Goal: Task Accomplishment & Management: Manage account settings

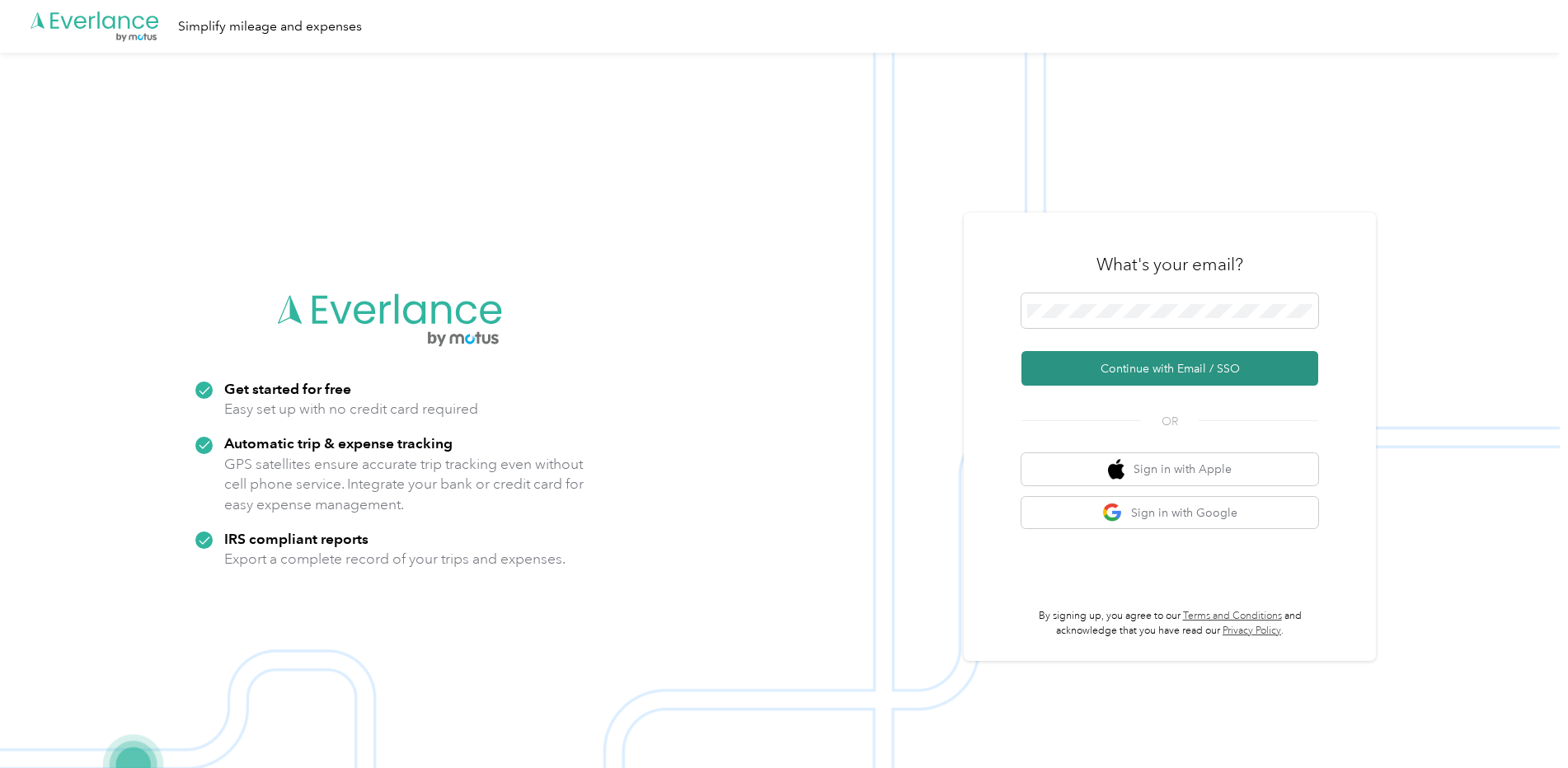
click at [1135, 373] on button "Continue with Email / SSO" at bounding box center [1170, 368] width 297 height 35
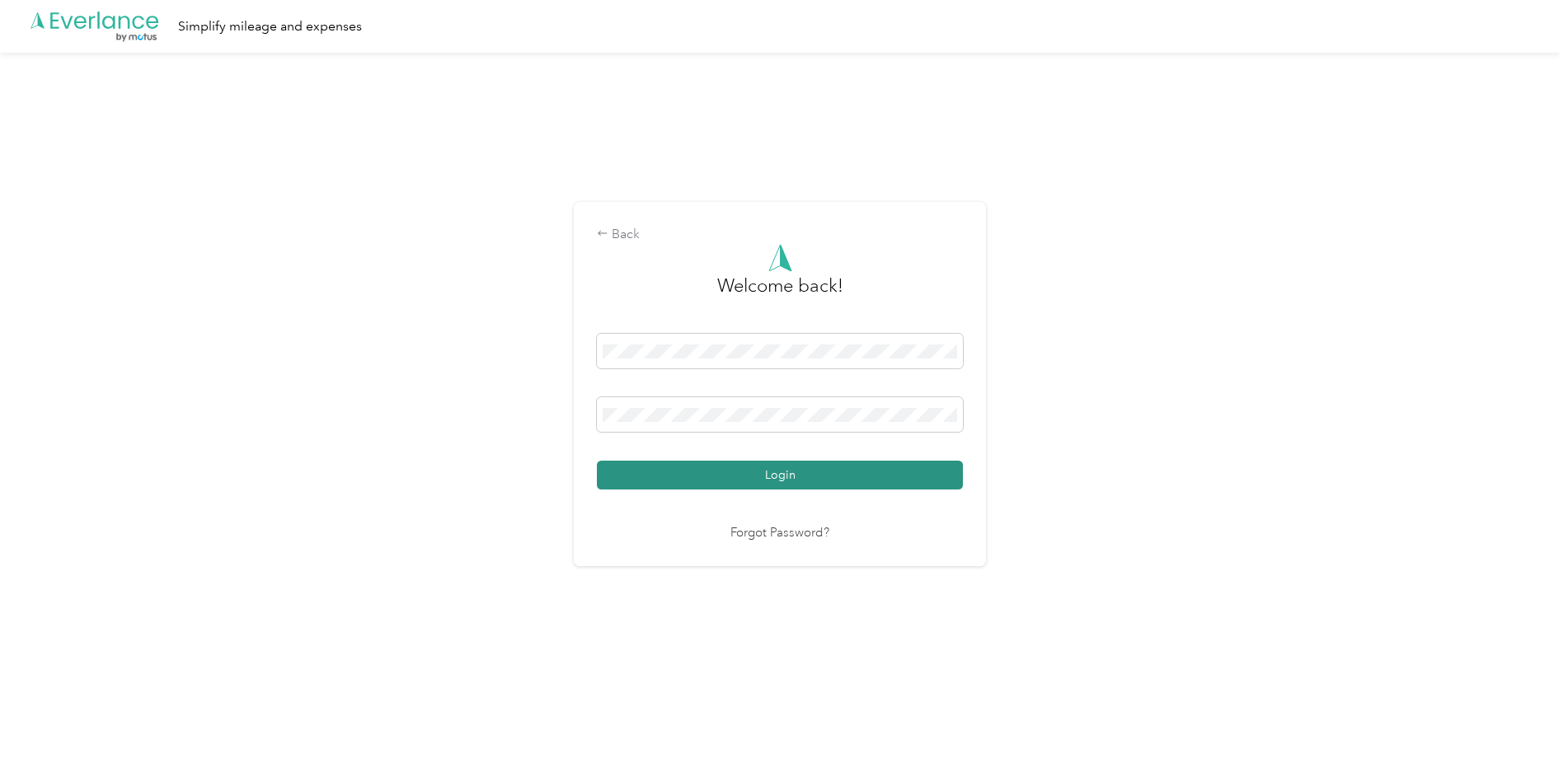
click at [775, 478] on button "Login" at bounding box center [780, 474] width 366 height 29
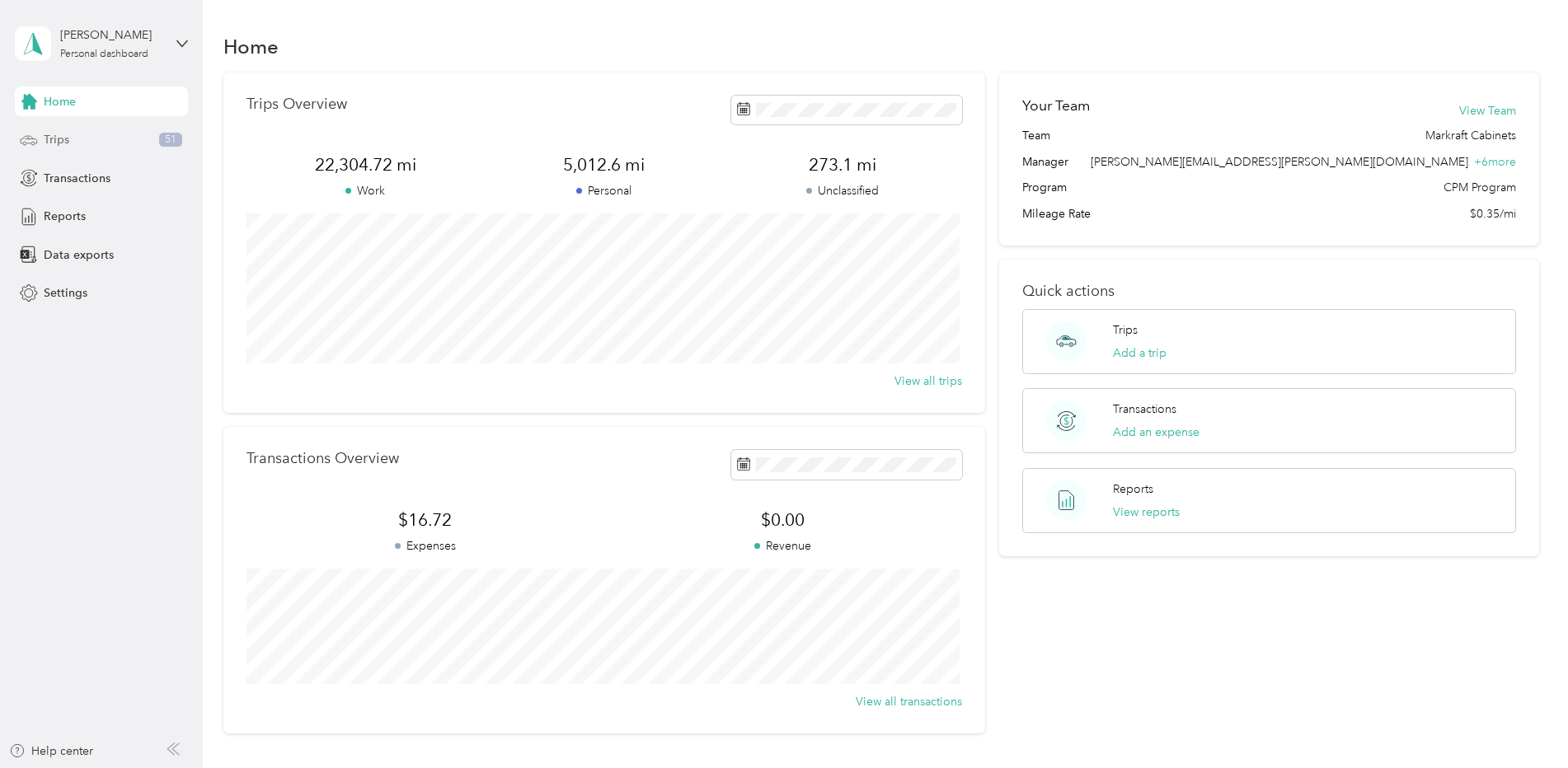
click at [56, 137] on span "Trips" at bounding box center [56, 140] width 26 height 18
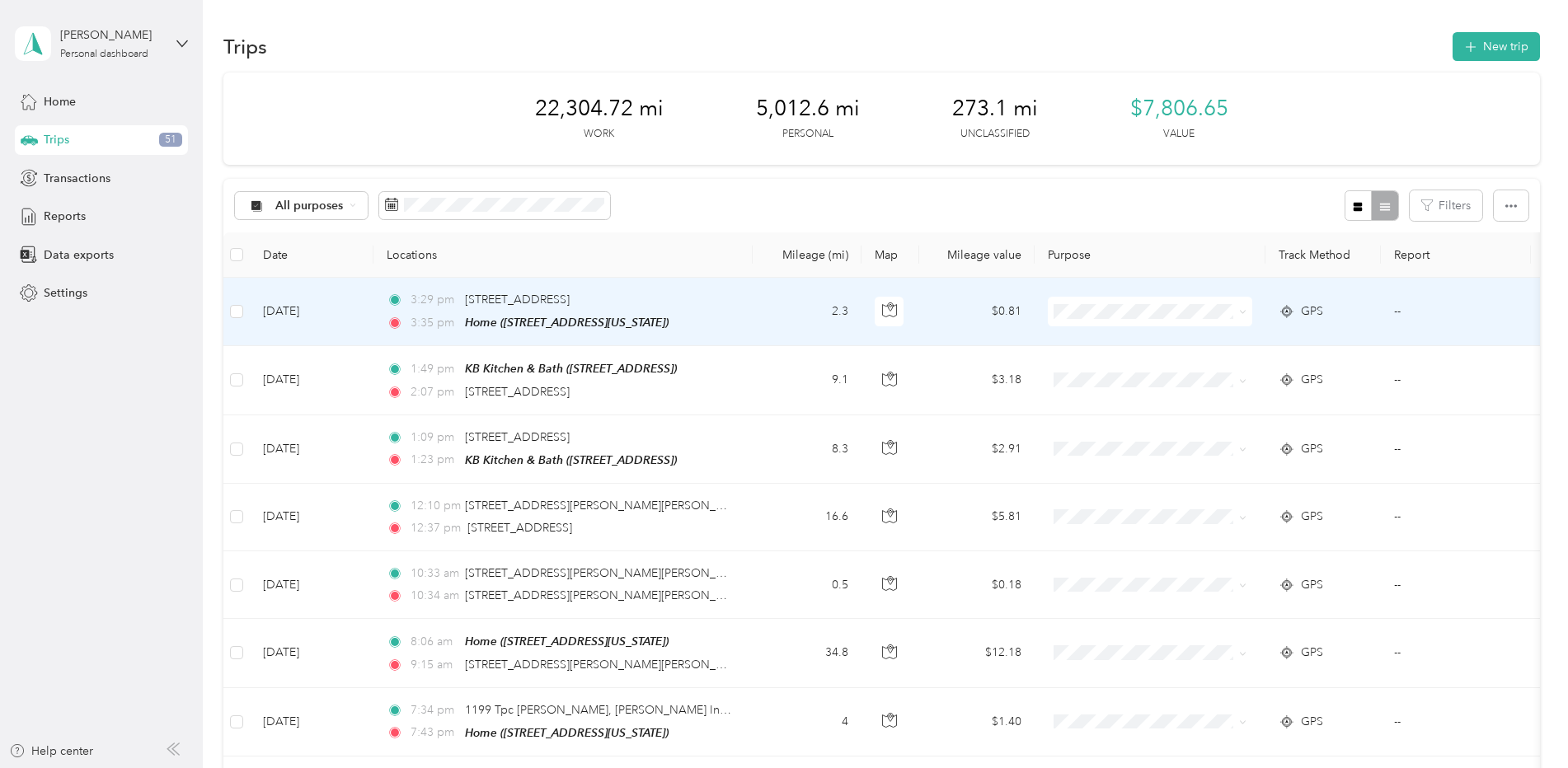
click at [1245, 314] on icon at bounding box center [1243, 312] width 8 height 8
click at [1152, 344] on span "Markraft Cabinets" at bounding box center [1164, 343] width 152 height 18
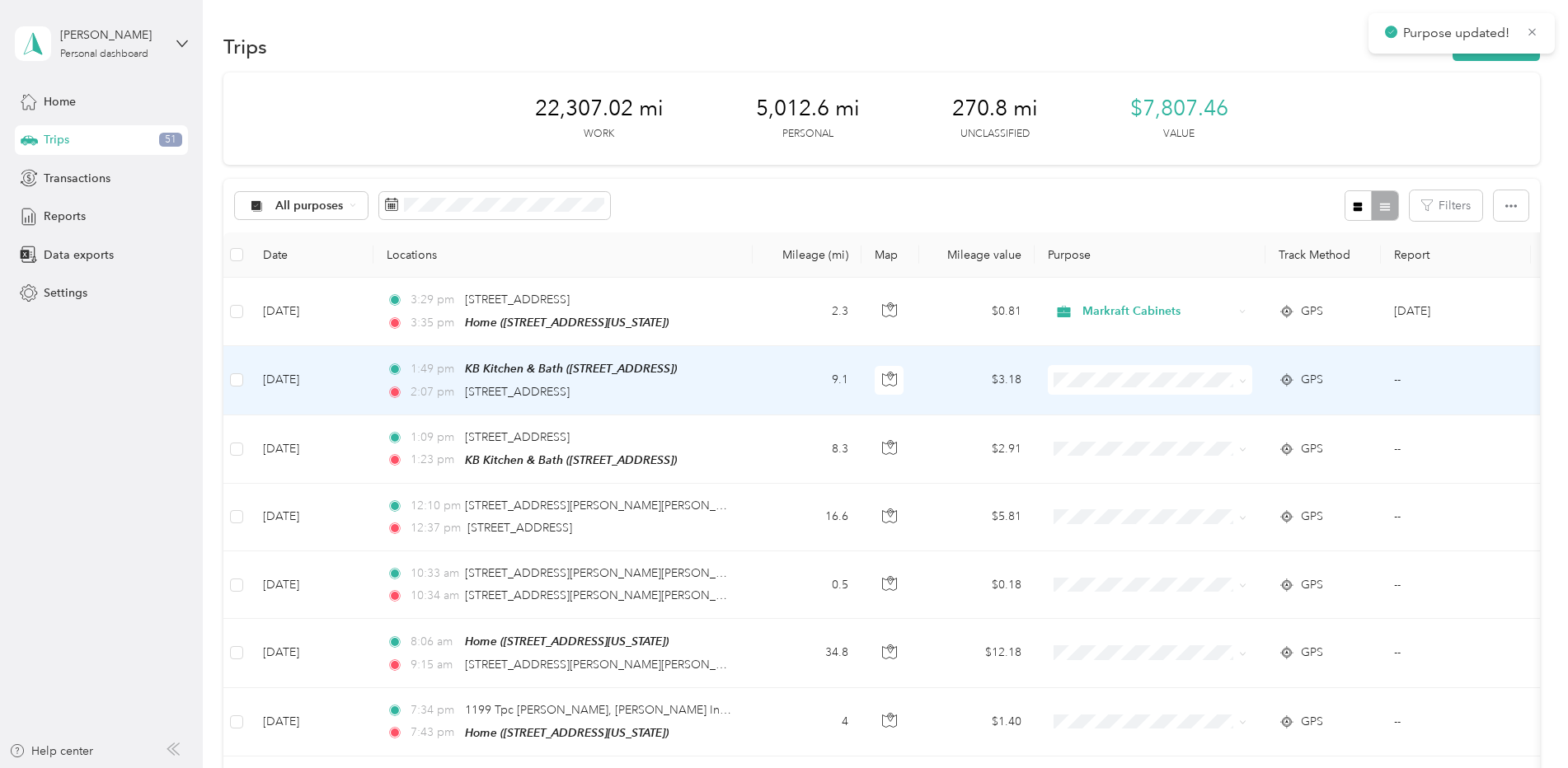
click at [1243, 381] on icon at bounding box center [1242, 380] width 5 height 3
click at [1183, 413] on li "Markraft Cabinets" at bounding box center [1150, 408] width 205 height 29
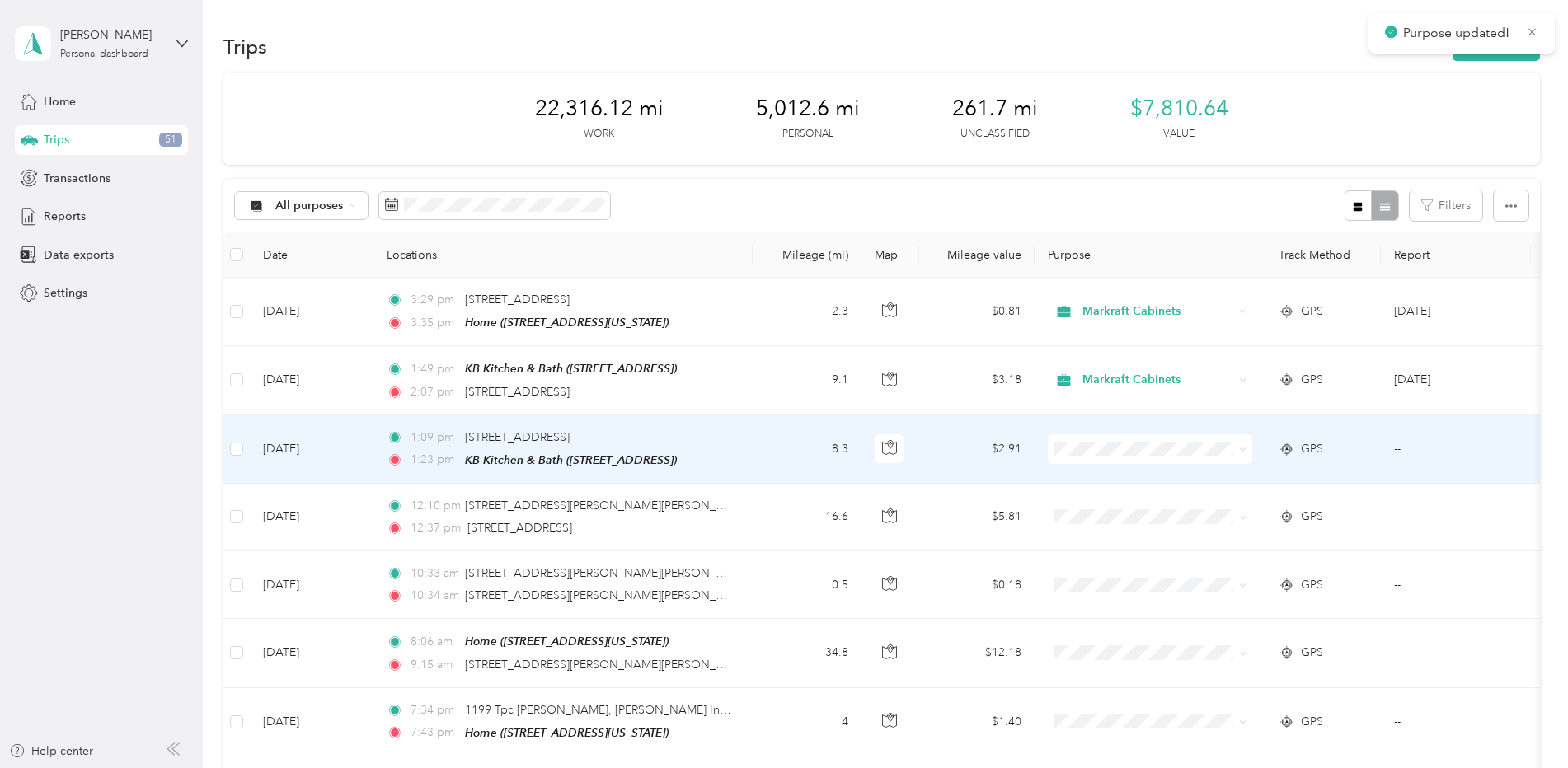
click at [1241, 449] on icon at bounding box center [1243, 450] width 8 height 8
click at [1183, 474] on span "Markraft Cabinets" at bounding box center [1164, 477] width 152 height 18
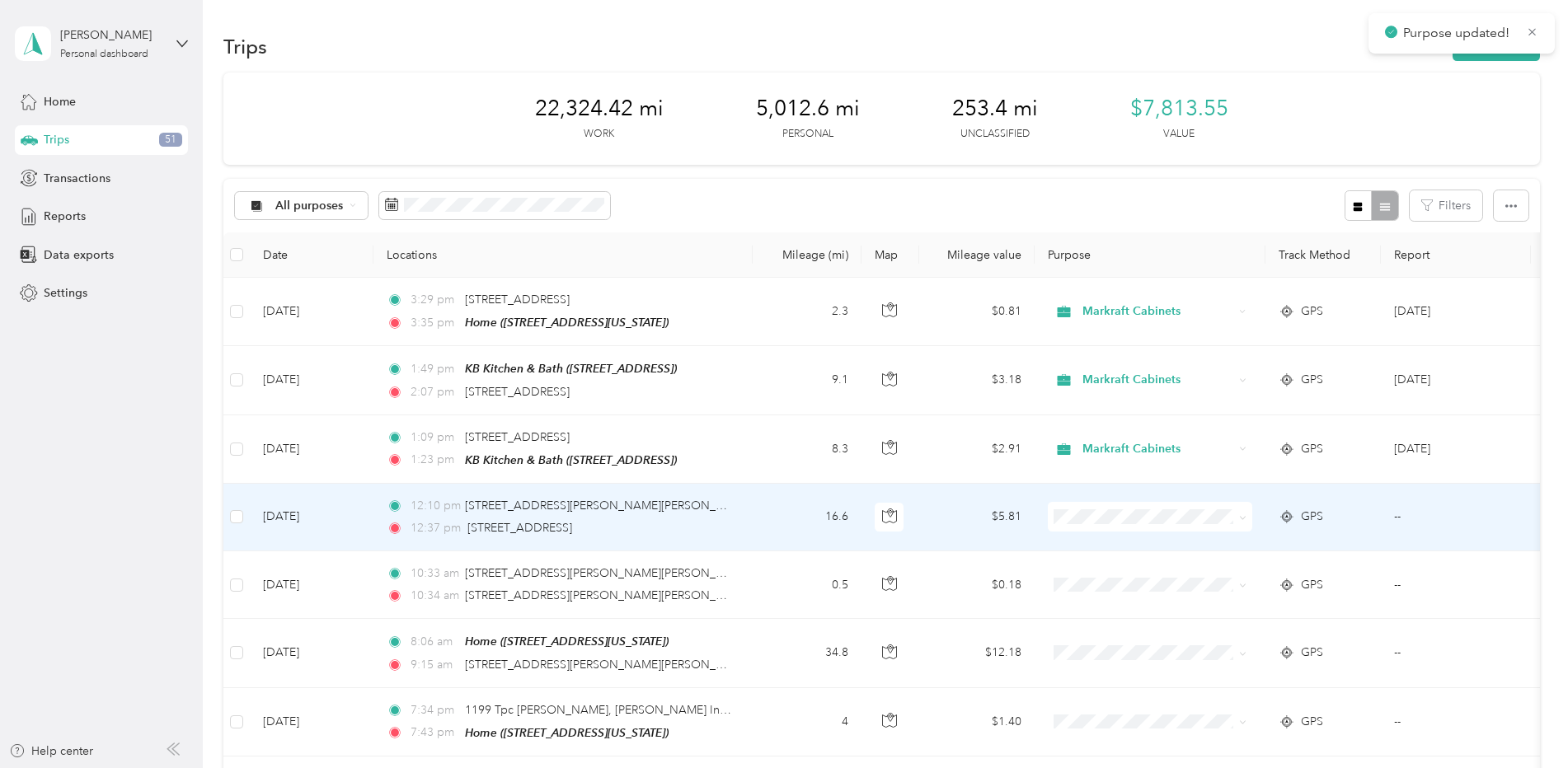
click at [1240, 514] on icon at bounding box center [1243, 518] width 8 height 8
click at [1166, 545] on span "Markraft Cabinets" at bounding box center [1164, 546] width 152 height 18
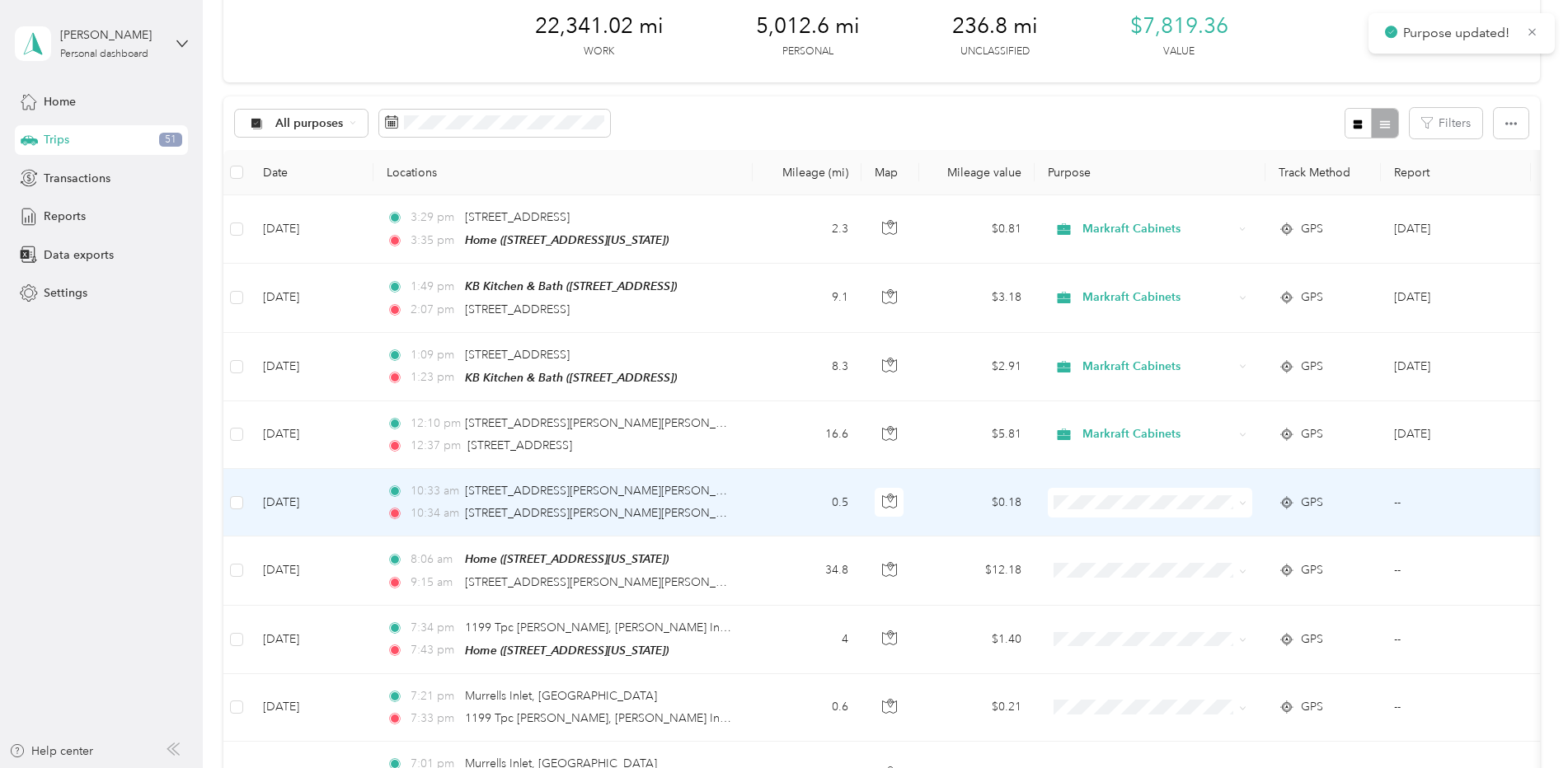
click at [1241, 495] on span at bounding box center [1243, 502] width 8 height 14
click at [1242, 500] on icon at bounding box center [1243, 503] width 8 height 8
click at [1193, 528] on span "Markraft Cabinets" at bounding box center [1164, 532] width 152 height 18
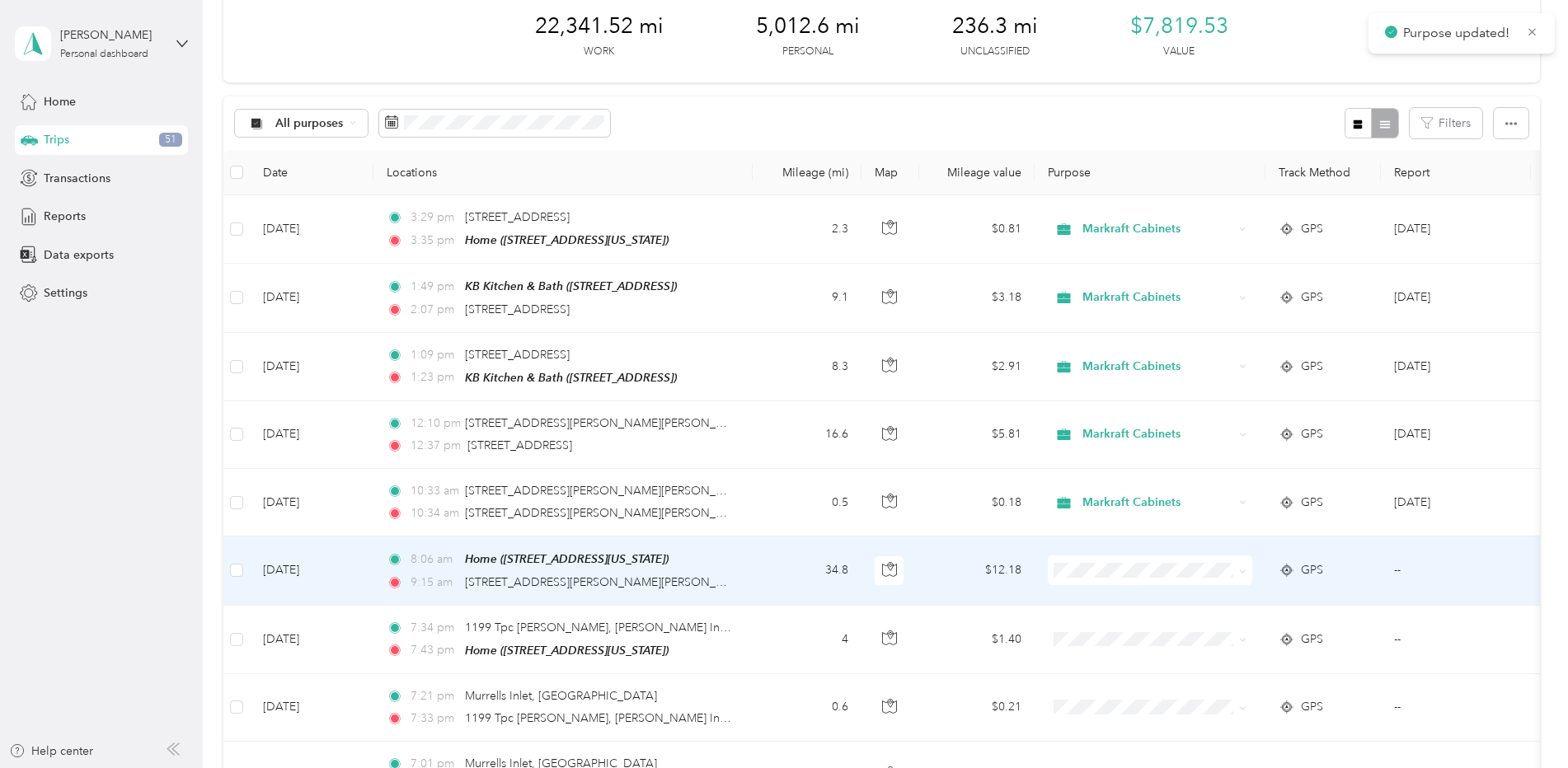
click at [1245, 567] on icon at bounding box center [1243, 571] width 8 height 8
click at [1201, 597] on span "Markraft Cabinets" at bounding box center [1164, 597] width 152 height 18
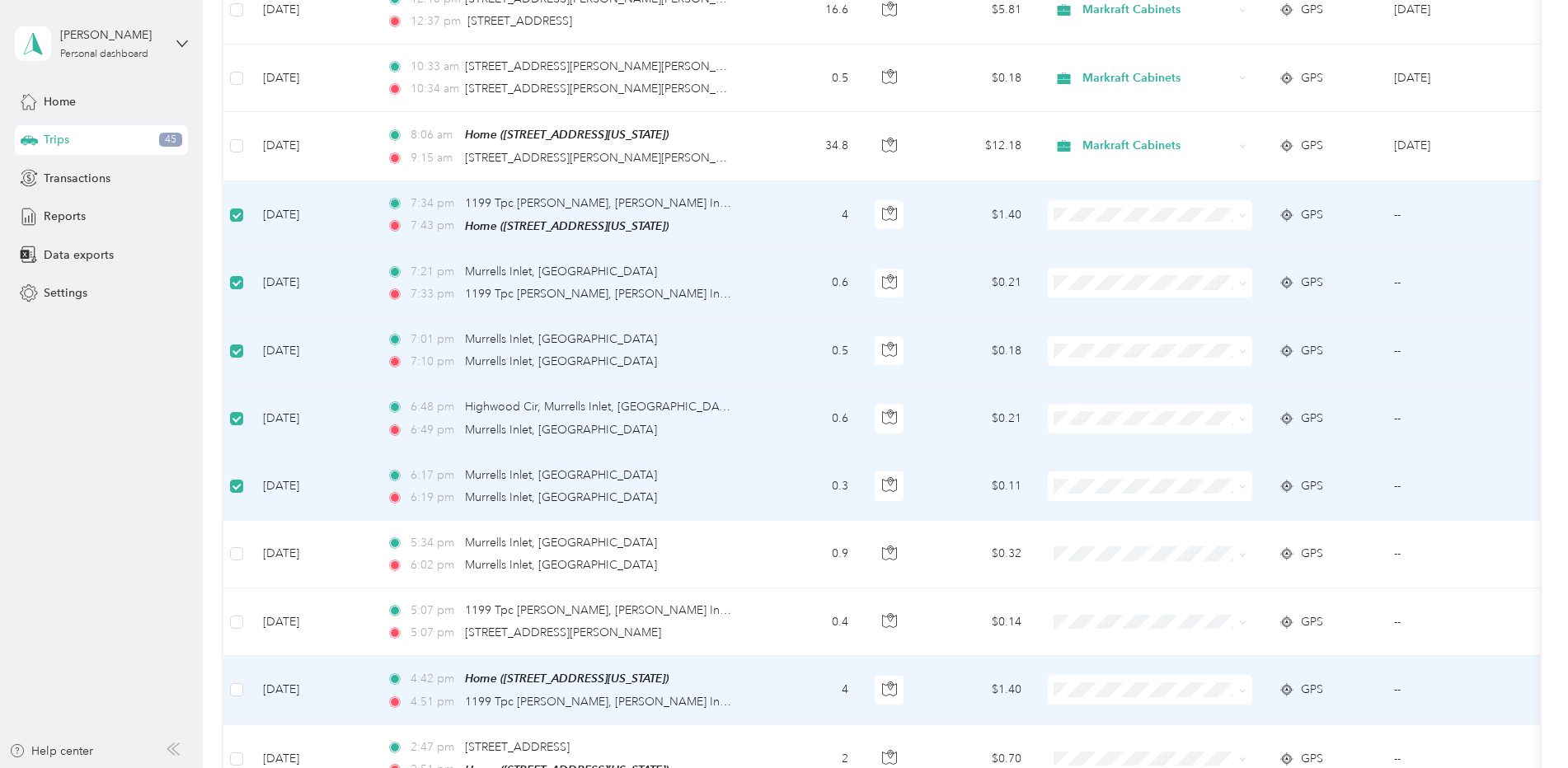
scroll to position [575, 0]
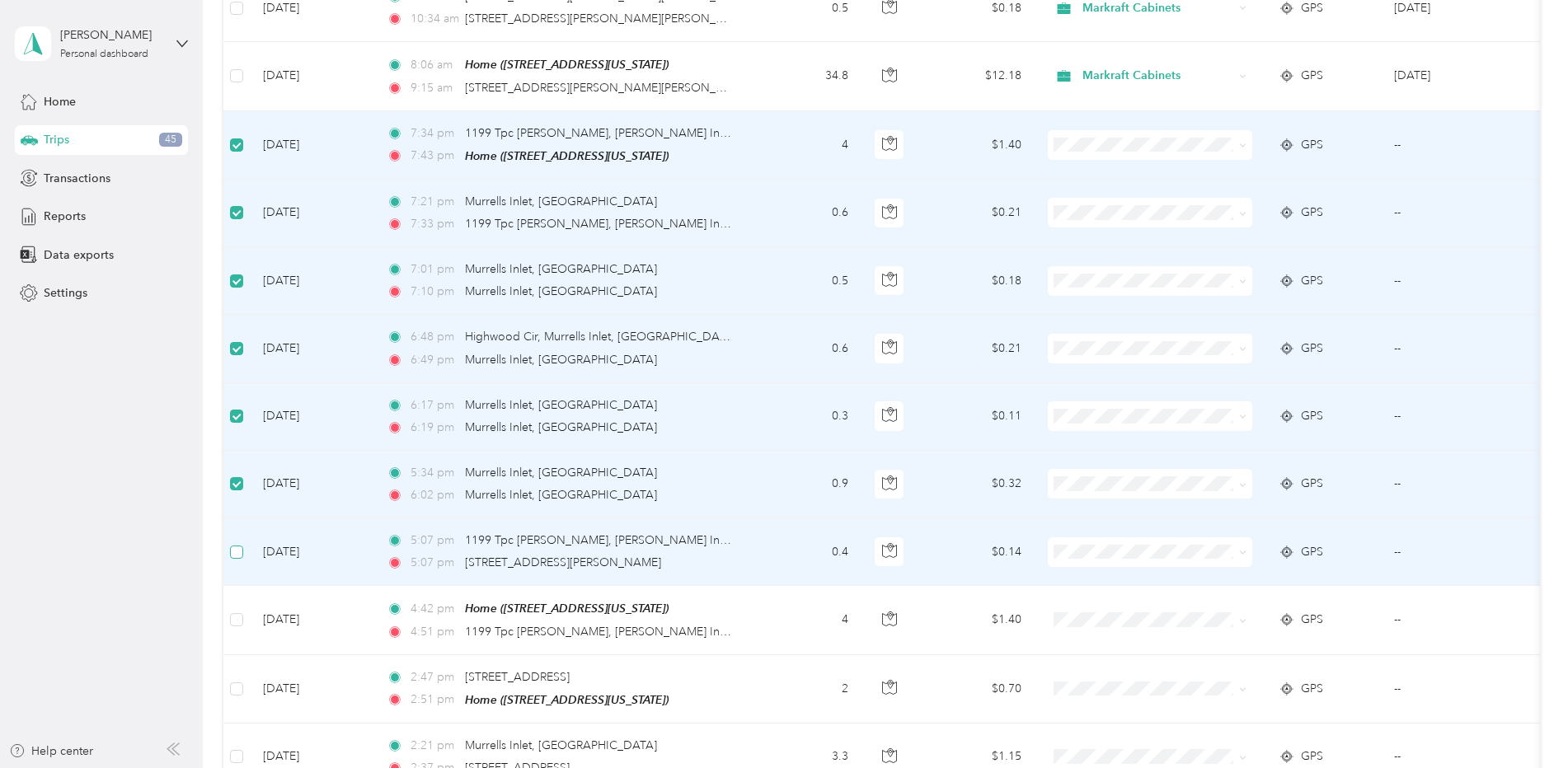
click at [240, 555] on label at bounding box center [236, 552] width 13 height 18
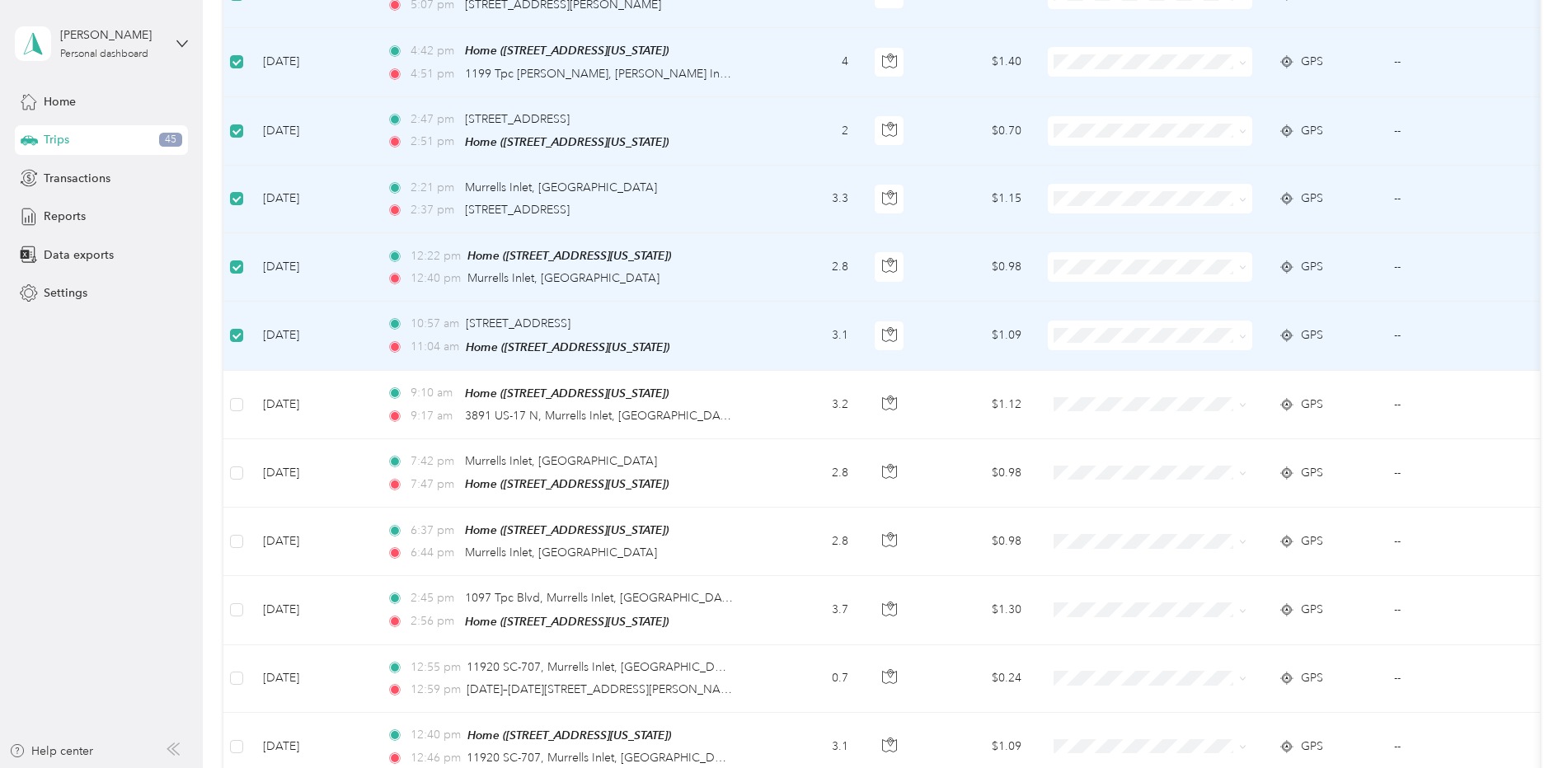
scroll to position [1152, 0]
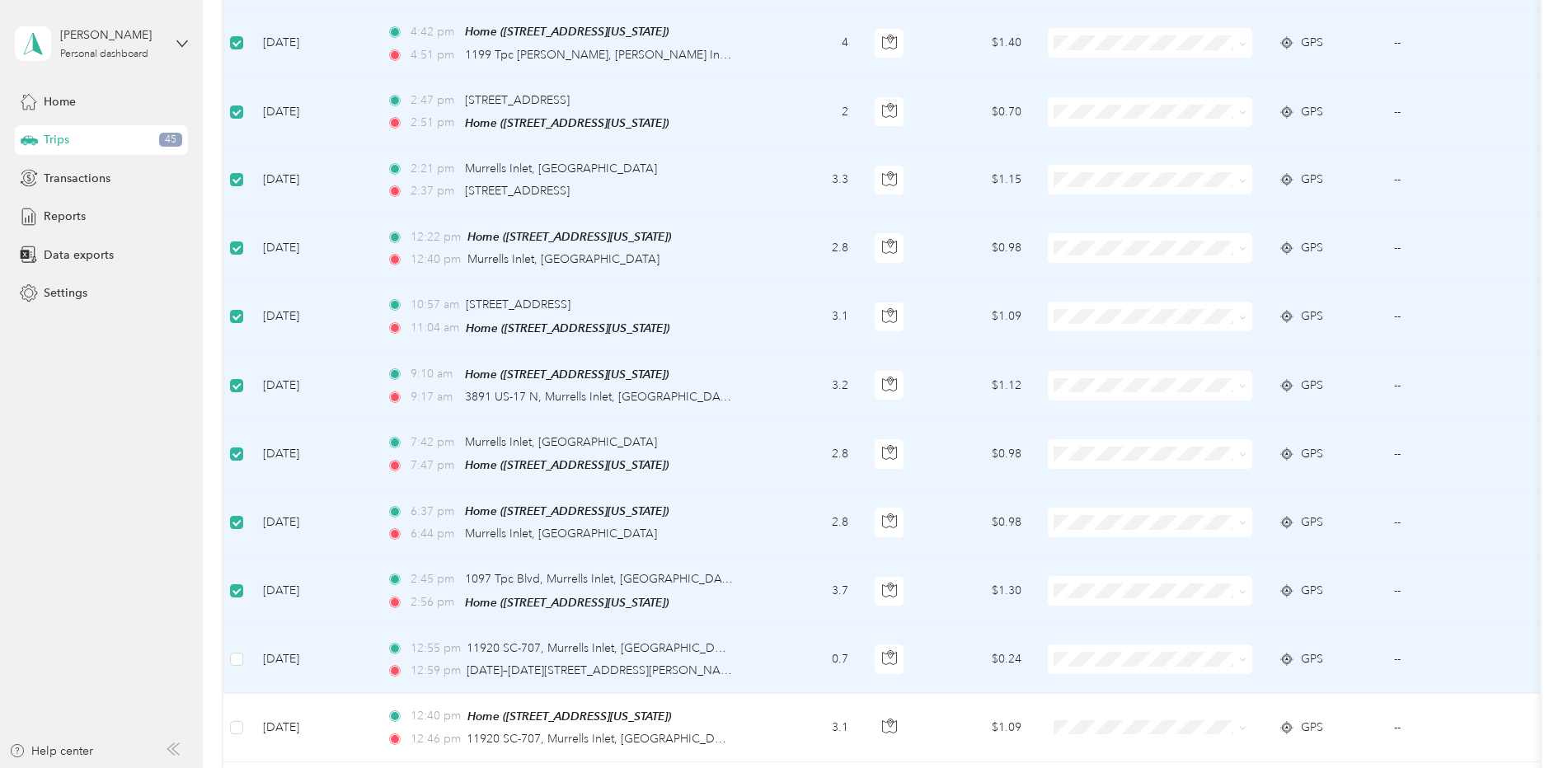
click at [244, 651] on td at bounding box center [236, 660] width 27 height 67
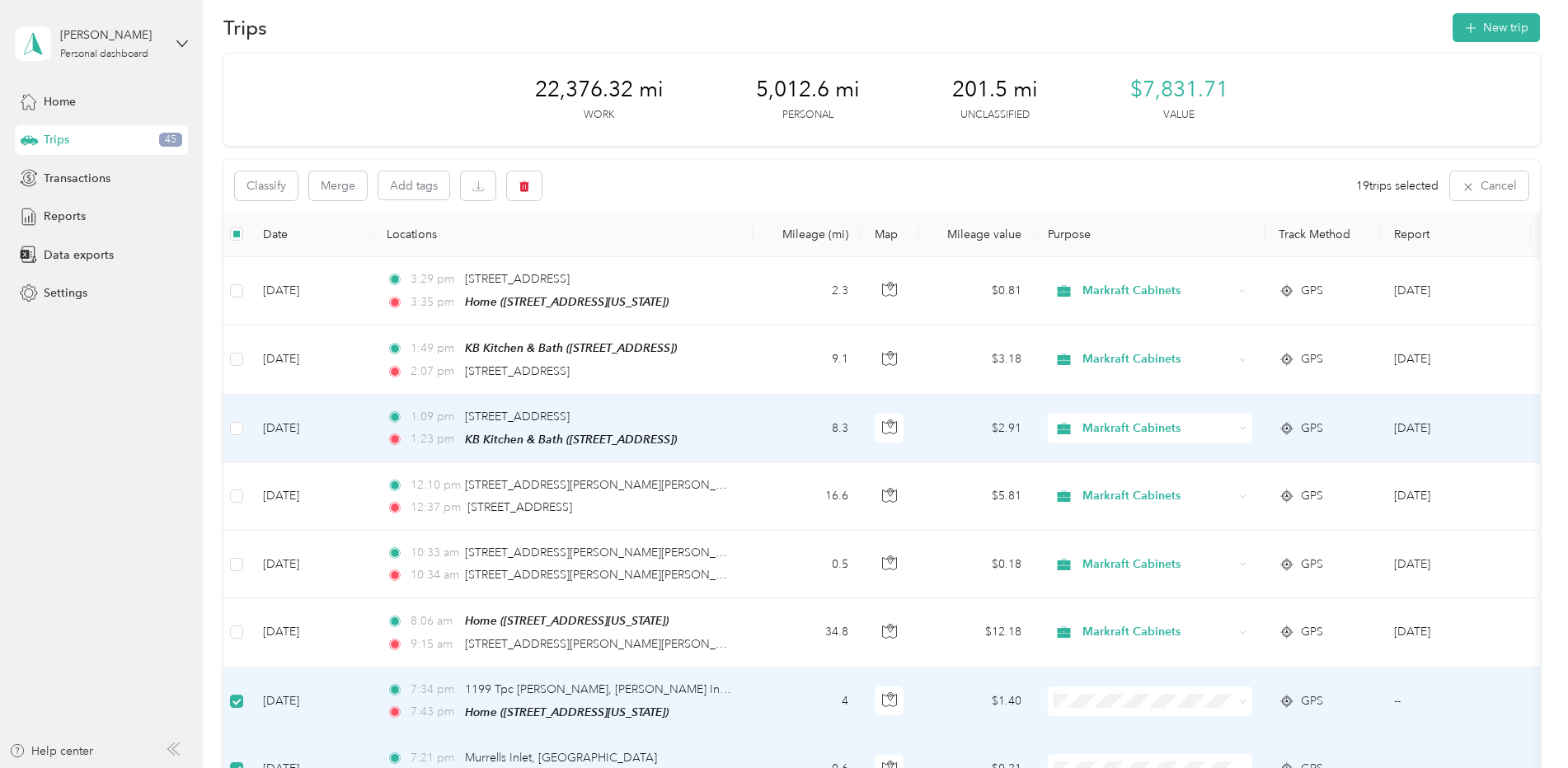
scroll to position [0, 0]
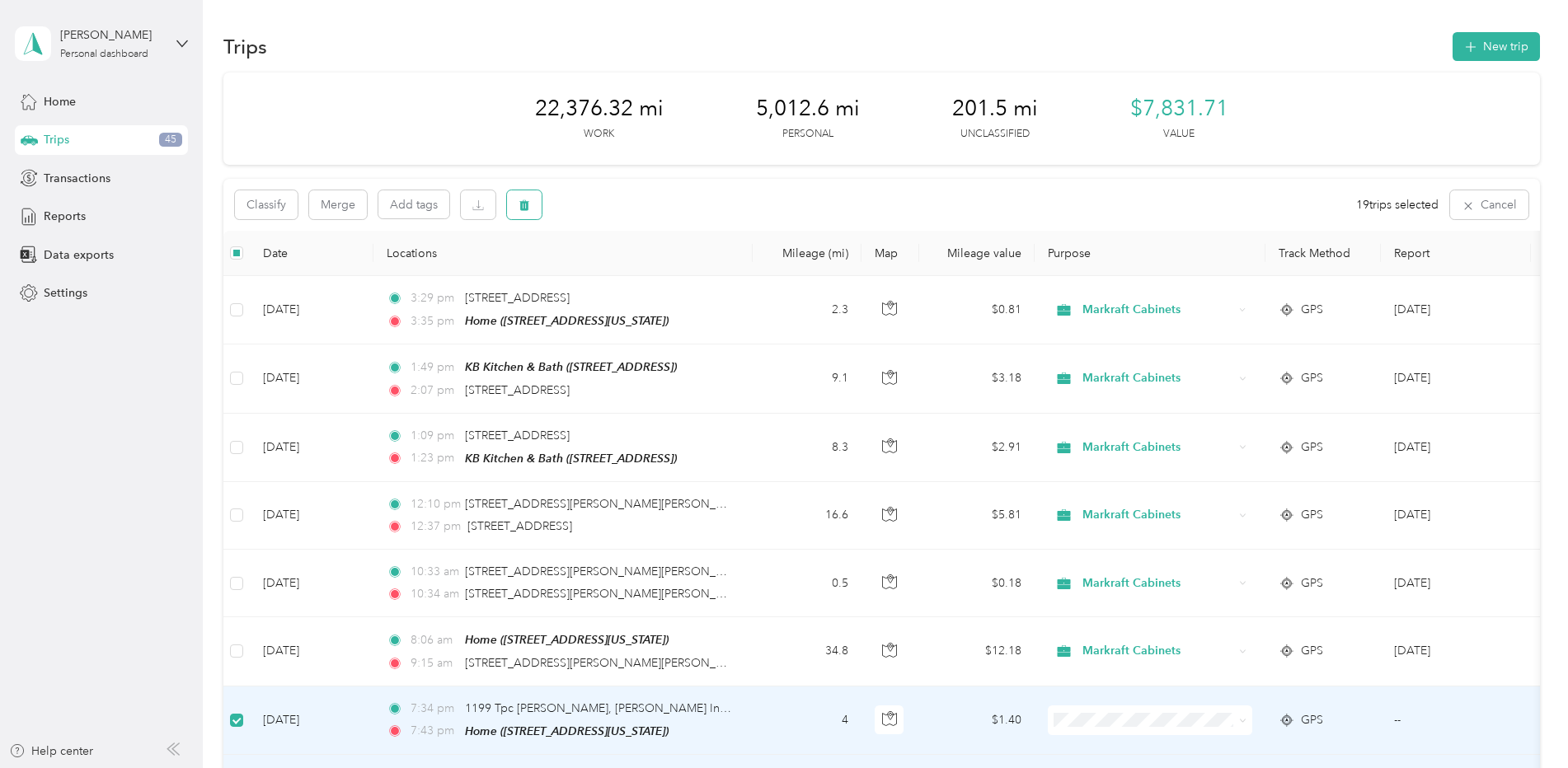
click at [527, 206] on icon "button" at bounding box center [524, 206] width 10 height 11
click at [649, 274] on button "Yes" at bounding box center [650, 273] width 33 height 27
click at [528, 205] on icon "button" at bounding box center [524, 206] width 12 height 12
click at [642, 273] on button "Yes" at bounding box center [647, 273] width 33 height 27
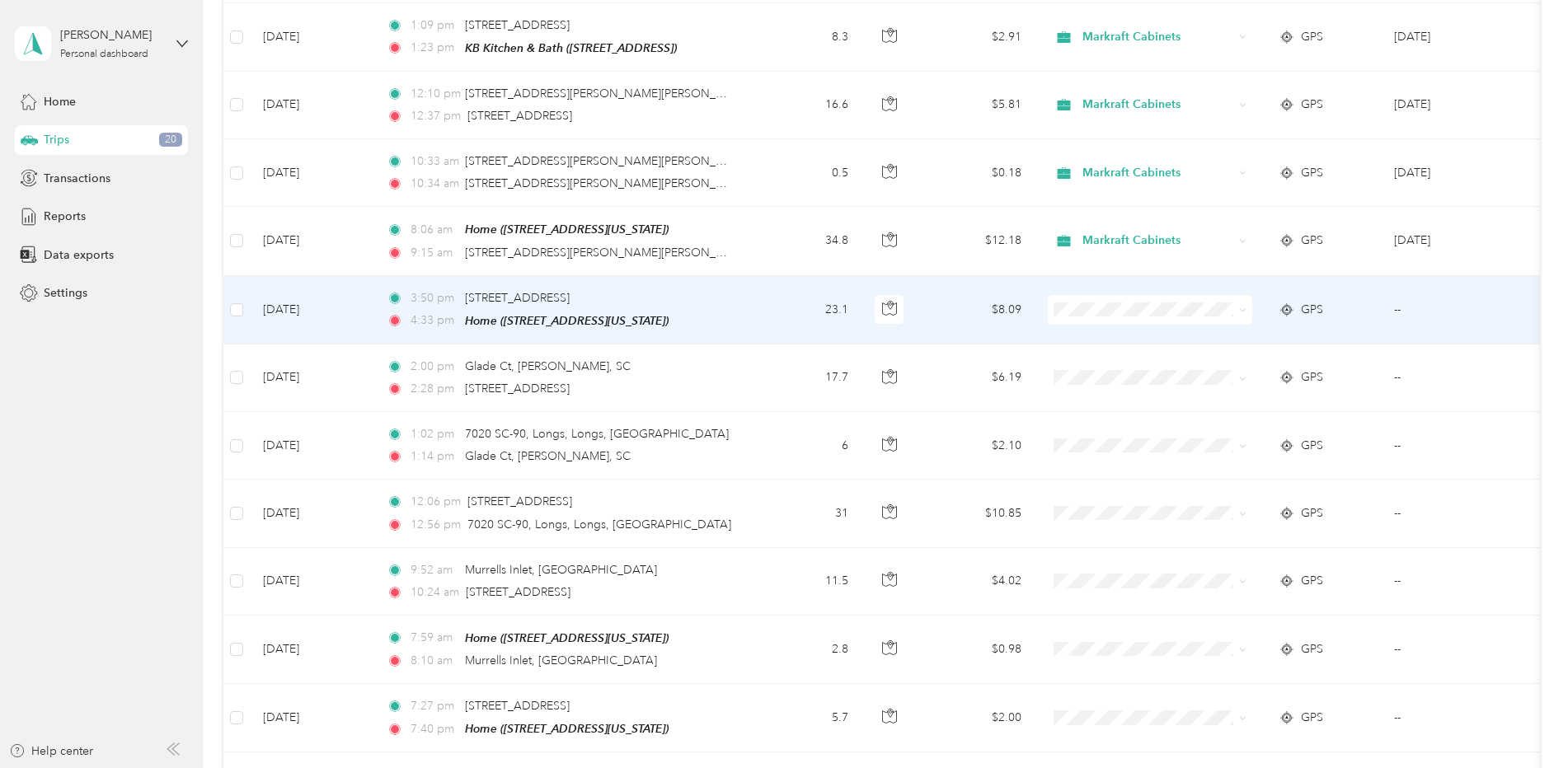
scroll to position [494, 0]
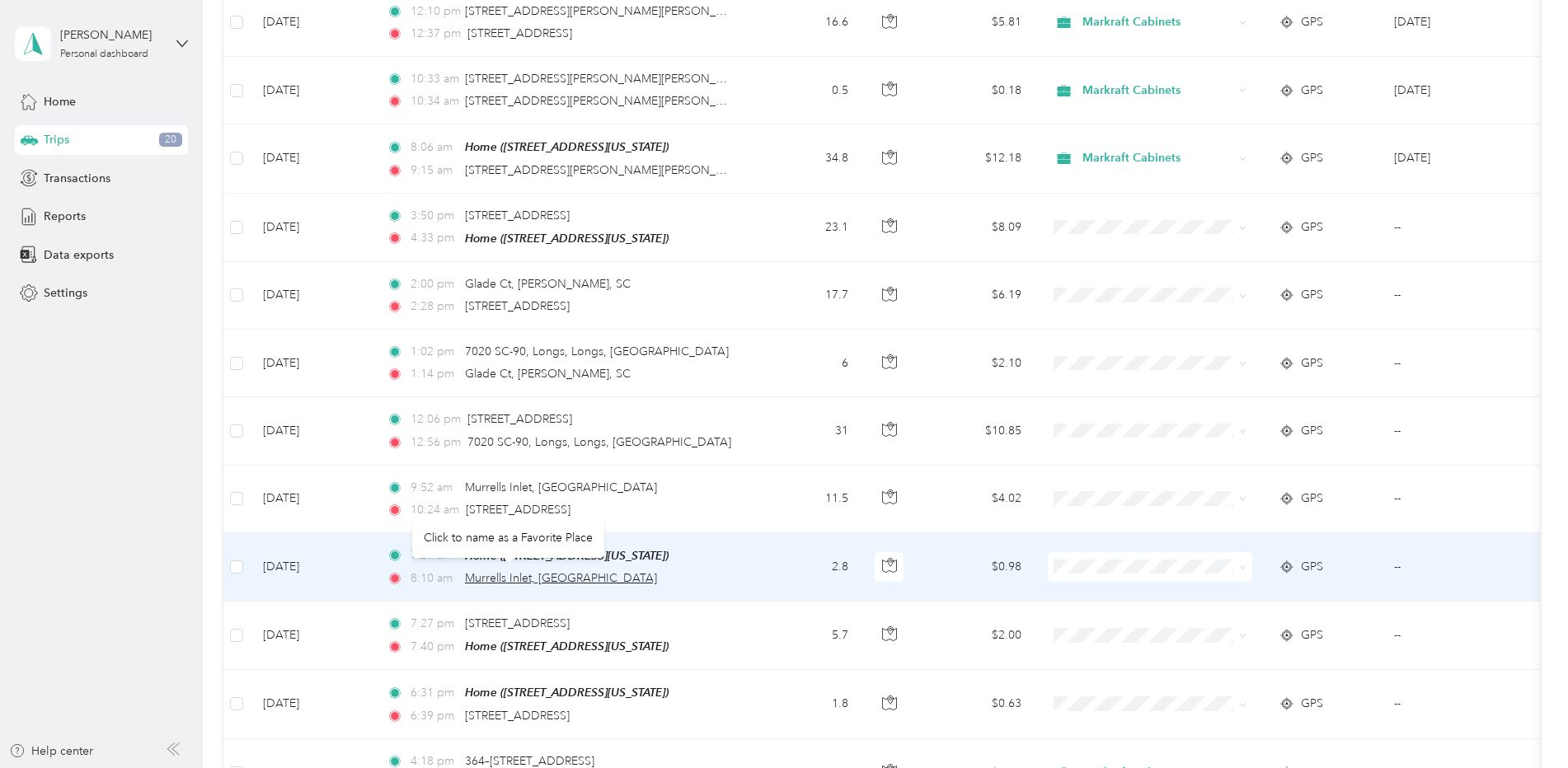
click at [520, 576] on span "Murrells Inlet, [GEOGRAPHIC_DATA]" at bounding box center [561, 578] width 192 height 14
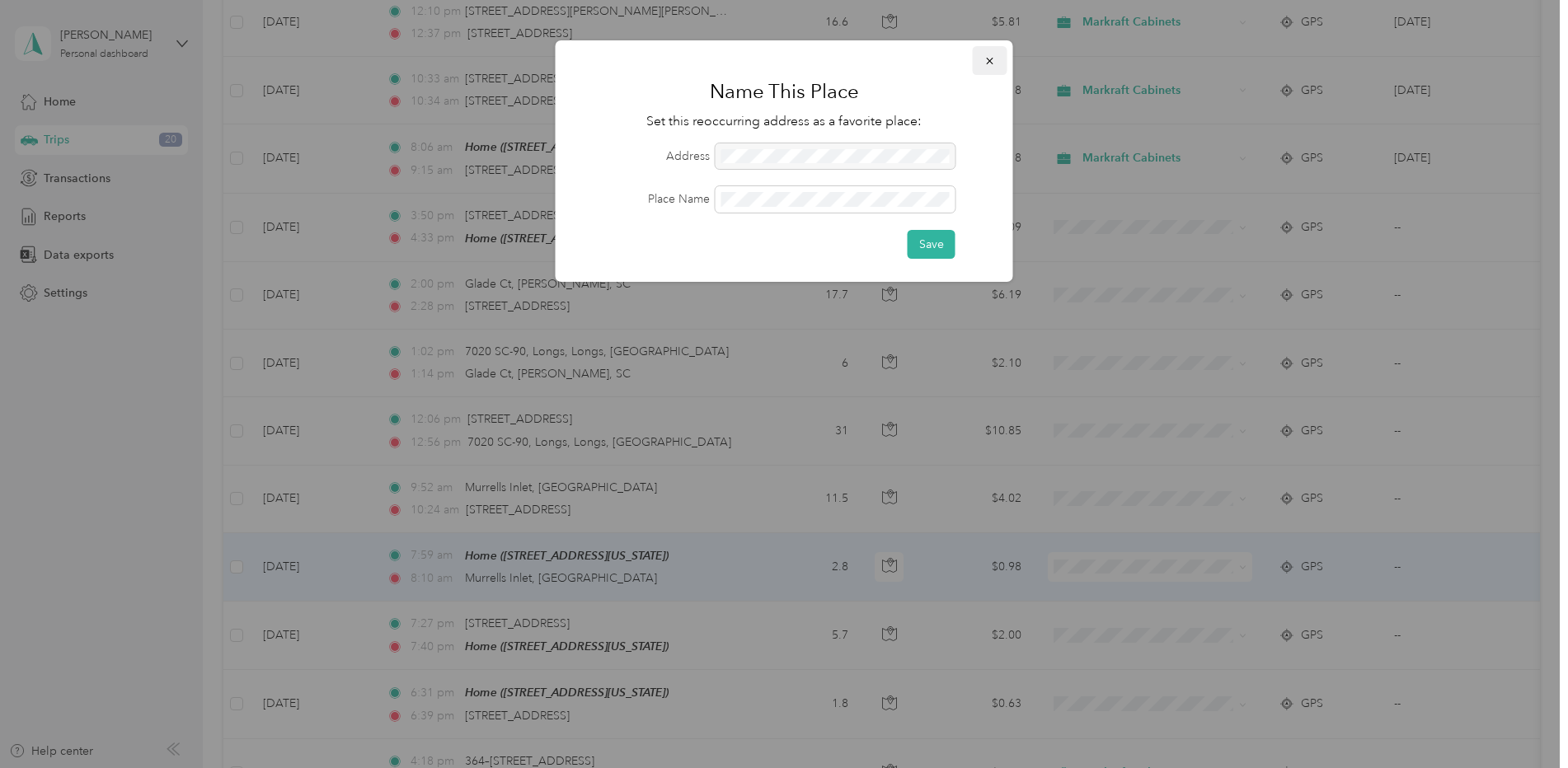
click at [988, 60] on icon "button" at bounding box center [990, 61] width 12 height 12
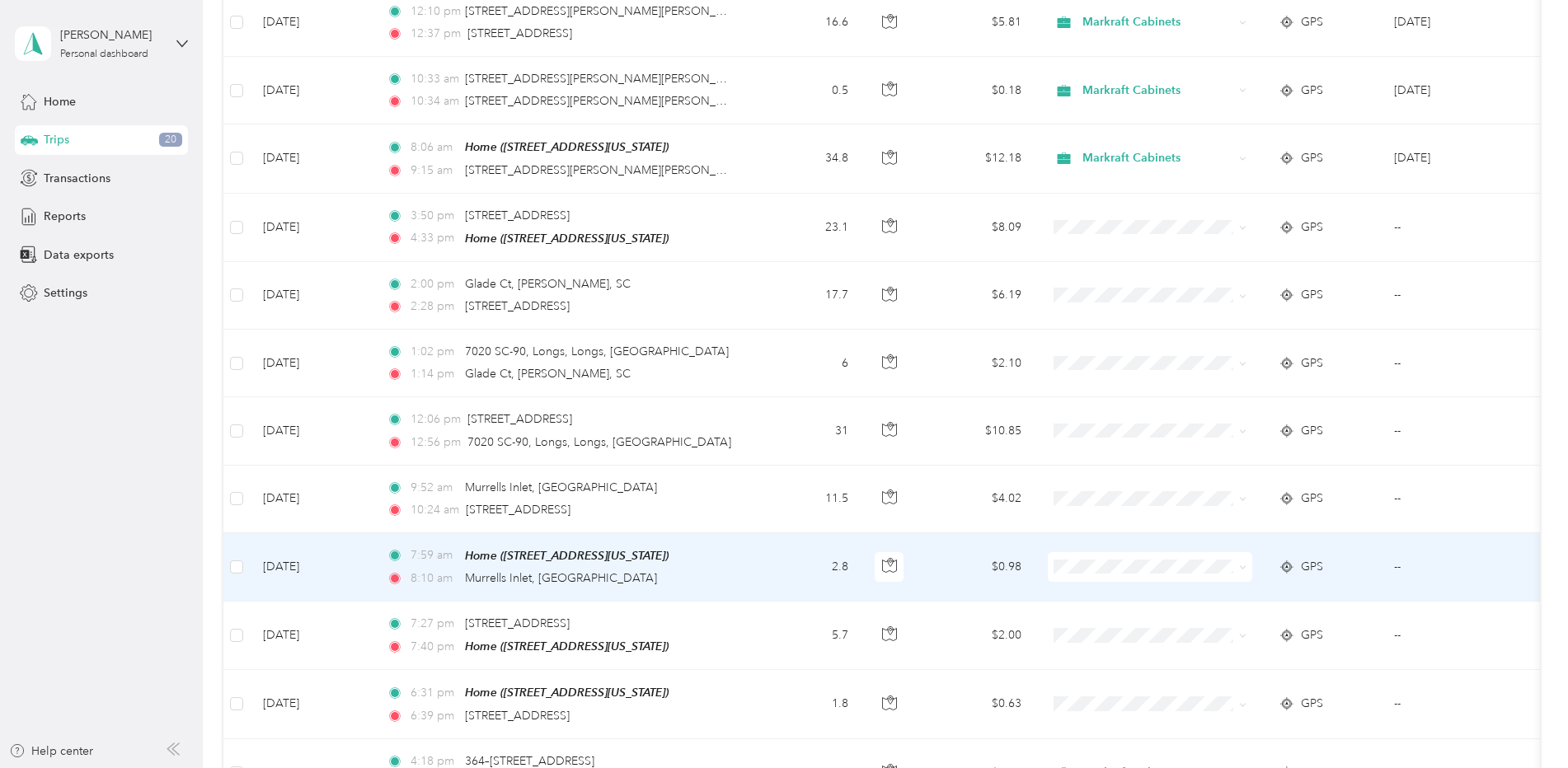
click at [323, 565] on td "[DATE]" at bounding box center [311, 566] width 124 height 68
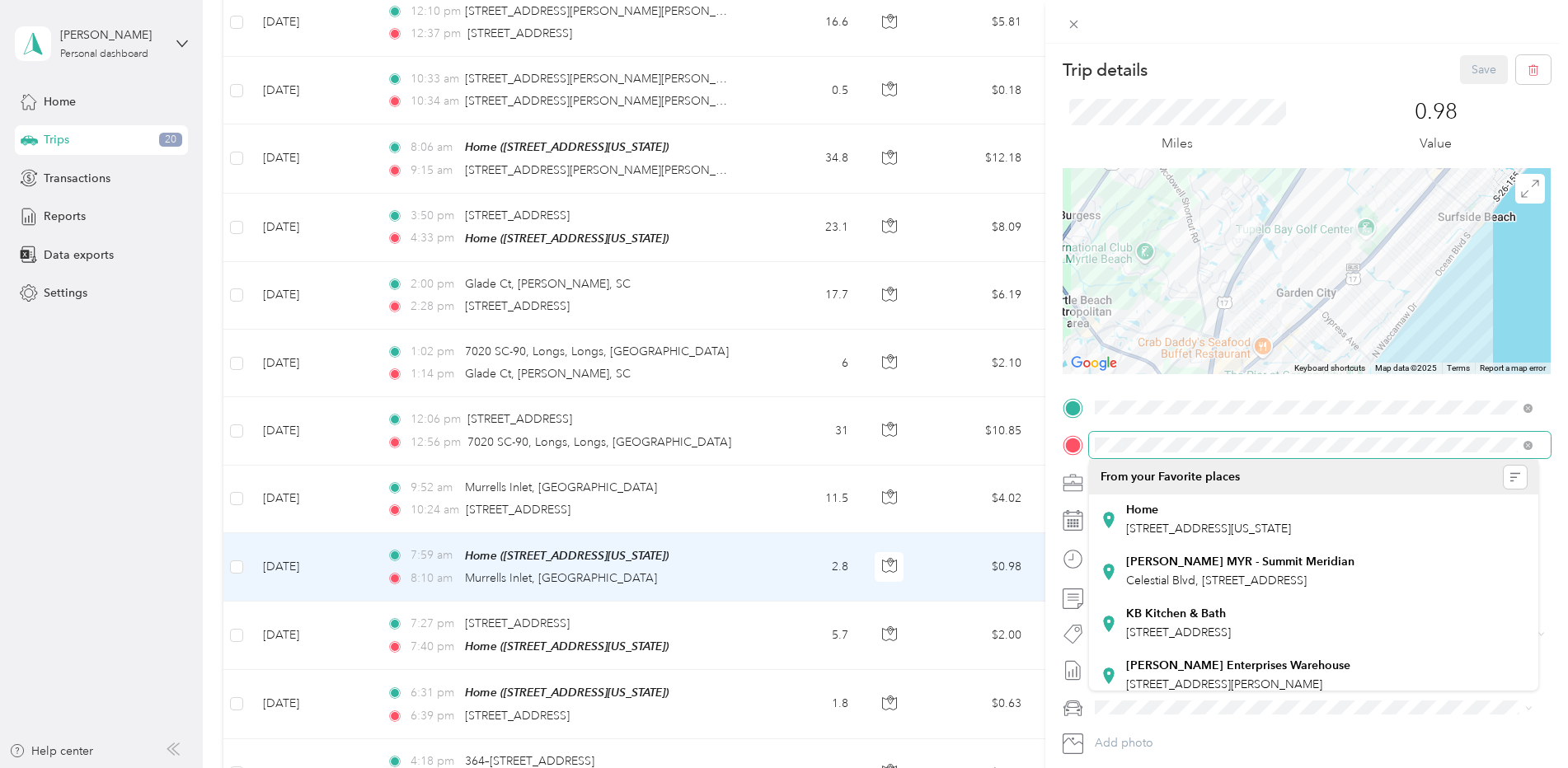
click at [1077, 453] on div at bounding box center [1307, 445] width 488 height 27
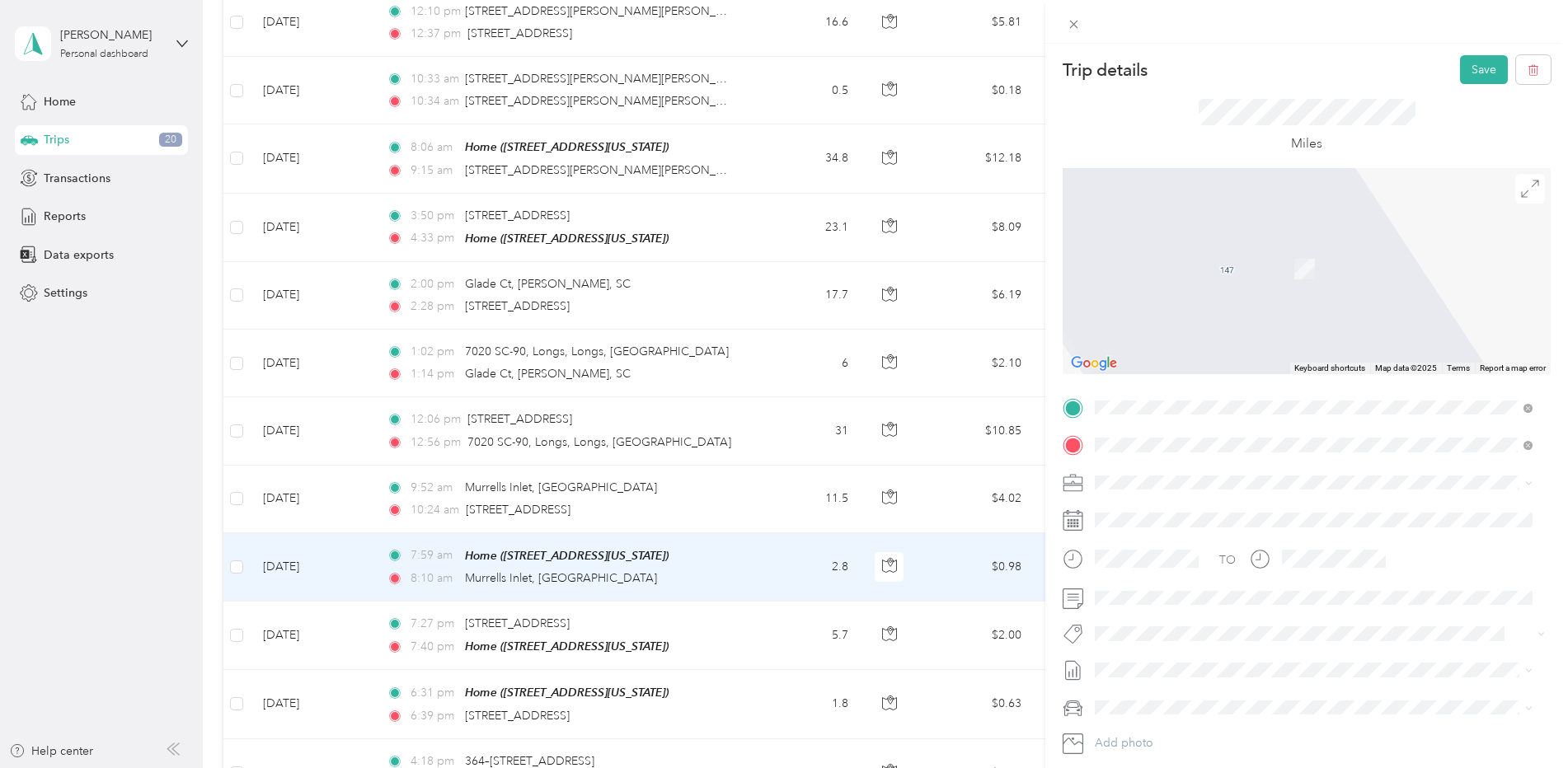
click at [1196, 510] on span "[GEOGRAPHIC_DATA], [US_STATE][GEOGRAPHIC_DATA], [GEOGRAPHIC_DATA]" at bounding box center [1326, 511] width 400 height 29
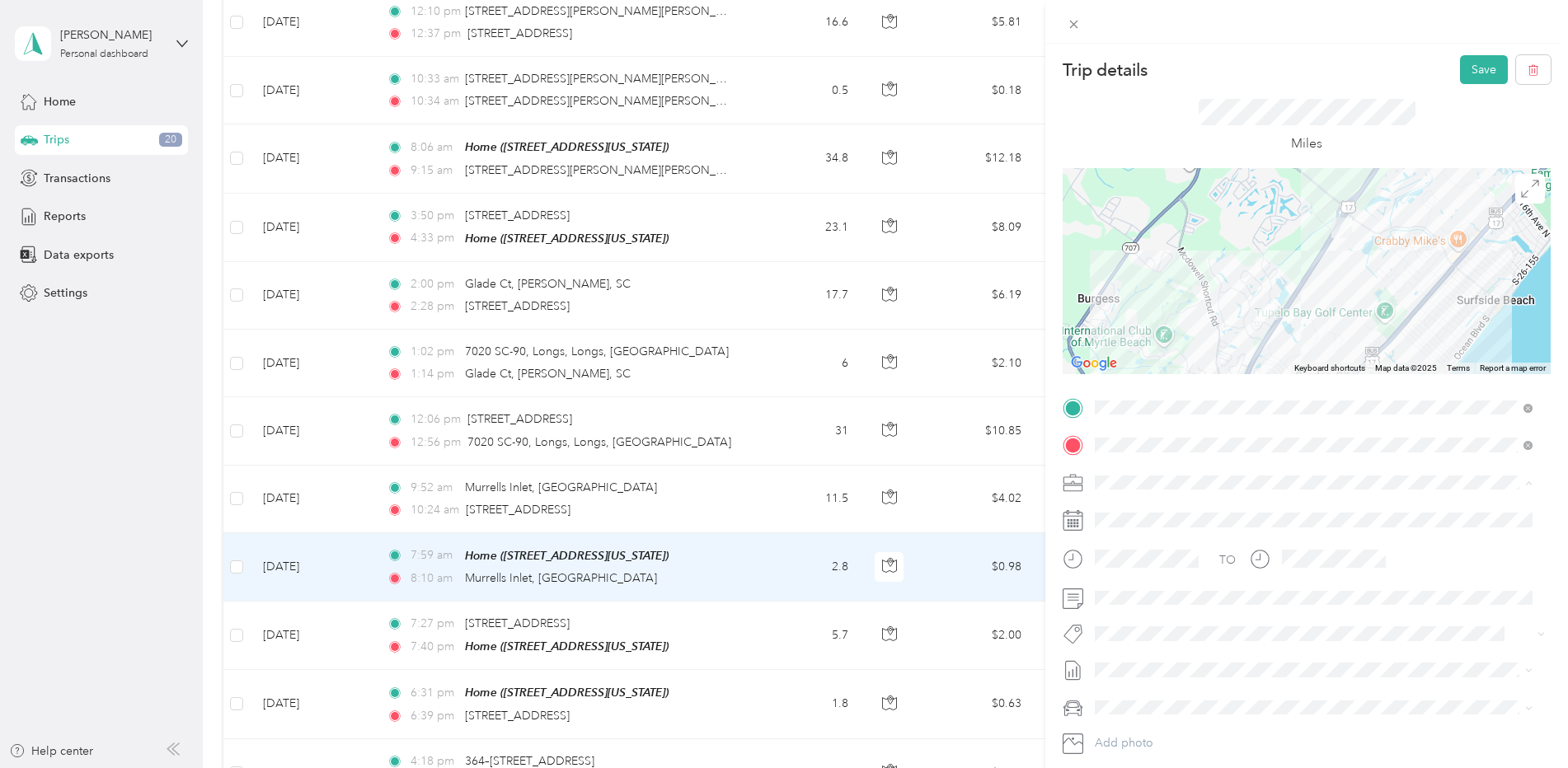
click at [1155, 505] on span "Markraft Cabinets" at bounding box center [1146, 511] width 91 height 14
click at [1465, 61] on button "Save" at bounding box center [1483, 69] width 47 height 29
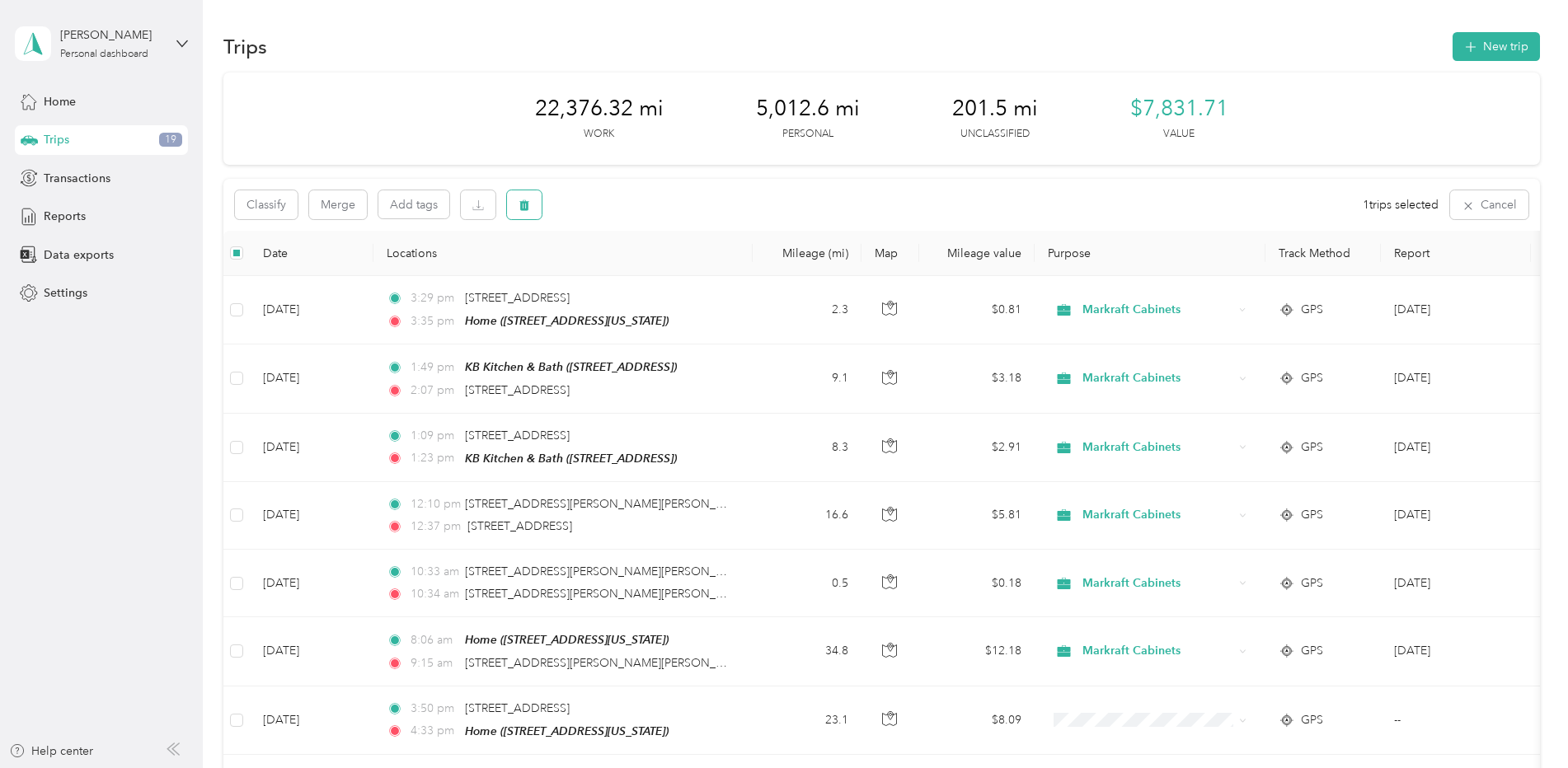
click at [521, 200] on icon "button" at bounding box center [524, 206] width 12 height 12
click at [647, 273] on button "Yes" at bounding box center [647, 273] width 33 height 27
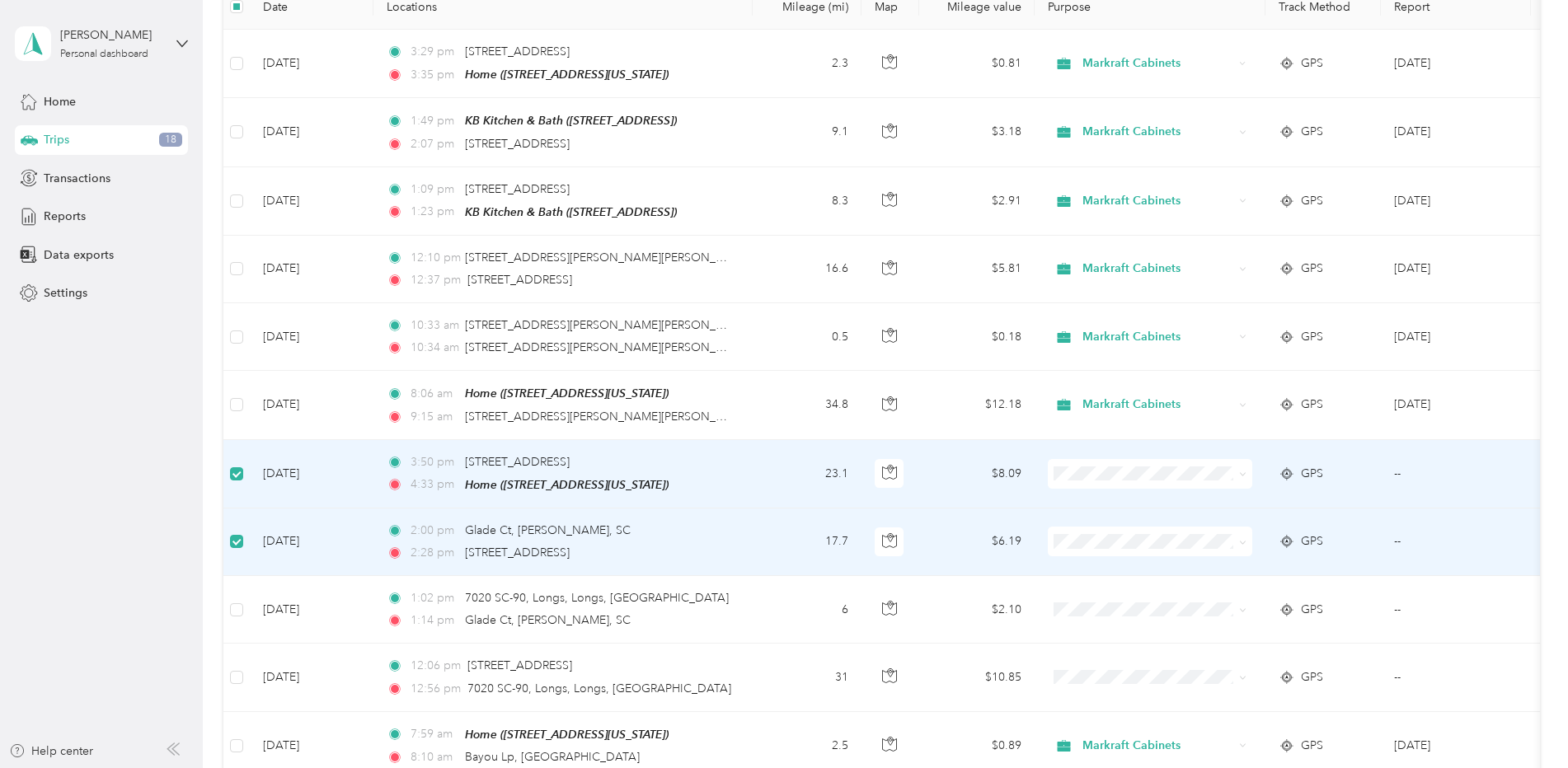
scroll to position [328, 0]
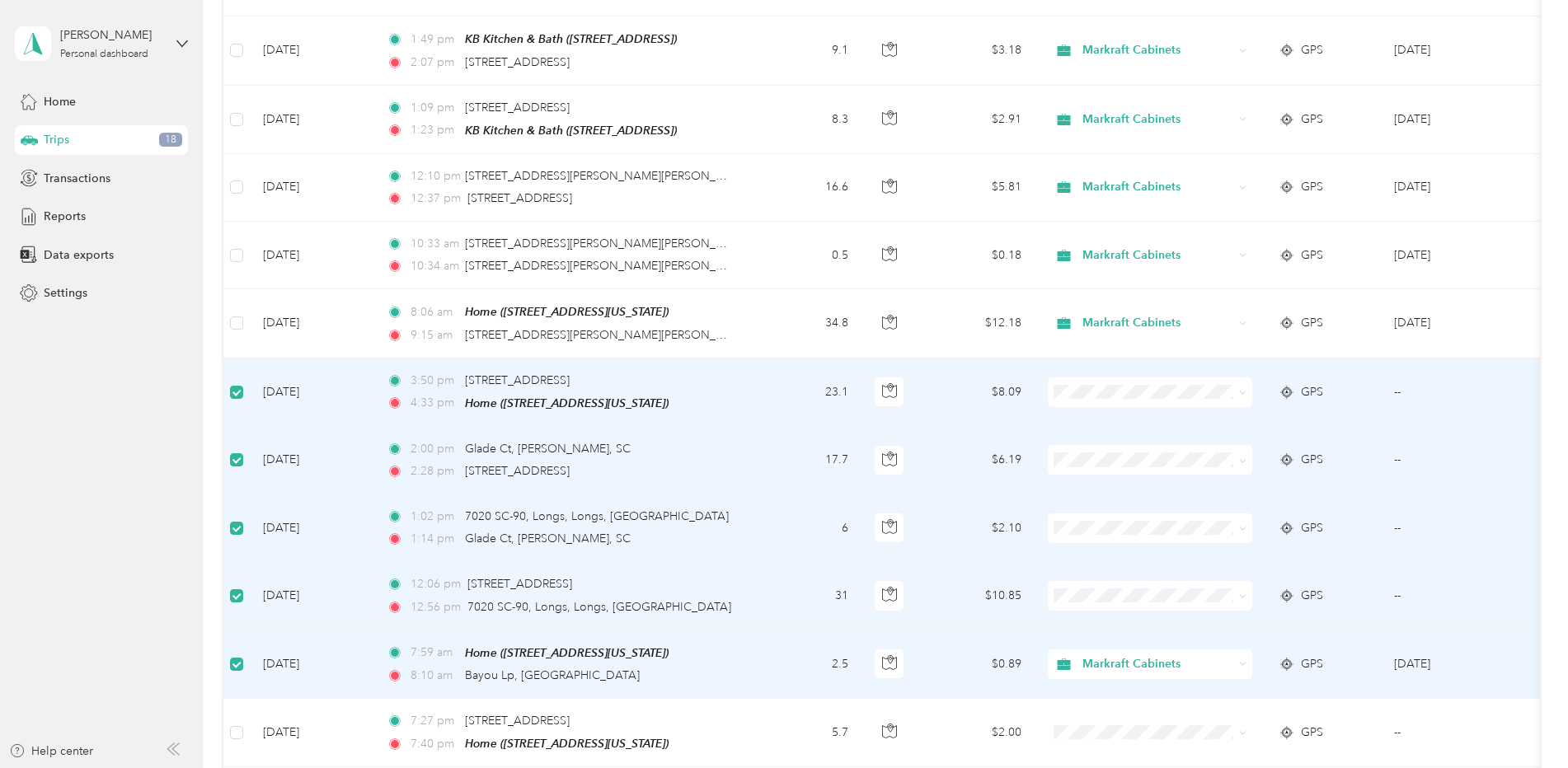
click at [1241, 592] on icon at bounding box center [1243, 596] width 8 height 8
click at [1189, 619] on span "Markraft Cabinets" at bounding box center [1164, 620] width 152 height 18
click at [1242, 528] on icon at bounding box center [1242, 529] width 5 height 3
click at [1181, 552] on span "Markraft Cabinets" at bounding box center [1164, 555] width 152 height 18
click at [1243, 458] on icon at bounding box center [1243, 462] width 8 height 8
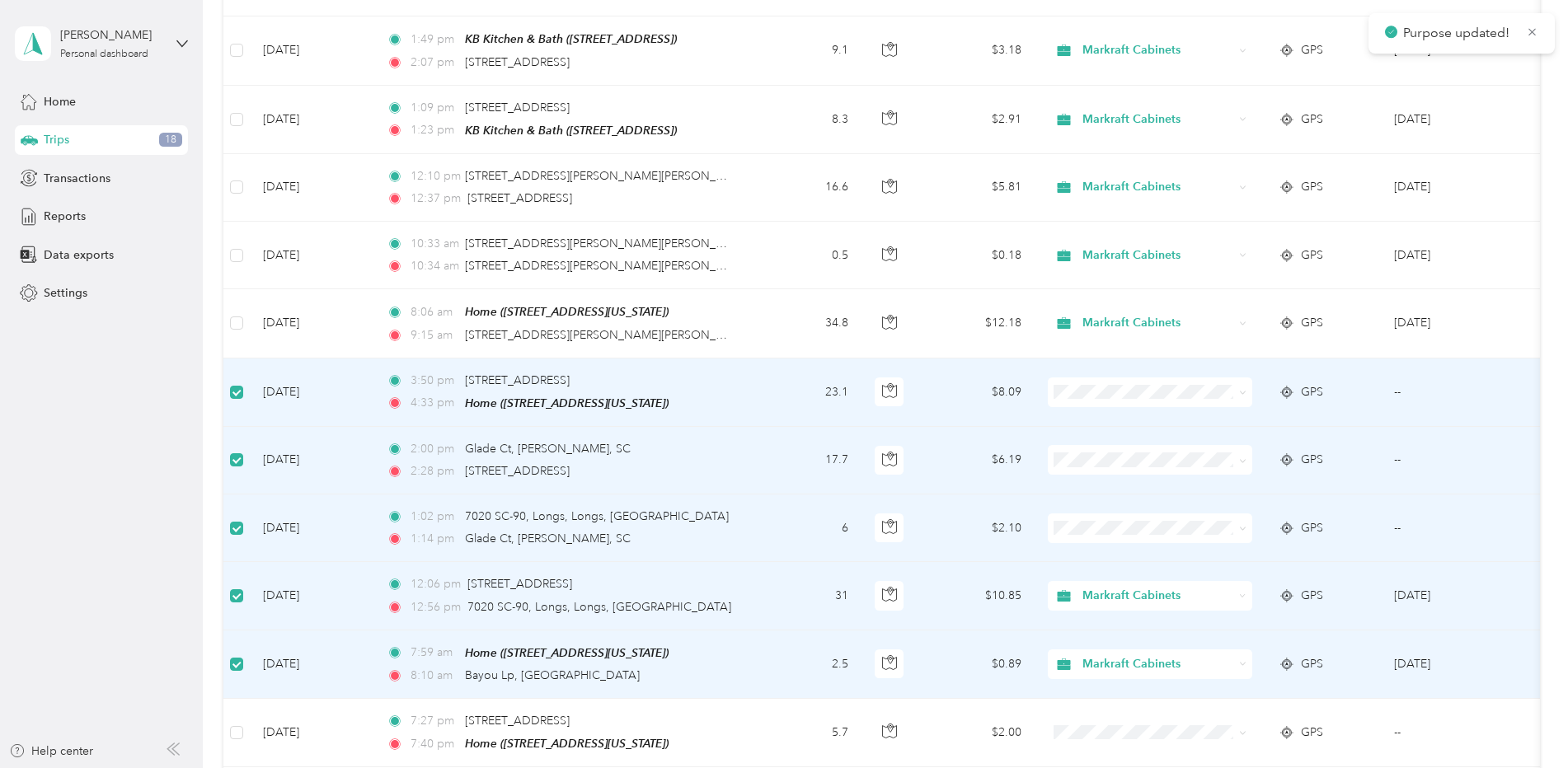
click at [1198, 486] on span "Markraft Cabinets" at bounding box center [1164, 487] width 152 height 18
click at [1241, 391] on icon at bounding box center [1242, 392] width 5 height 3
click at [1184, 413] on span "Markraft Cabinets" at bounding box center [1164, 419] width 152 height 18
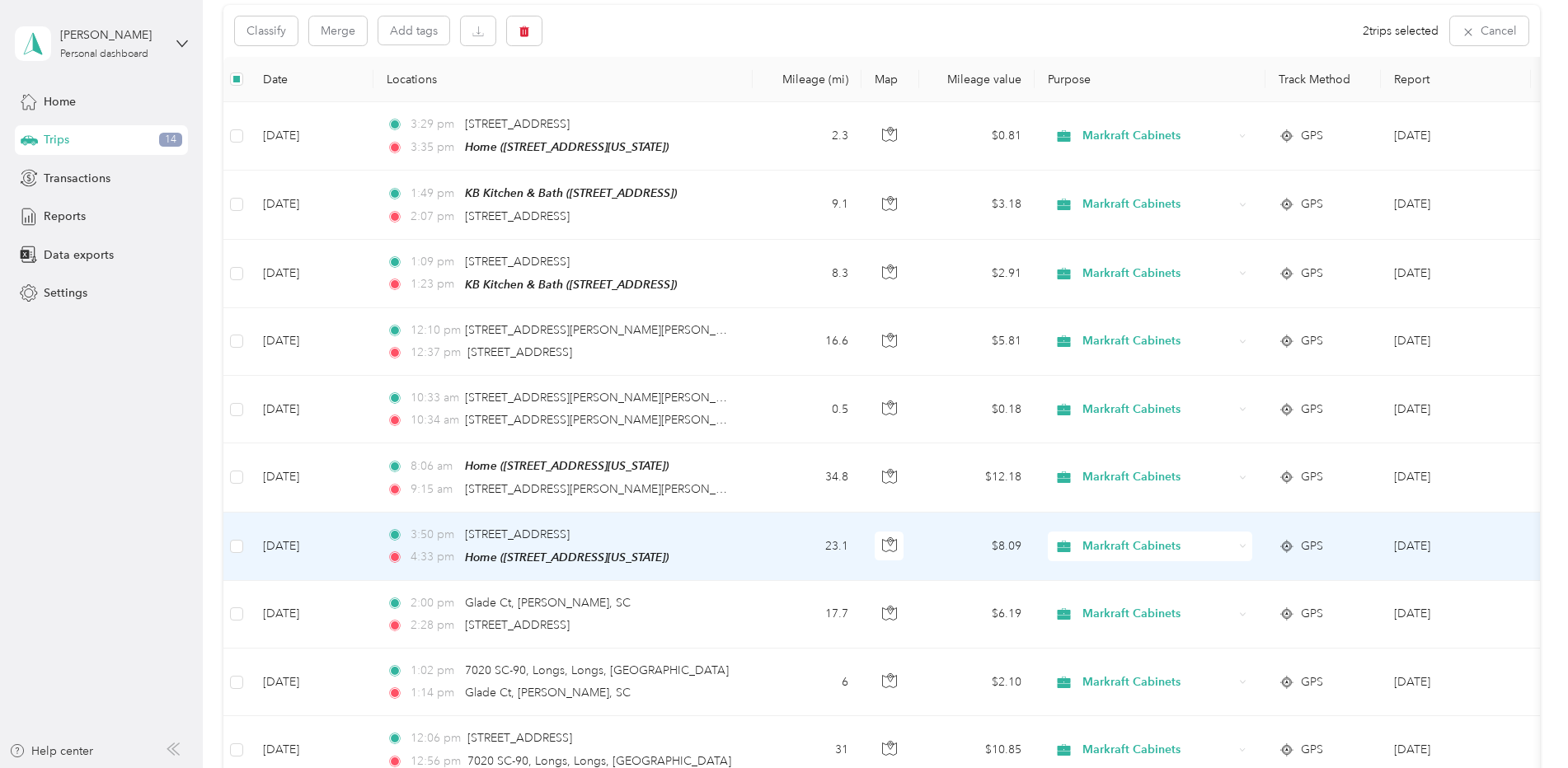
scroll to position [0, 0]
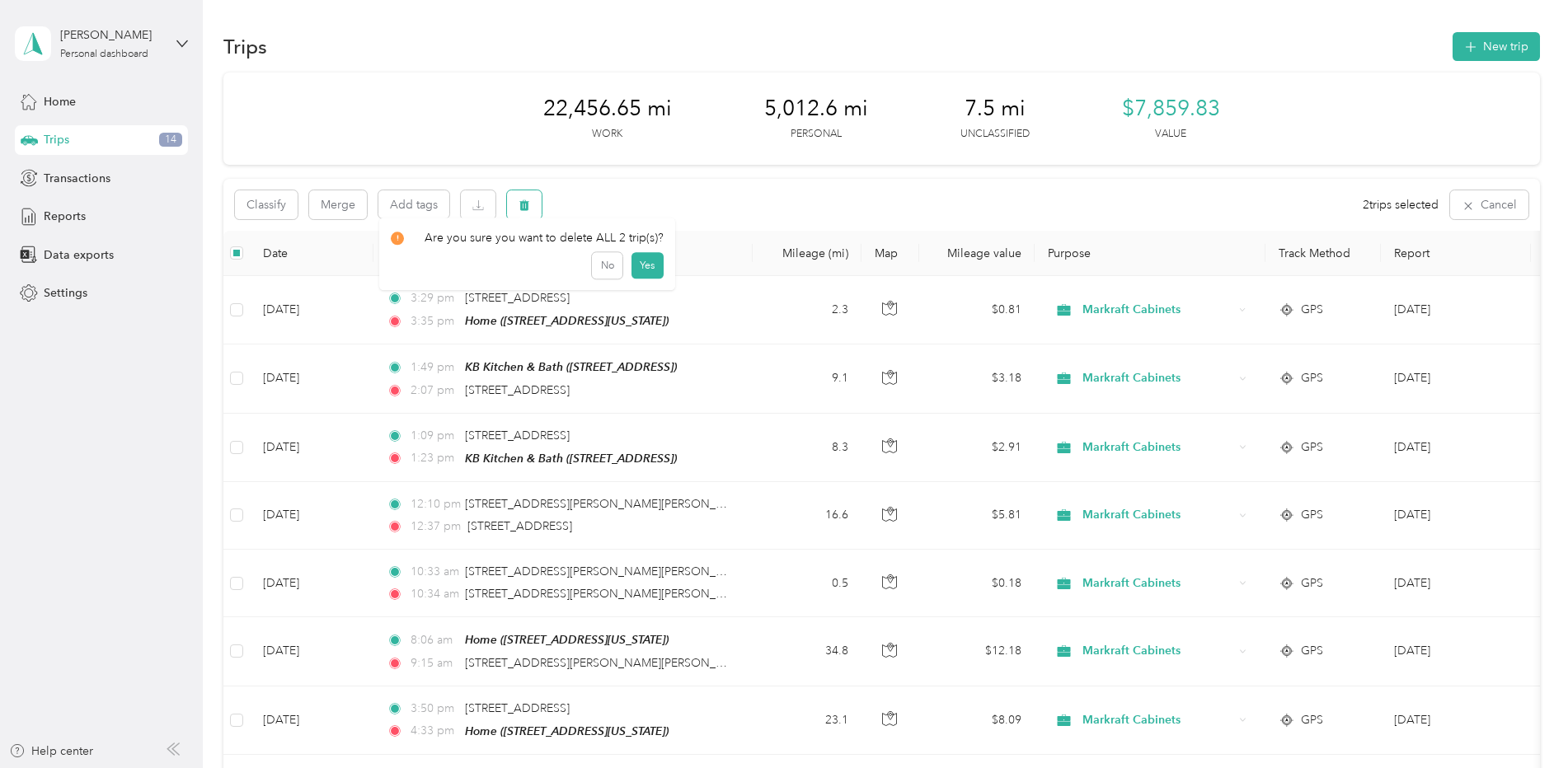
click at [523, 203] on icon "button" at bounding box center [524, 206] width 10 height 11
click at [644, 277] on button "Yes" at bounding box center [647, 273] width 33 height 27
click at [60, 102] on span "Home" at bounding box center [59, 102] width 33 height 18
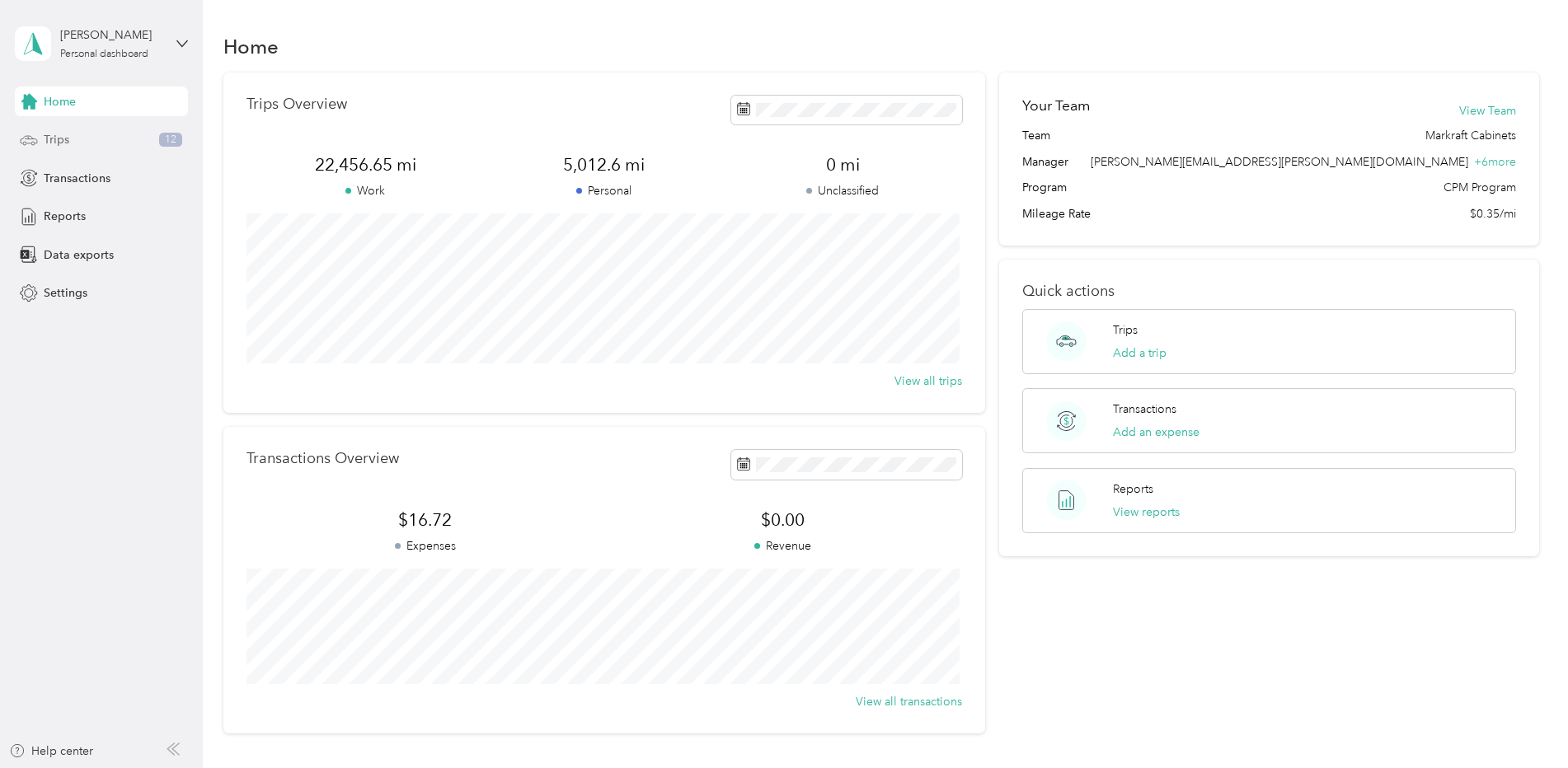
click at [68, 140] on span "Trips" at bounding box center [56, 140] width 26 height 18
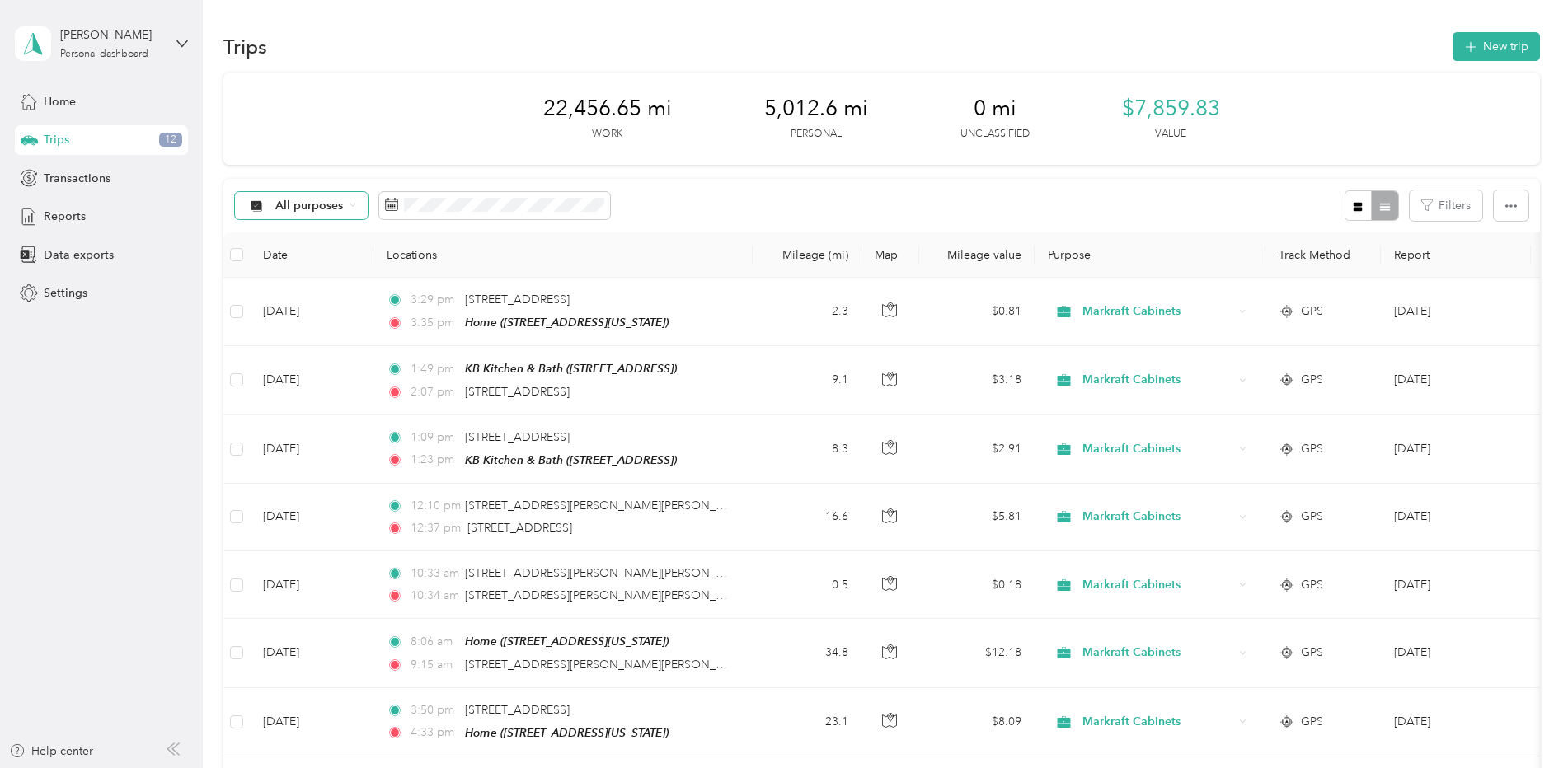
click at [359, 208] on div "All purposes" at bounding box center [302, 206] width 133 height 28
click at [331, 261] on span "Unclassified" at bounding box center [323, 264] width 98 height 18
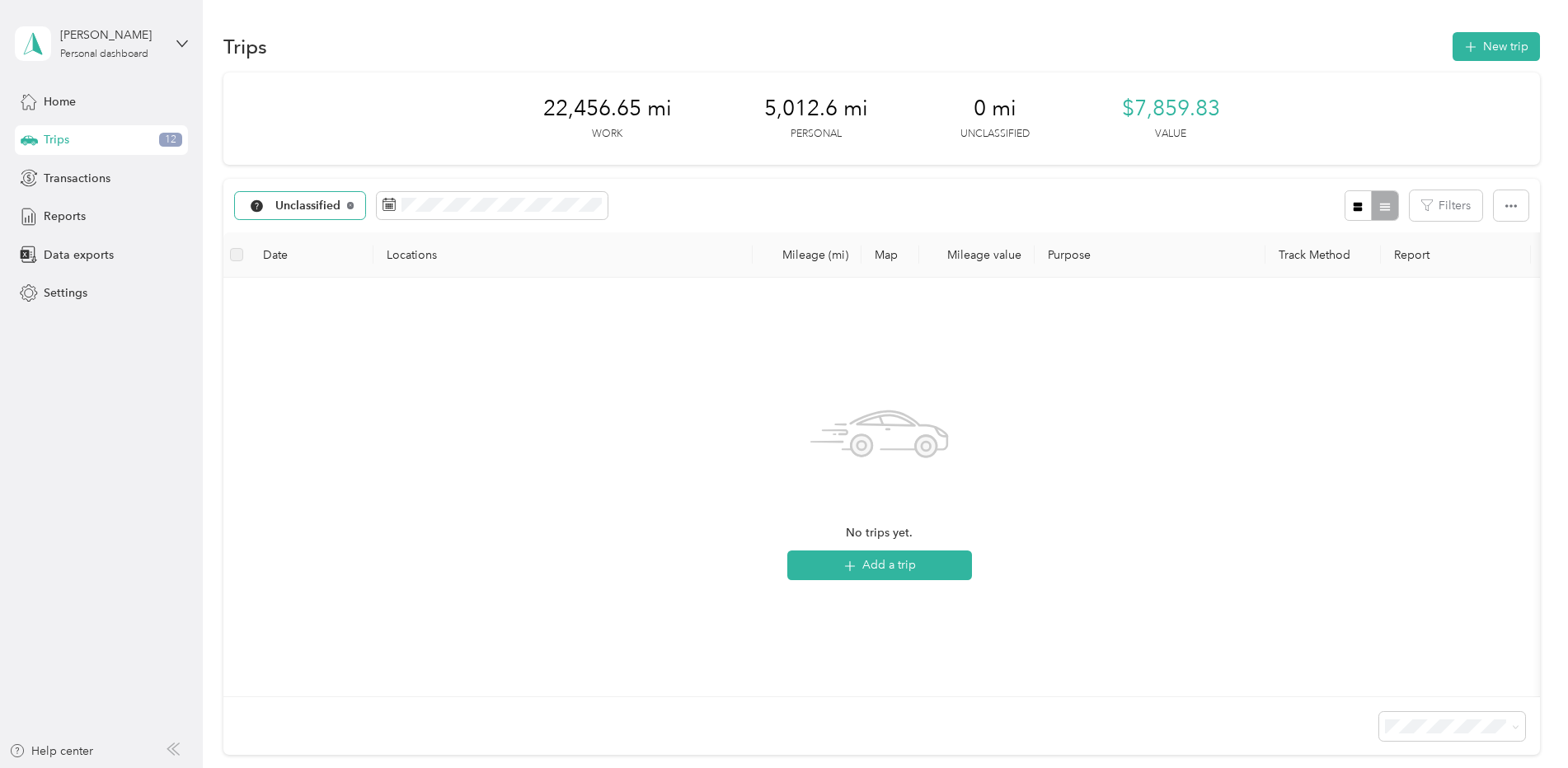
click at [352, 207] on icon at bounding box center [350, 205] width 7 height 7
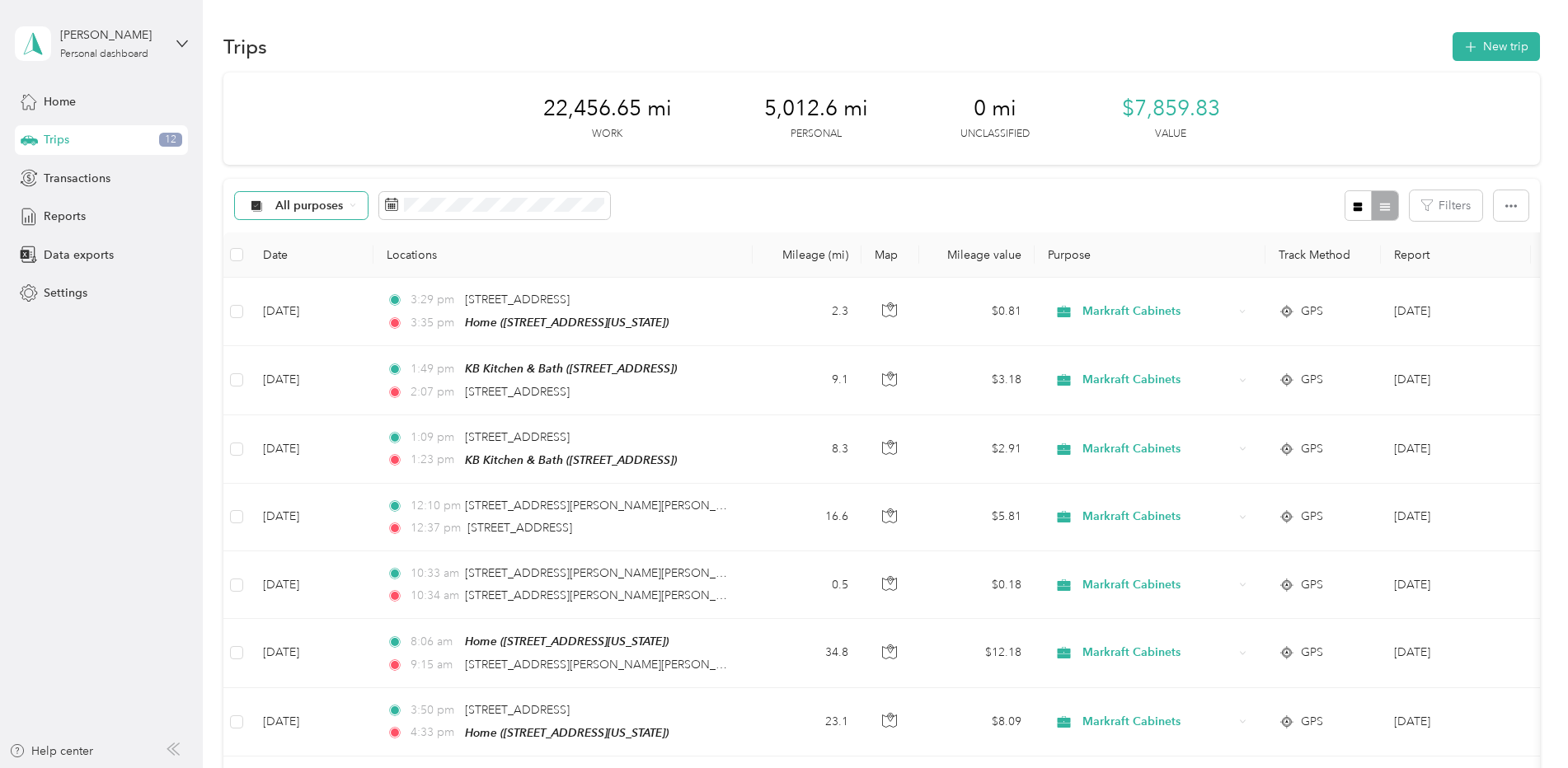
click at [347, 205] on div "All purposes" at bounding box center [302, 206] width 133 height 28
click at [303, 318] on span "Personal" at bounding box center [323, 318] width 98 height 18
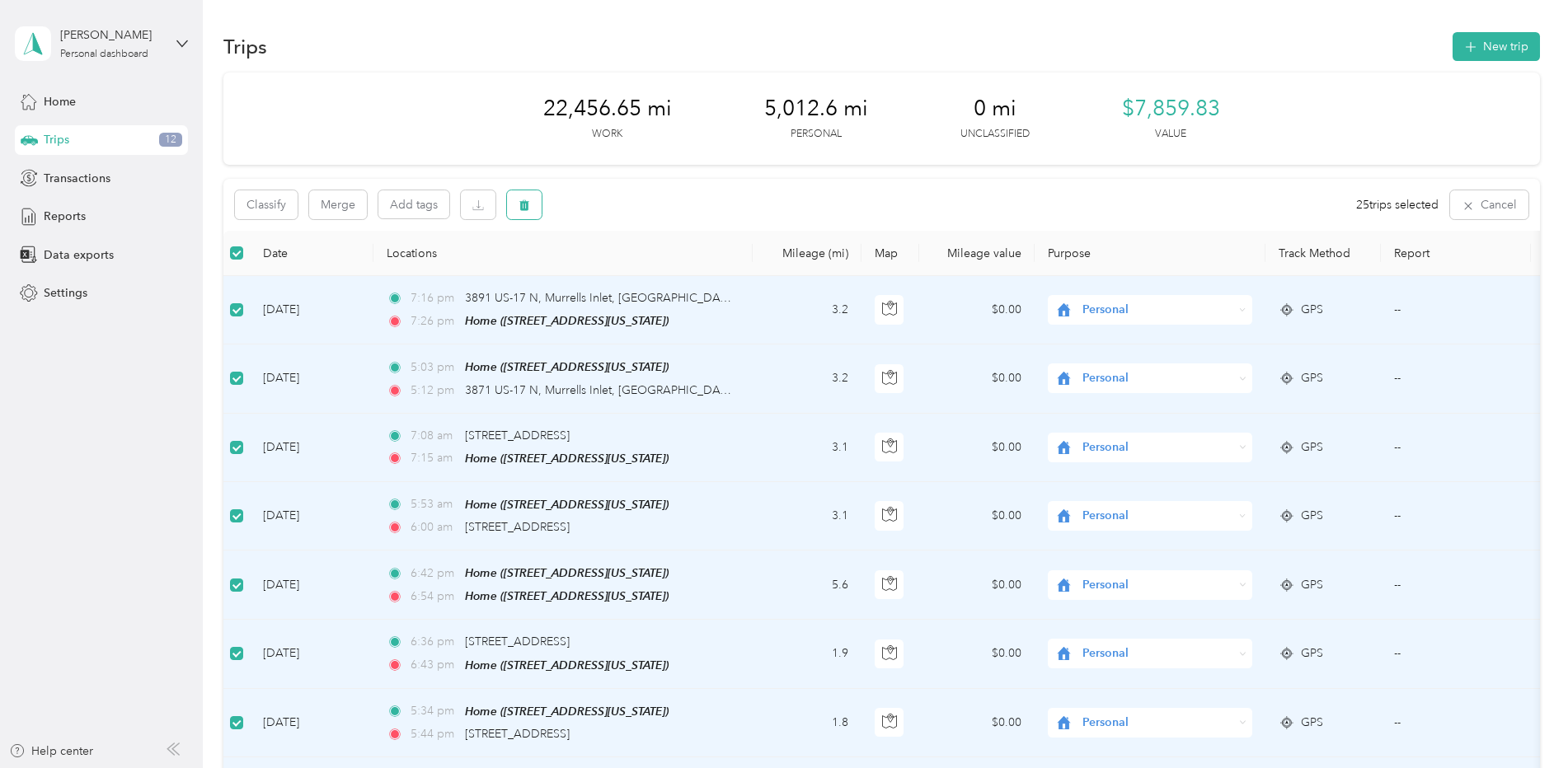
click at [528, 202] on icon "button" at bounding box center [524, 206] width 10 height 11
click at [644, 270] on button "Yes" at bounding box center [650, 273] width 33 height 27
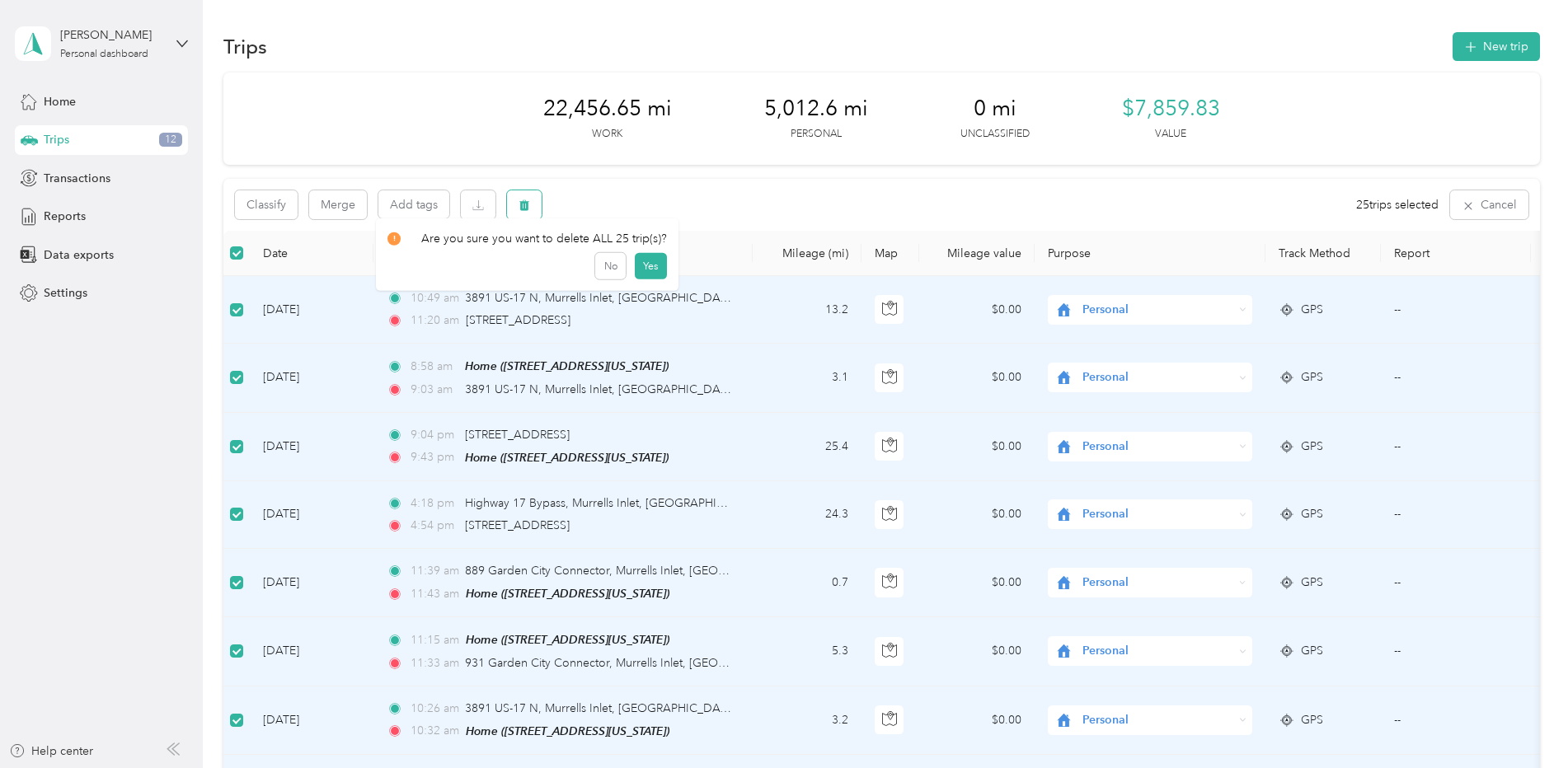
click at [523, 206] on icon "button" at bounding box center [524, 206] width 10 height 11
click at [641, 270] on button "Yes" at bounding box center [650, 273] width 33 height 27
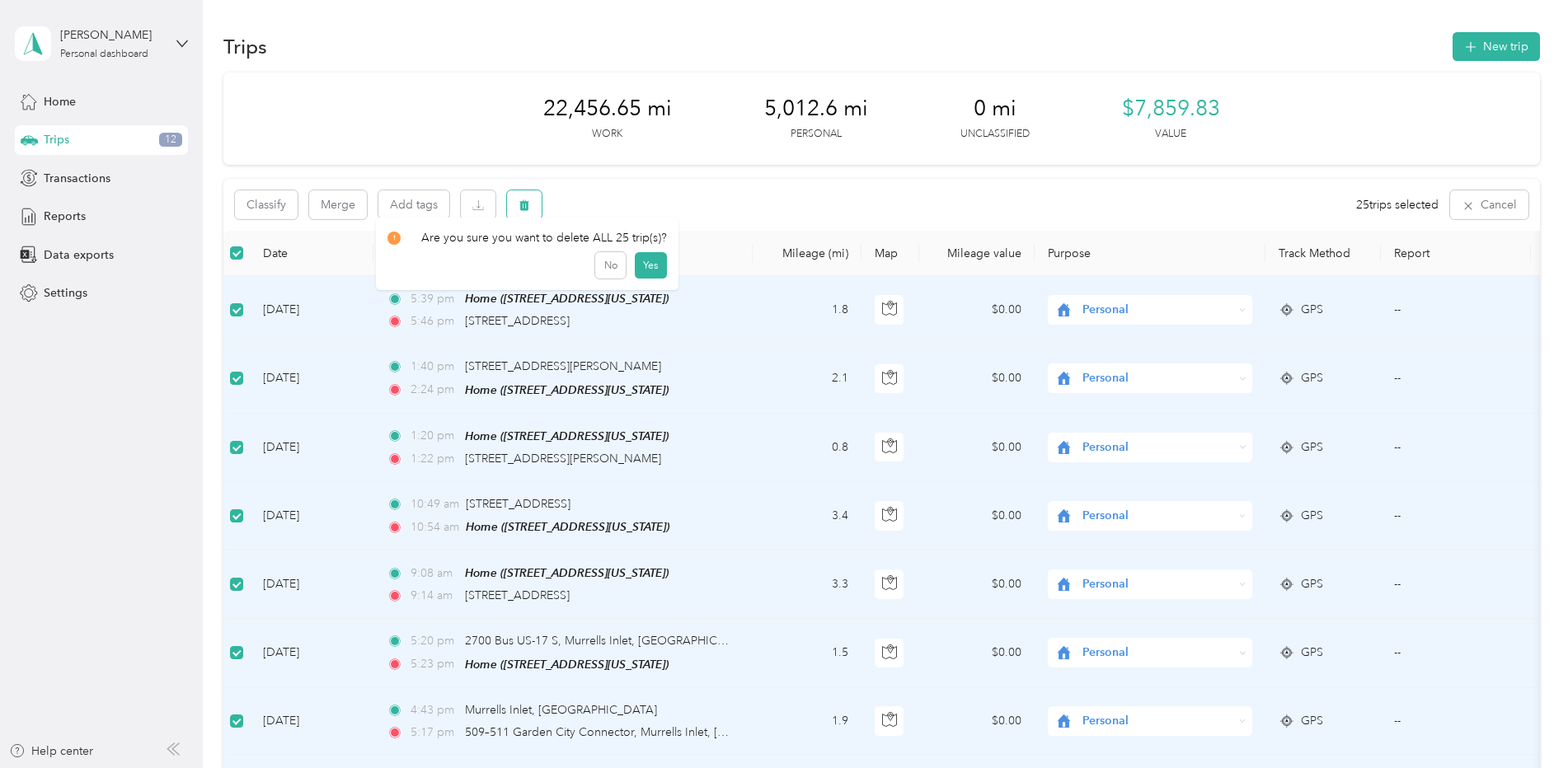
click at [524, 210] on icon "button" at bounding box center [524, 206] width 10 height 11
click at [647, 270] on button "Yes" at bounding box center [650, 273] width 33 height 27
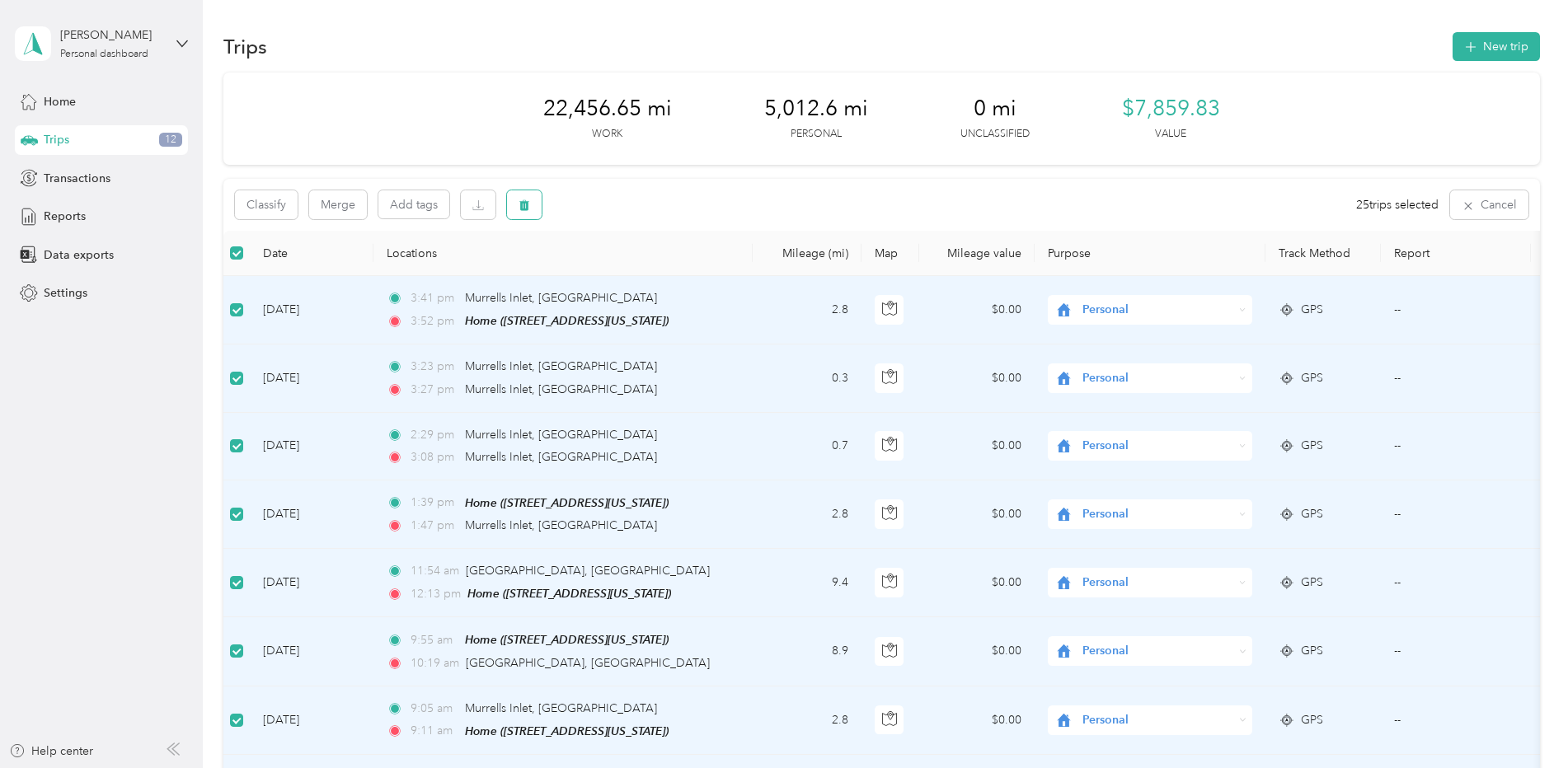
click at [532, 209] on button "button" at bounding box center [524, 205] width 35 height 29
click at [649, 276] on button "Yes" at bounding box center [650, 273] width 33 height 27
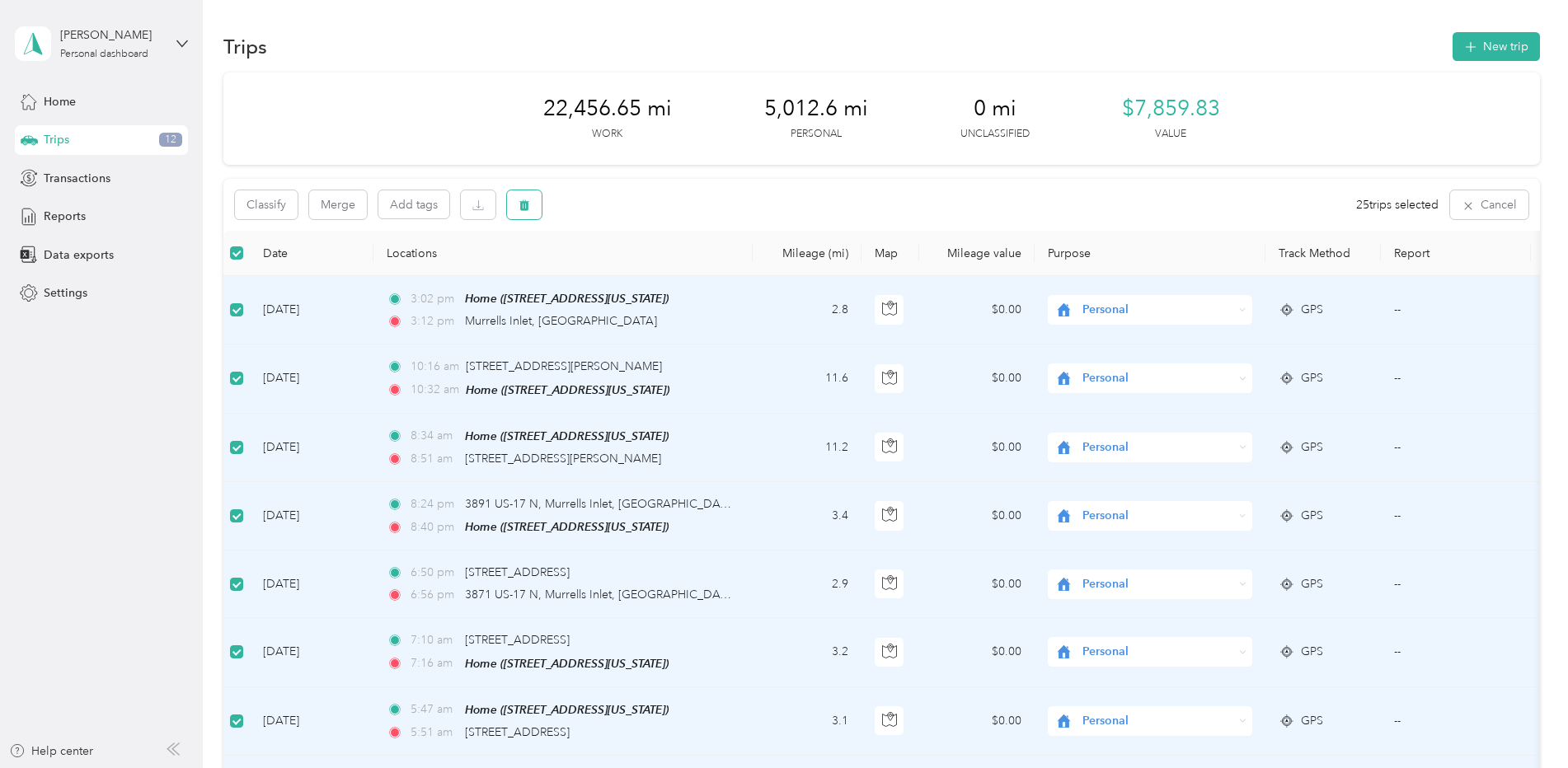
click at [529, 206] on icon "button" at bounding box center [524, 206] width 12 height 12
click at [648, 269] on button "Yes" at bounding box center [650, 273] width 33 height 27
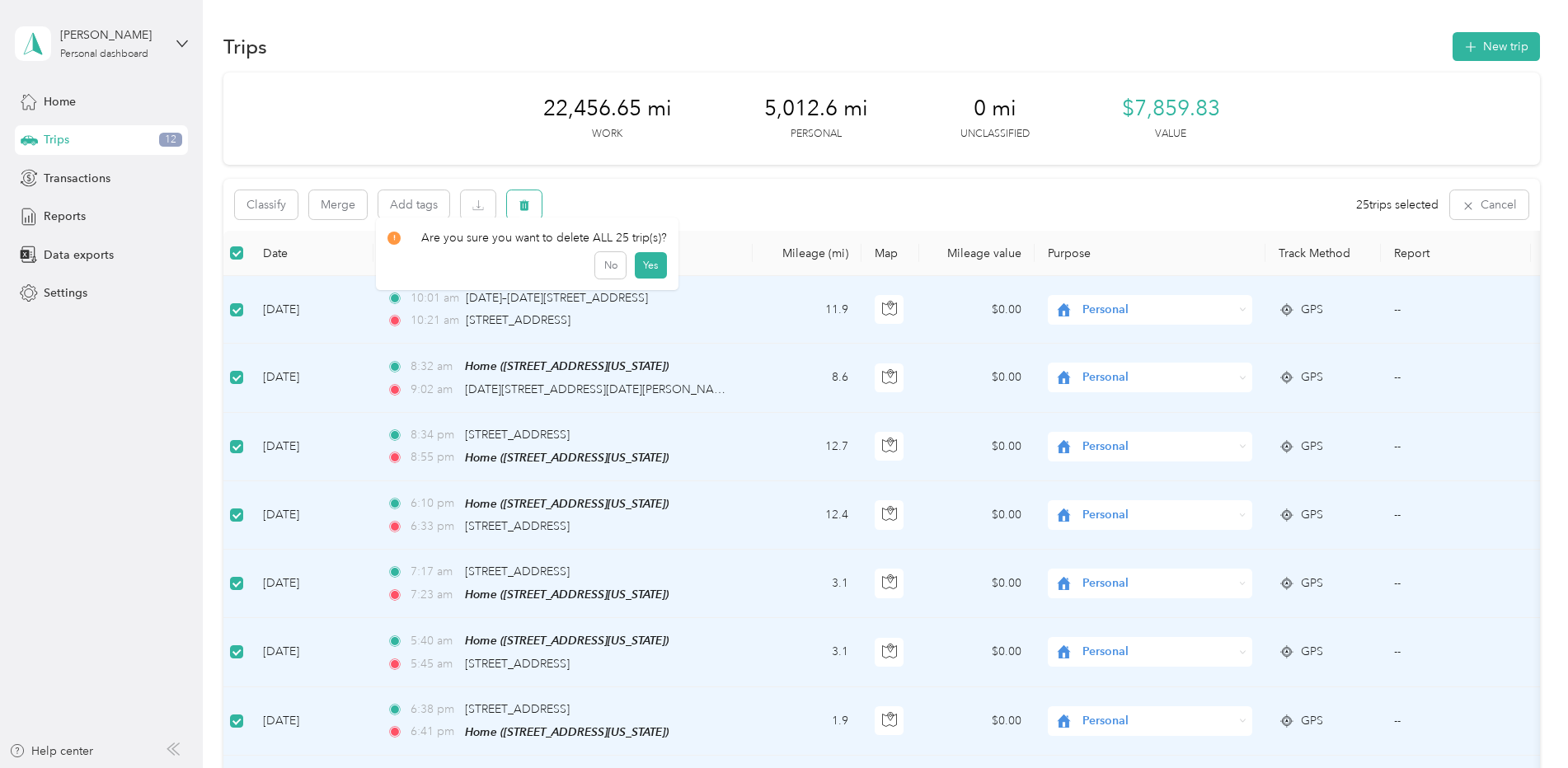
click at [521, 202] on icon "button" at bounding box center [524, 206] width 10 height 11
click at [646, 270] on button "Yes" at bounding box center [650, 273] width 33 height 27
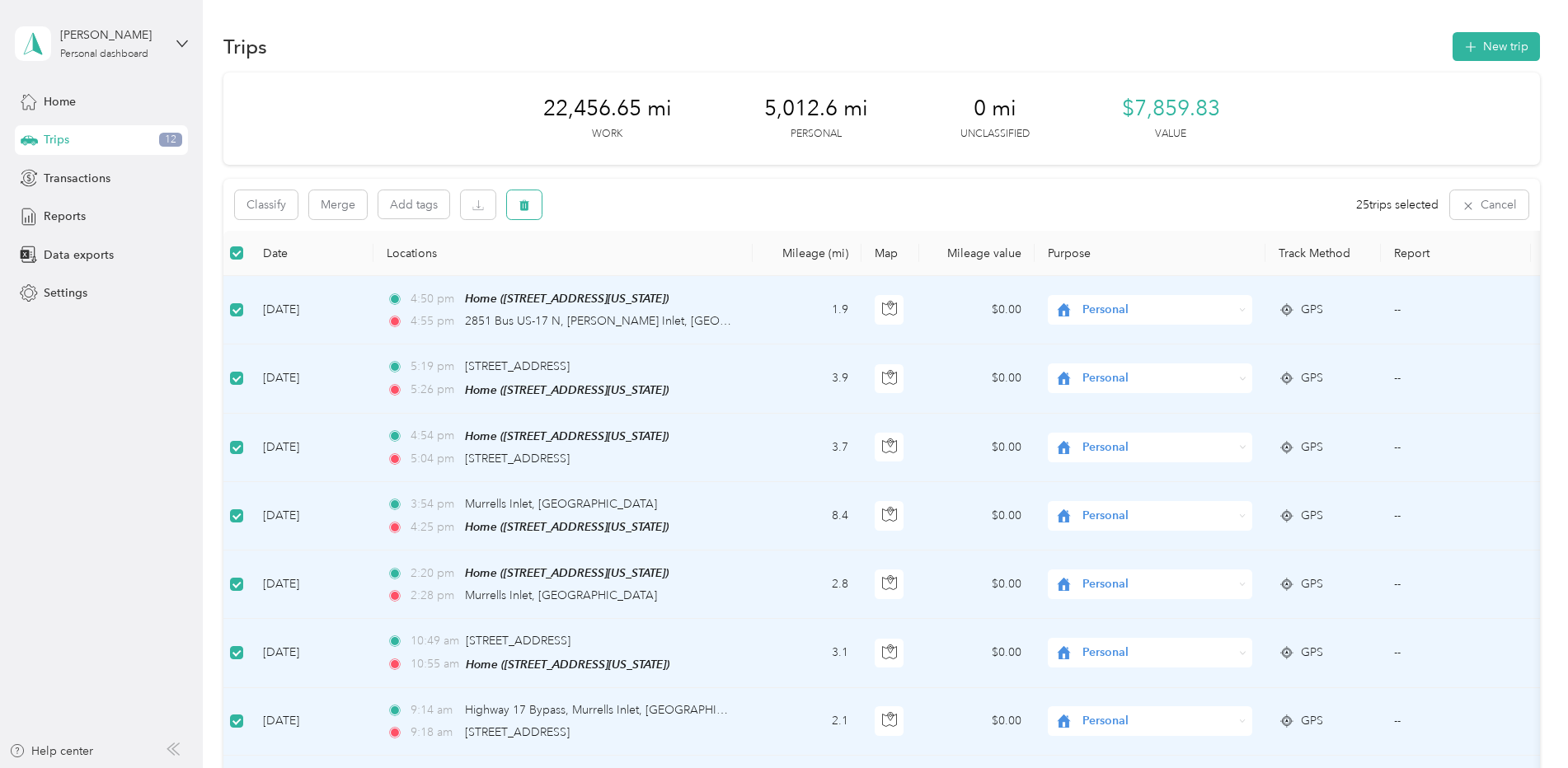
click at [535, 206] on button "button" at bounding box center [524, 205] width 35 height 29
click at [661, 267] on div "Are you sure you want to delete ALL 25 trip(s)? No Yes" at bounding box center [527, 261] width 303 height 72
click at [531, 207] on button "button" at bounding box center [524, 205] width 35 height 29
click at [642, 275] on button "Yes" at bounding box center [650, 273] width 33 height 27
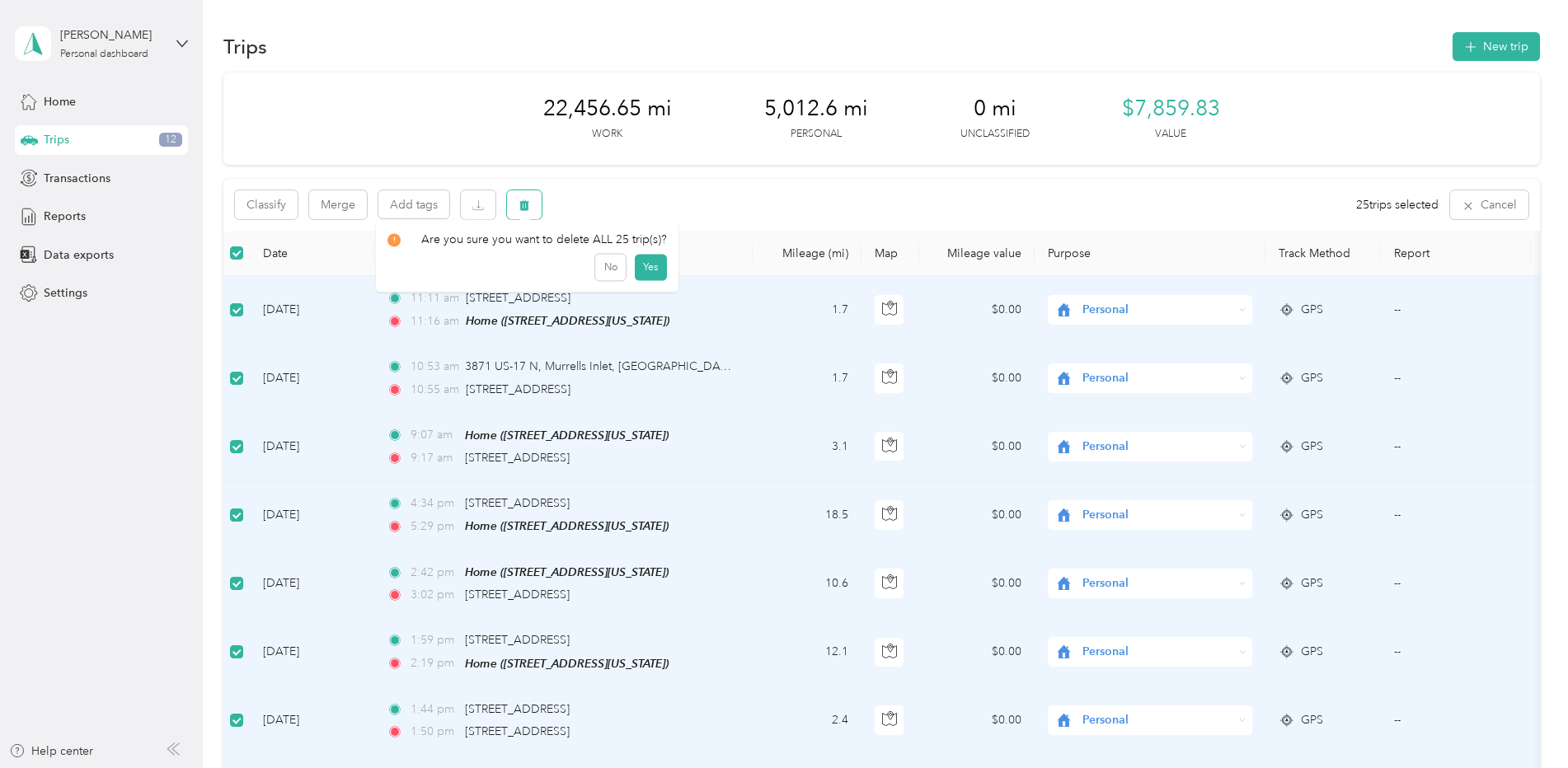
click at [531, 204] on button "button" at bounding box center [524, 205] width 35 height 29
click at [646, 270] on button "Yes" at bounding box center [650, 273] width 33 height 27
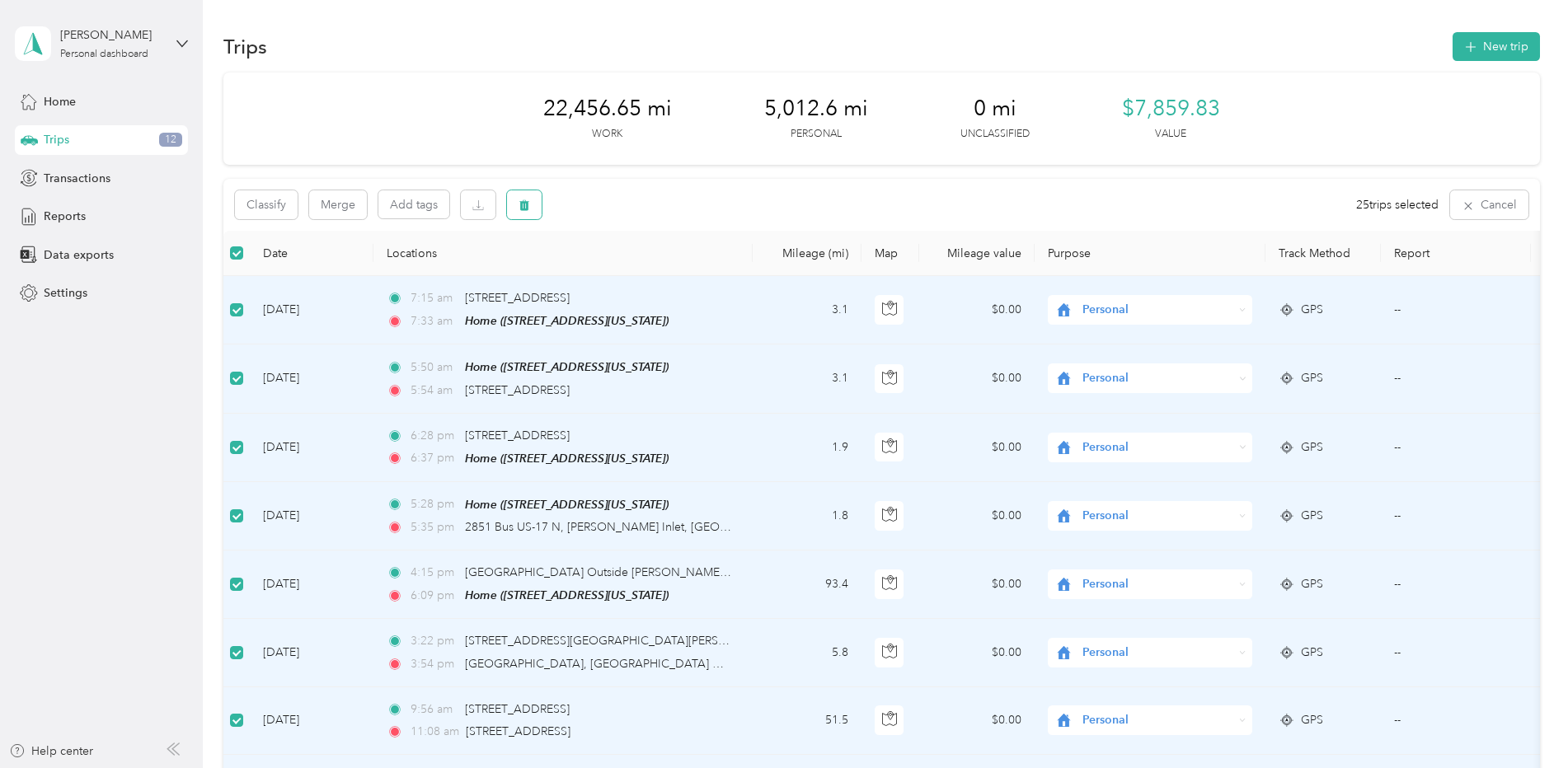
click at [528, 211] on icon "button" at bounding box center [524, 206] width 12 height 12
click at [642, 269] on button "Yes" at bounding box center [650, 273] width 33 height 27
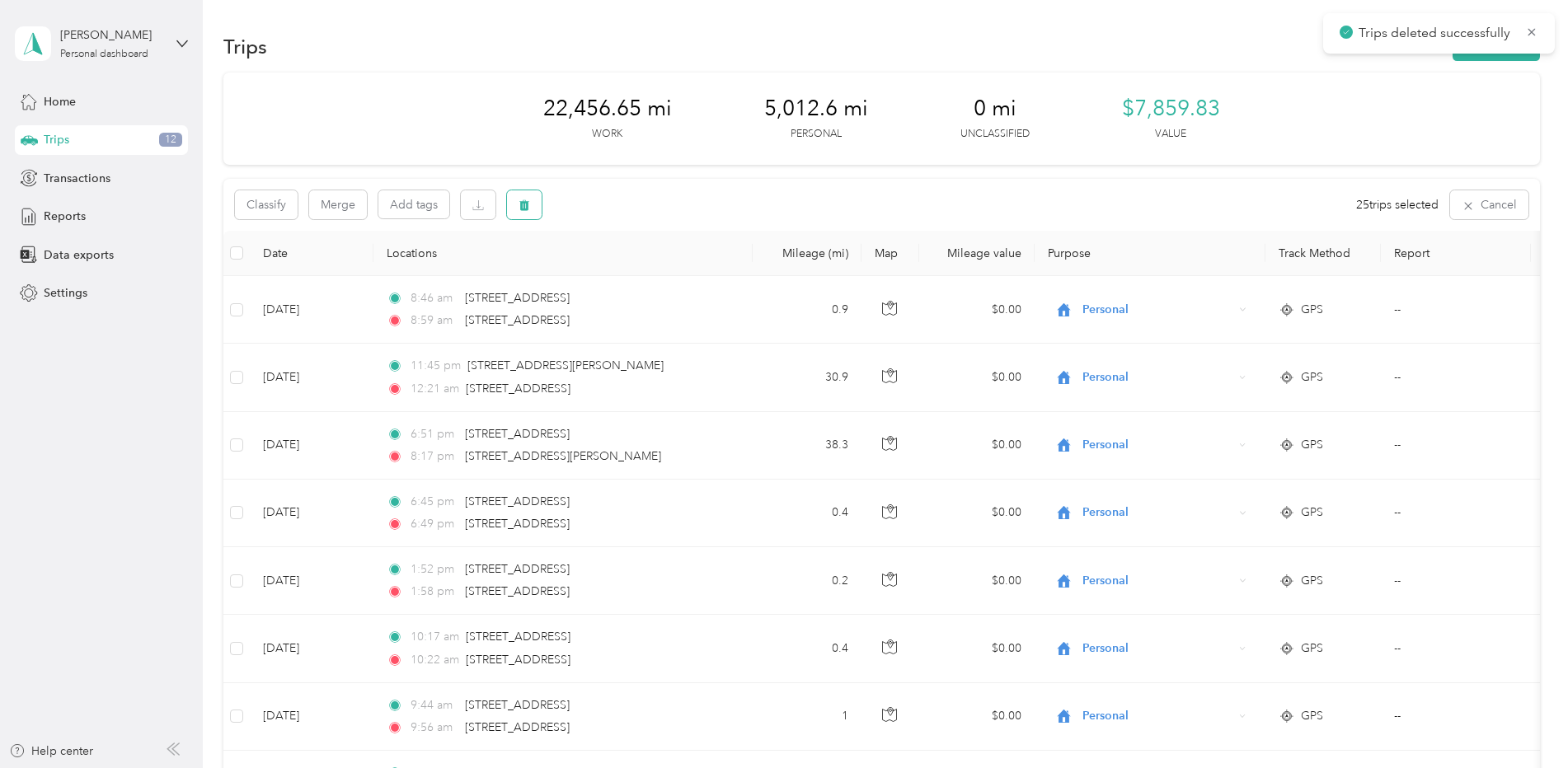
click at [530, 206] on icon "button" at bounding box center [524, 206] width 12 height 12
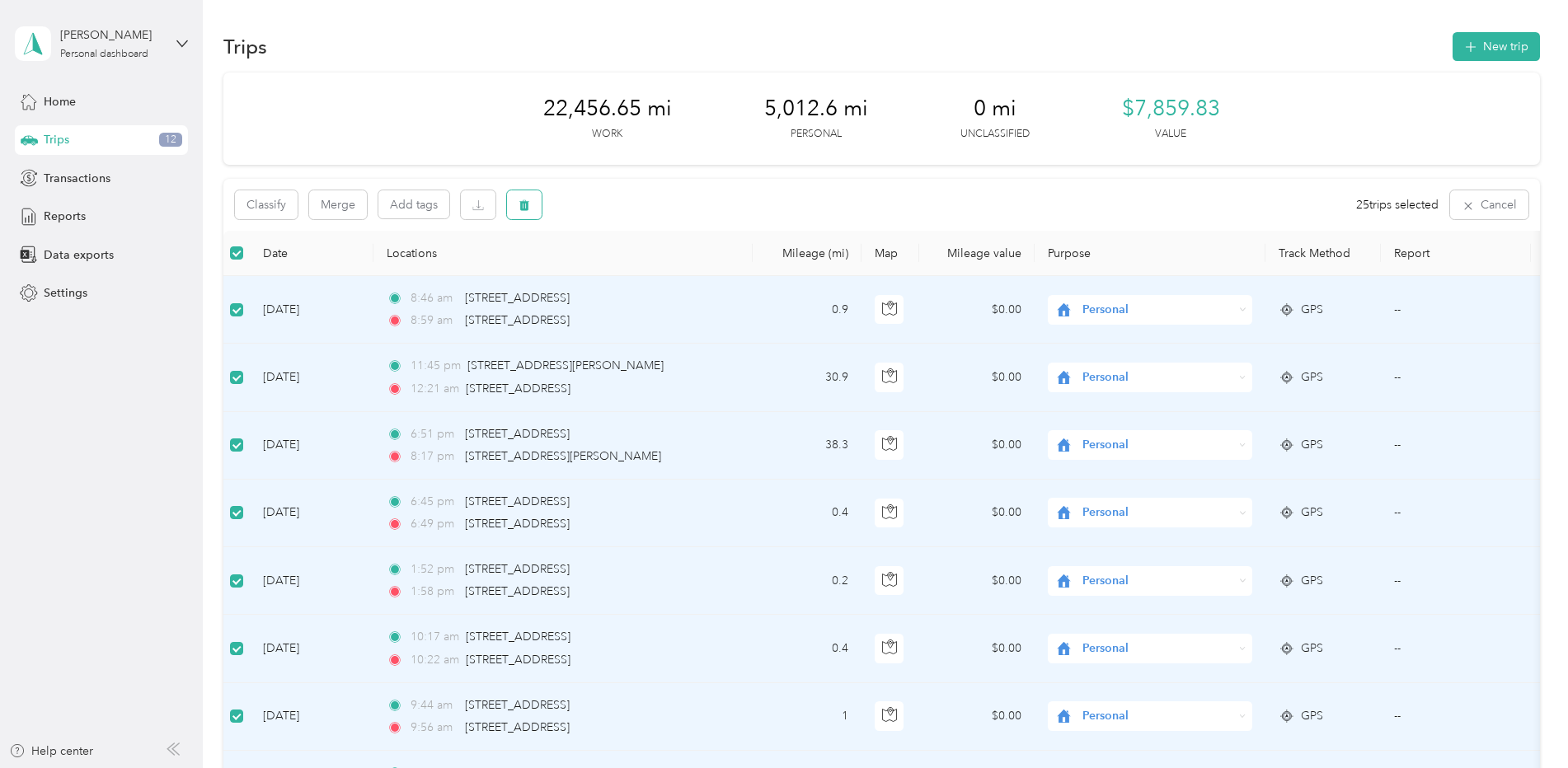
click at [528, 207] on icon "button" at bounding box center [524, 206] width 10 height 11
click at [645, 273] on button "Yes" at bounding box center [650, 273] width 33 height 27
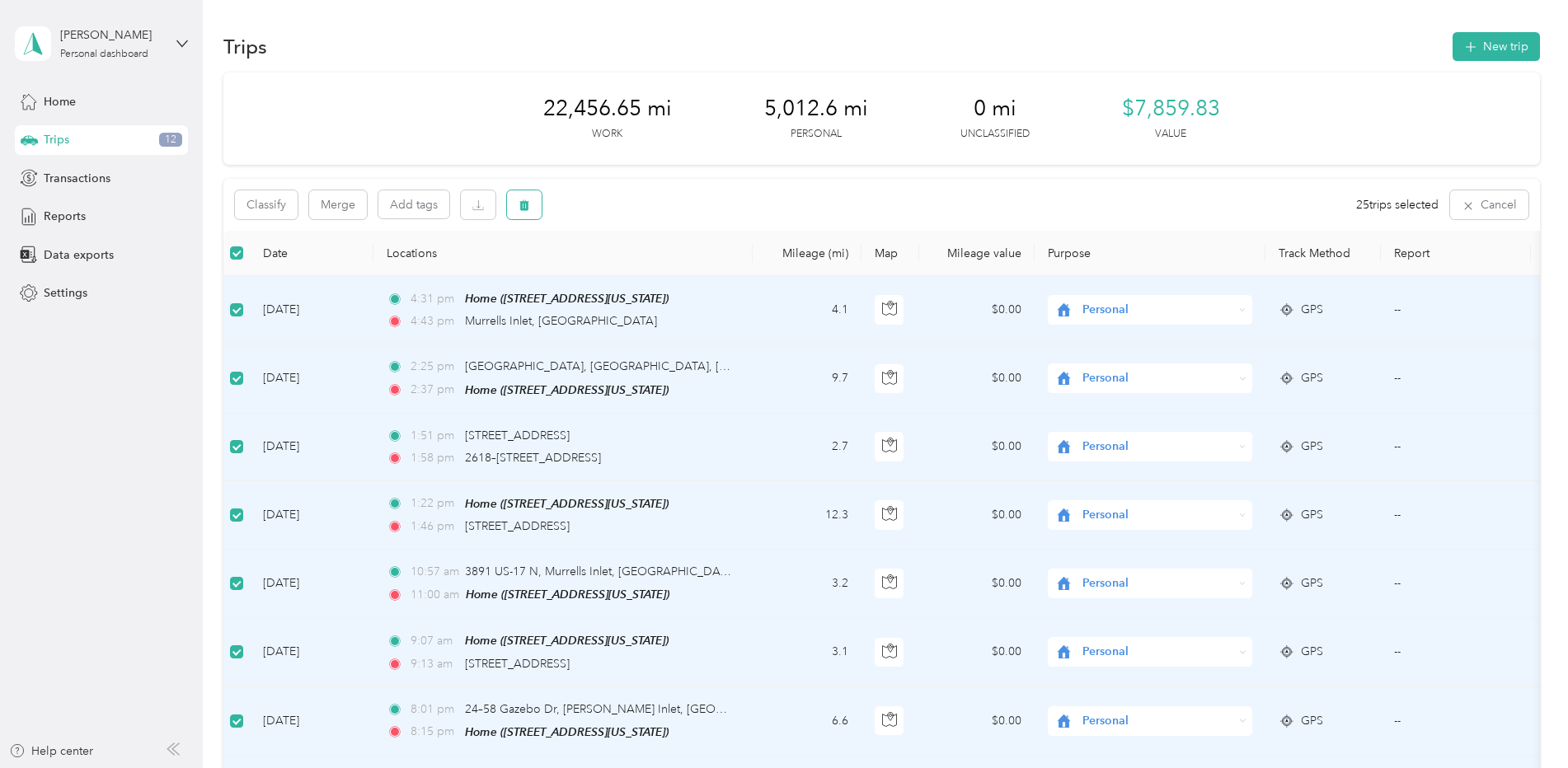
click at [523, 207] on icon "button" at bounding box center [524, 206] width 10 height 11
click at [642, 272] on button "Yes" at bounding box center [650, 273] width 33 height 27
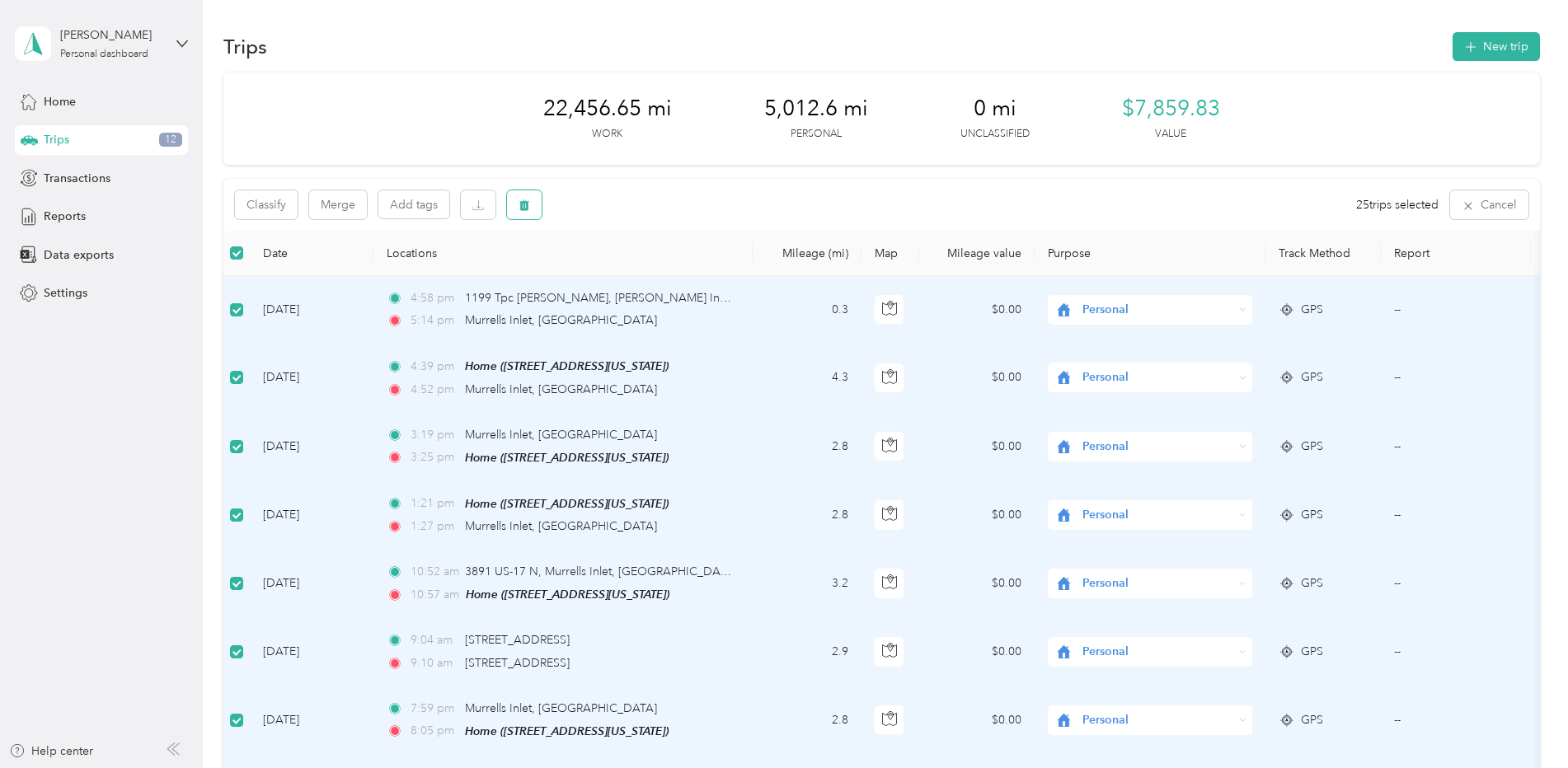
click at [529, 203] on icon "button" at bounding box center [524, 206] width 12 height 12
click at [653, 271] on button "Yes" at bounding box center [650, 273] width 33 height 27
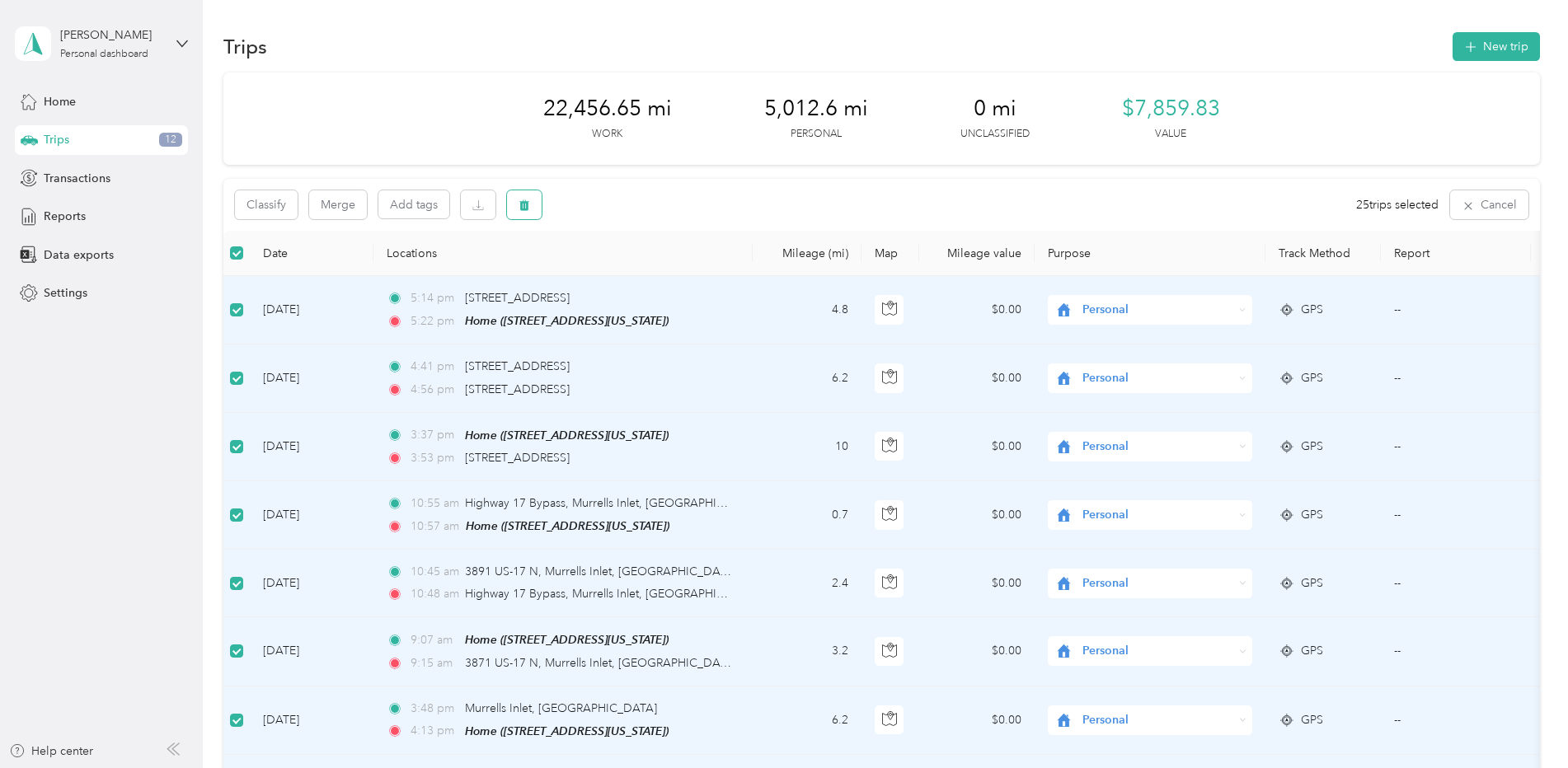
click at [530, 209] on icon "button" at bounding box center [524, 206] width 12 height 12
click at [643, 275] on button "Yes" at bounding box center [650, 273] width 33 height 27
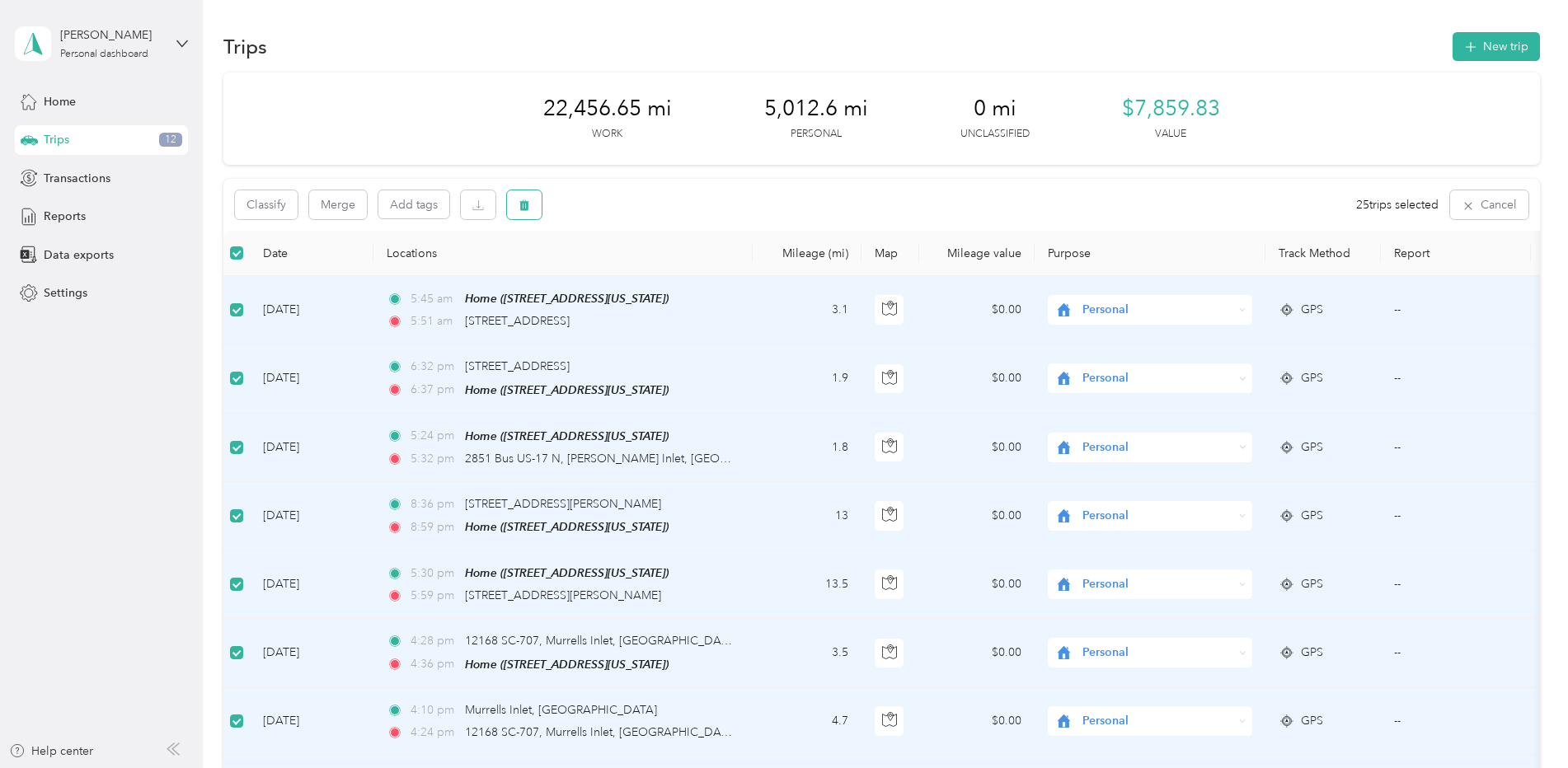
click at [528, 206] on icon "button" at bounding box center [524, 206] width 12 height 12
click at [640, 272] on button "Yes" at bounding box center [650, 273] width 33 height 27
click at [528, 202] on icon "button" at bounding box center [524, 206] width 10 height 11
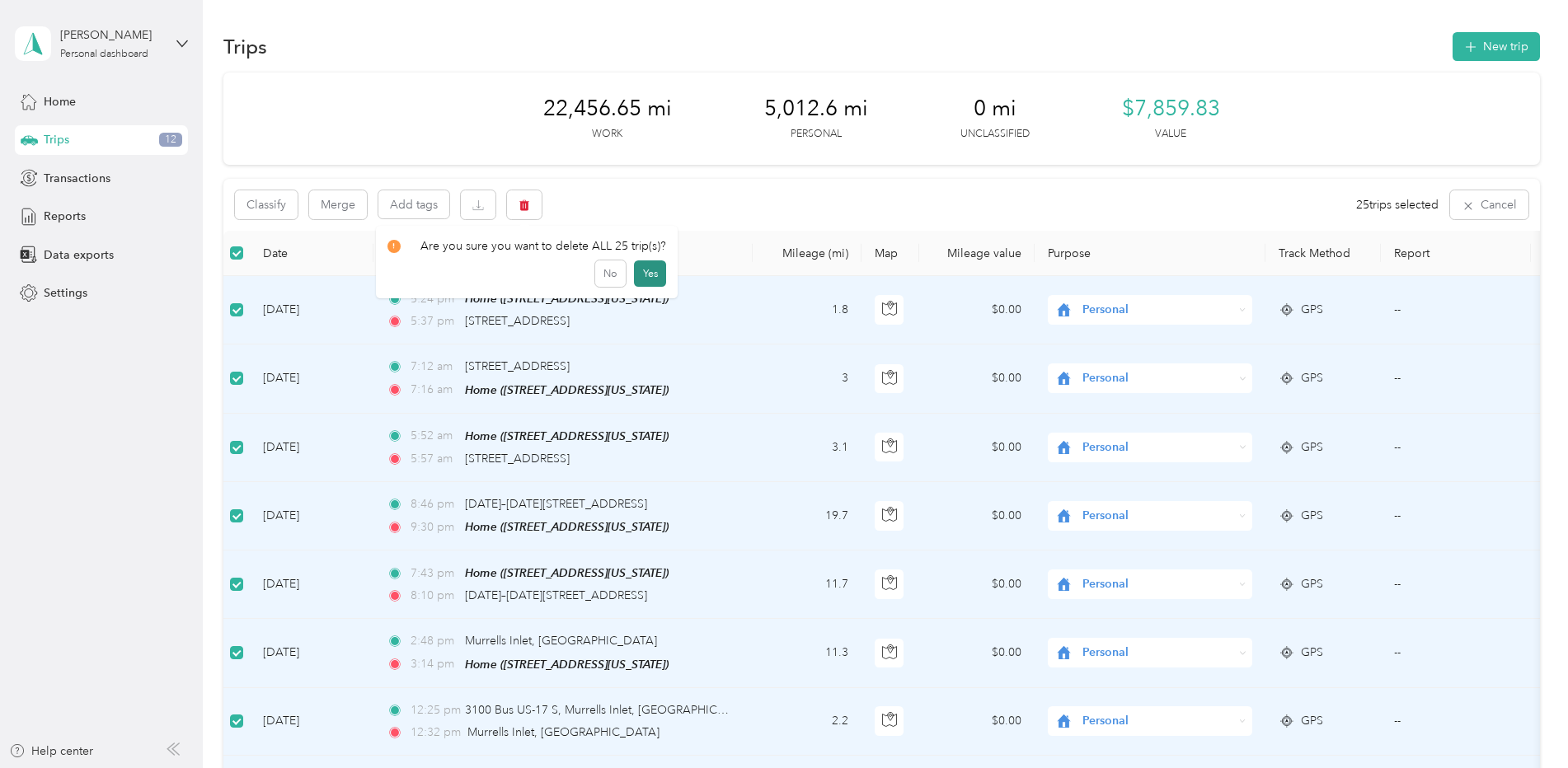
click at [638, 272] on button "Yes" at bounding box center [650, 273] width 33 height 27
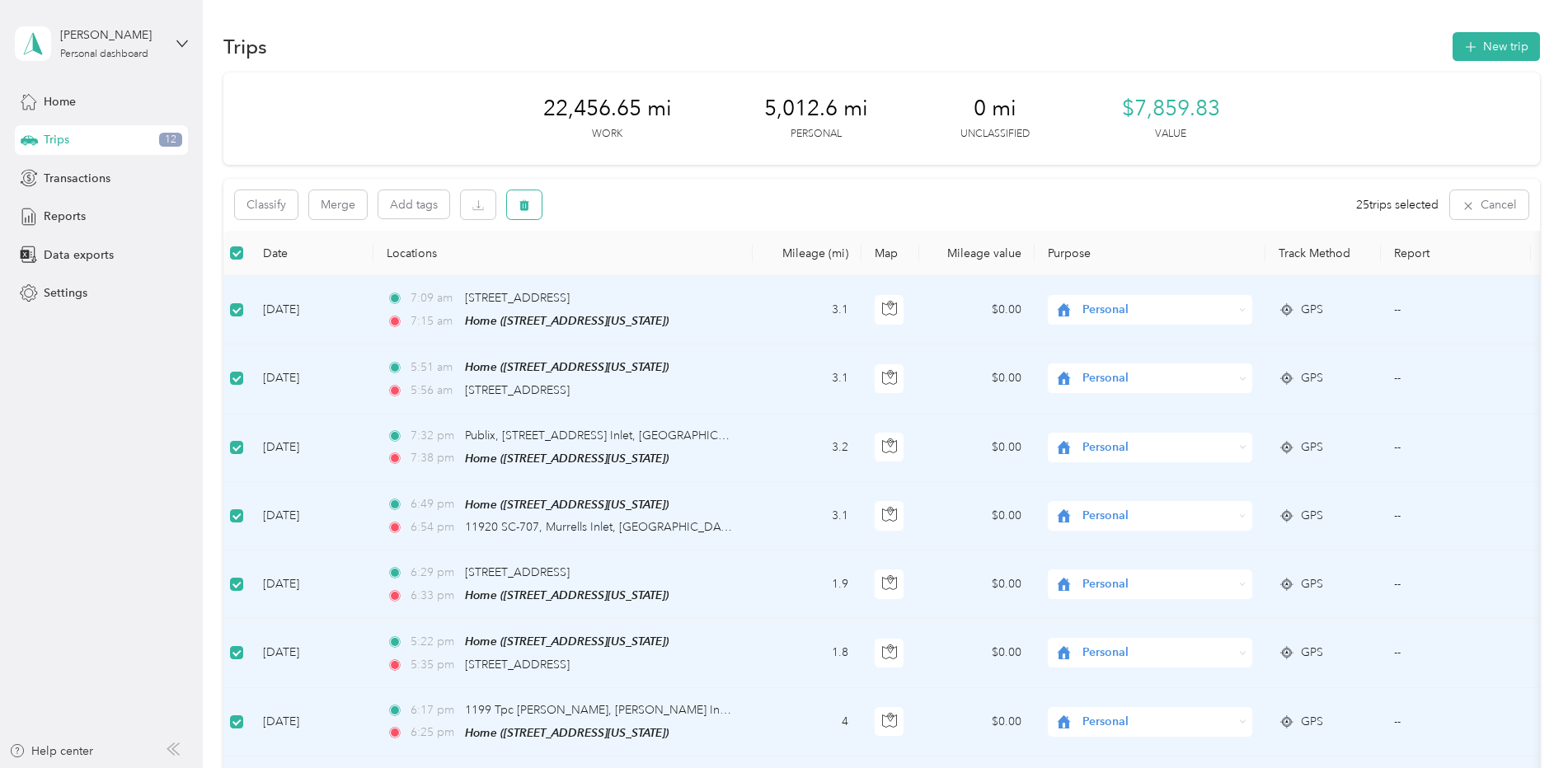
click at [514, 208] on button "button" at bounding box center [524, 205] width 35 height 29
click at [639, 274] on button "Yes" at bounding box center [650, 273] width 33 height 27
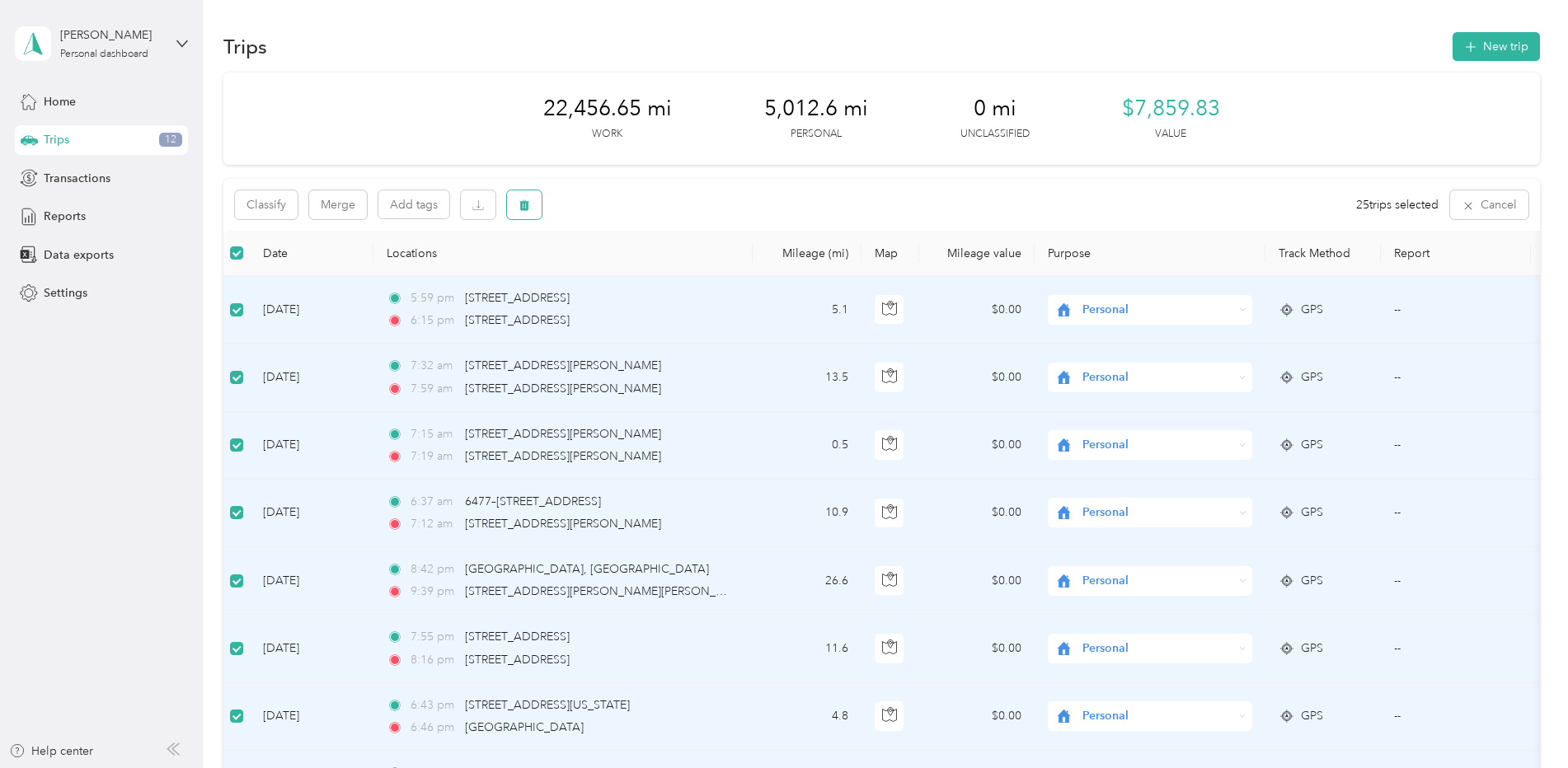
click at [519, 210] on icon "button" at bounding box center [524, 206] width 12 height 12
click at [647, 275] on button "Yes" at bounding box center [650, 273] width 33 height 27
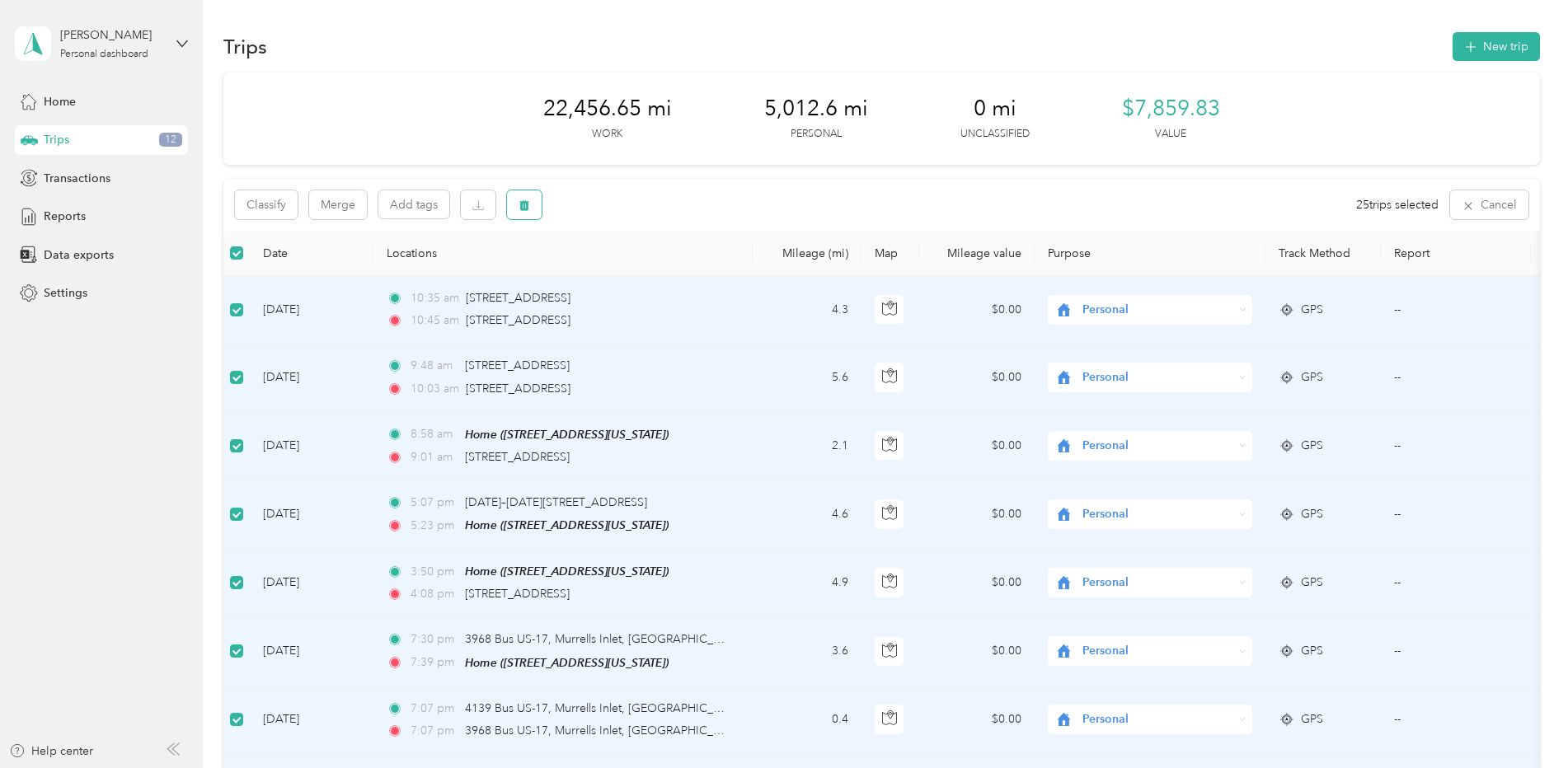
click at [523, 209] on icon "button" at bounding box center [524, 206] width 10 height 11
click at [652, 273] on button "Yes" at bounding box center [650, 273] width 33 height 27
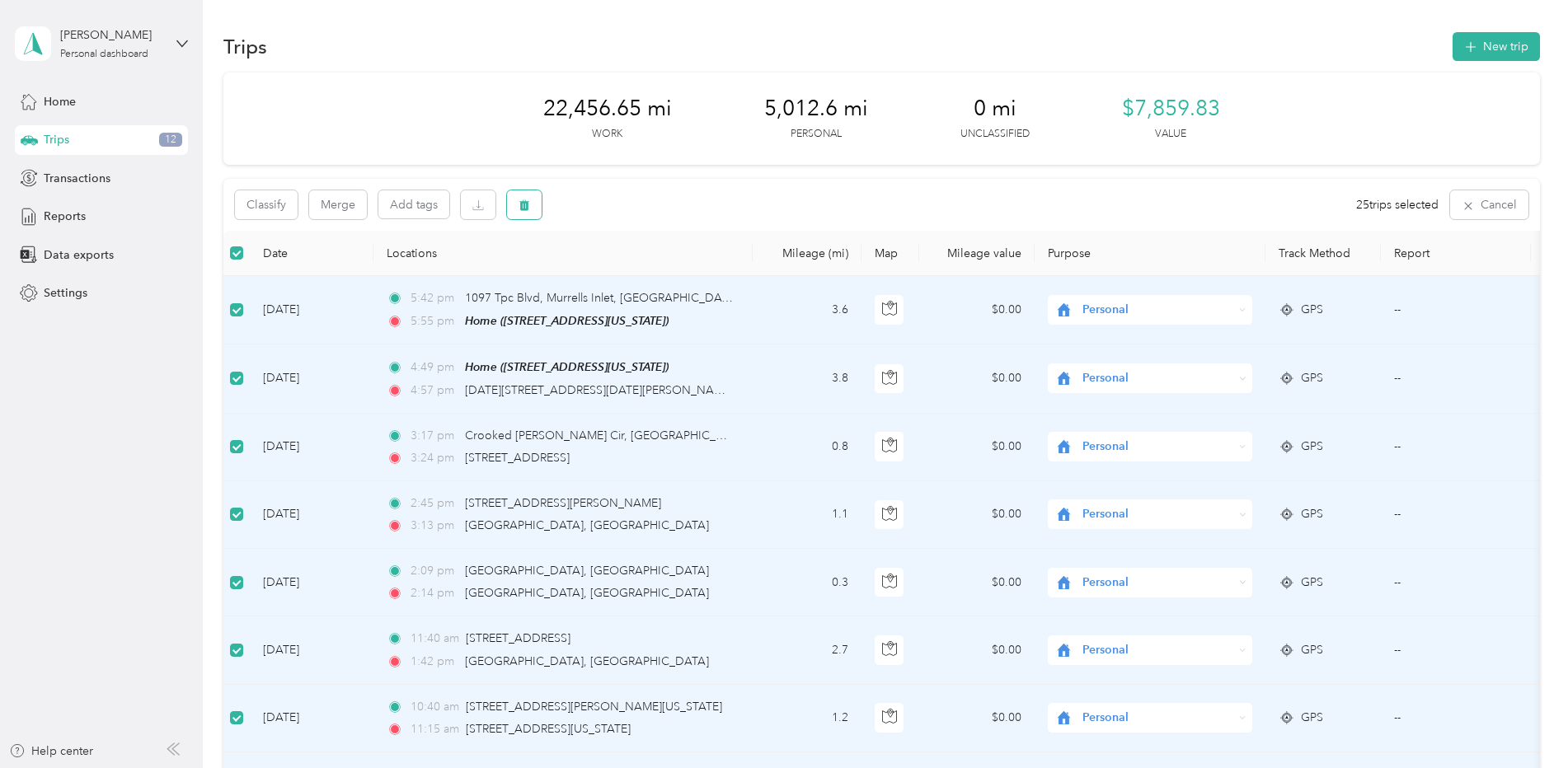
click at [529, 203] on icon "button" at bounding box center [524, 206] width 12 height 12
click at [642, 268] on button "Yes" at bounding box center [650, 273] width 33 height 27
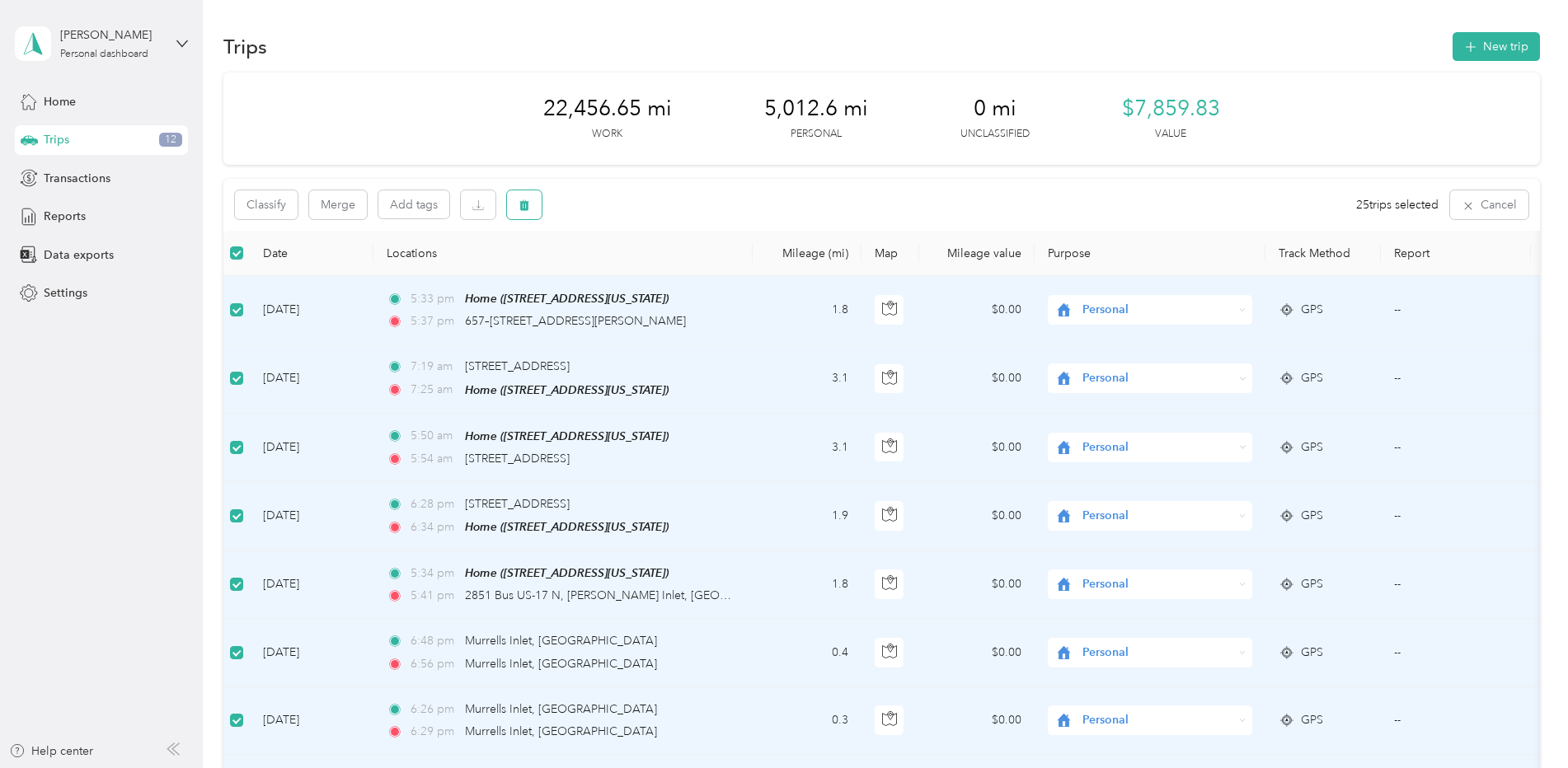
click at [528, 208] on icon "button" at bounding box center [524, 206] width 12 height 12
click at [639, 273] on button "Yes" at bounding box center [650, 273] width 33 height 27
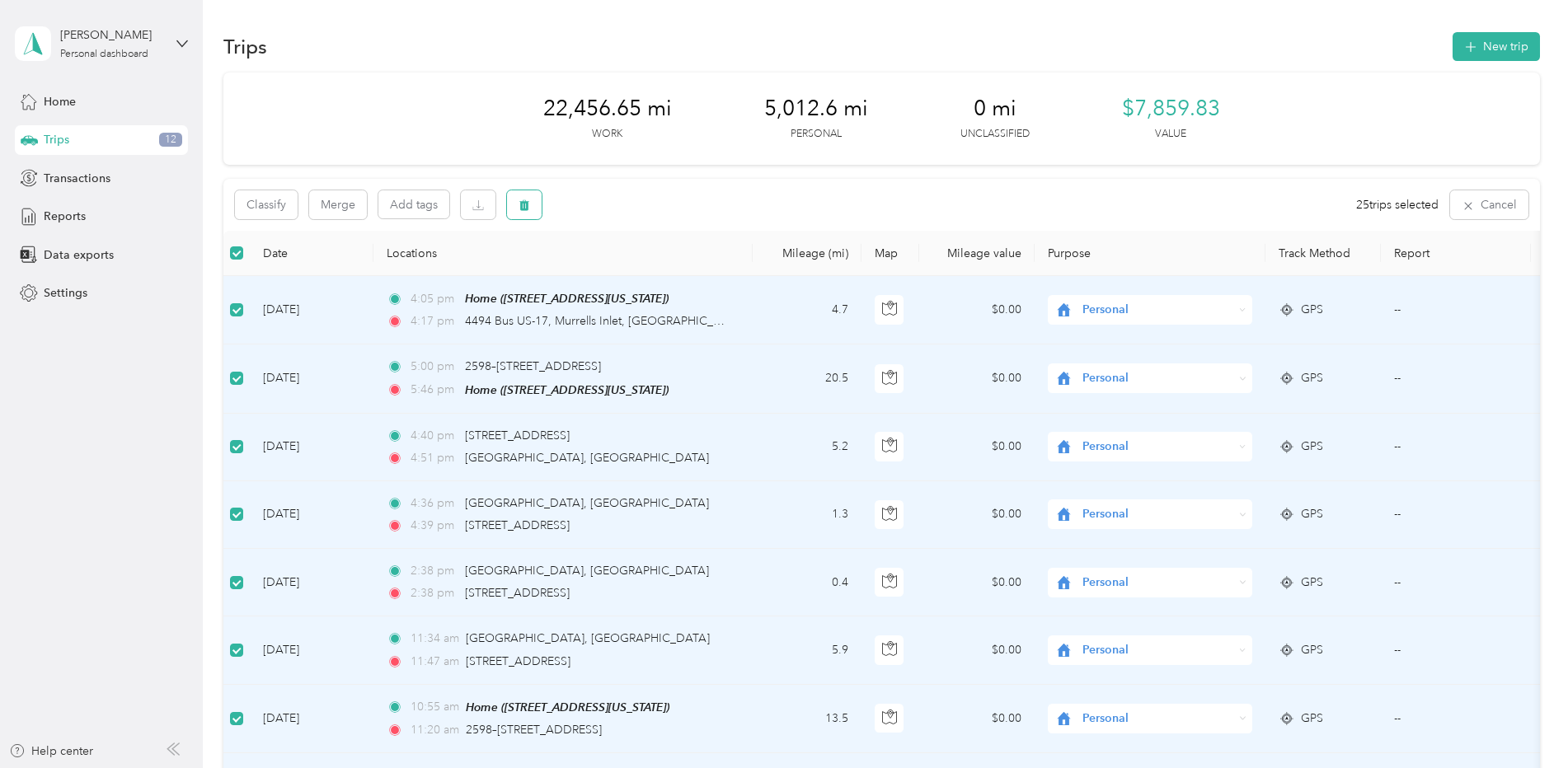
click at [523, 198] on span "button" at bounding box center [524, 205] width 12 height 14
click at [650, 272] on button "Yes" at bounding box center [650, 273] width 33 height 27
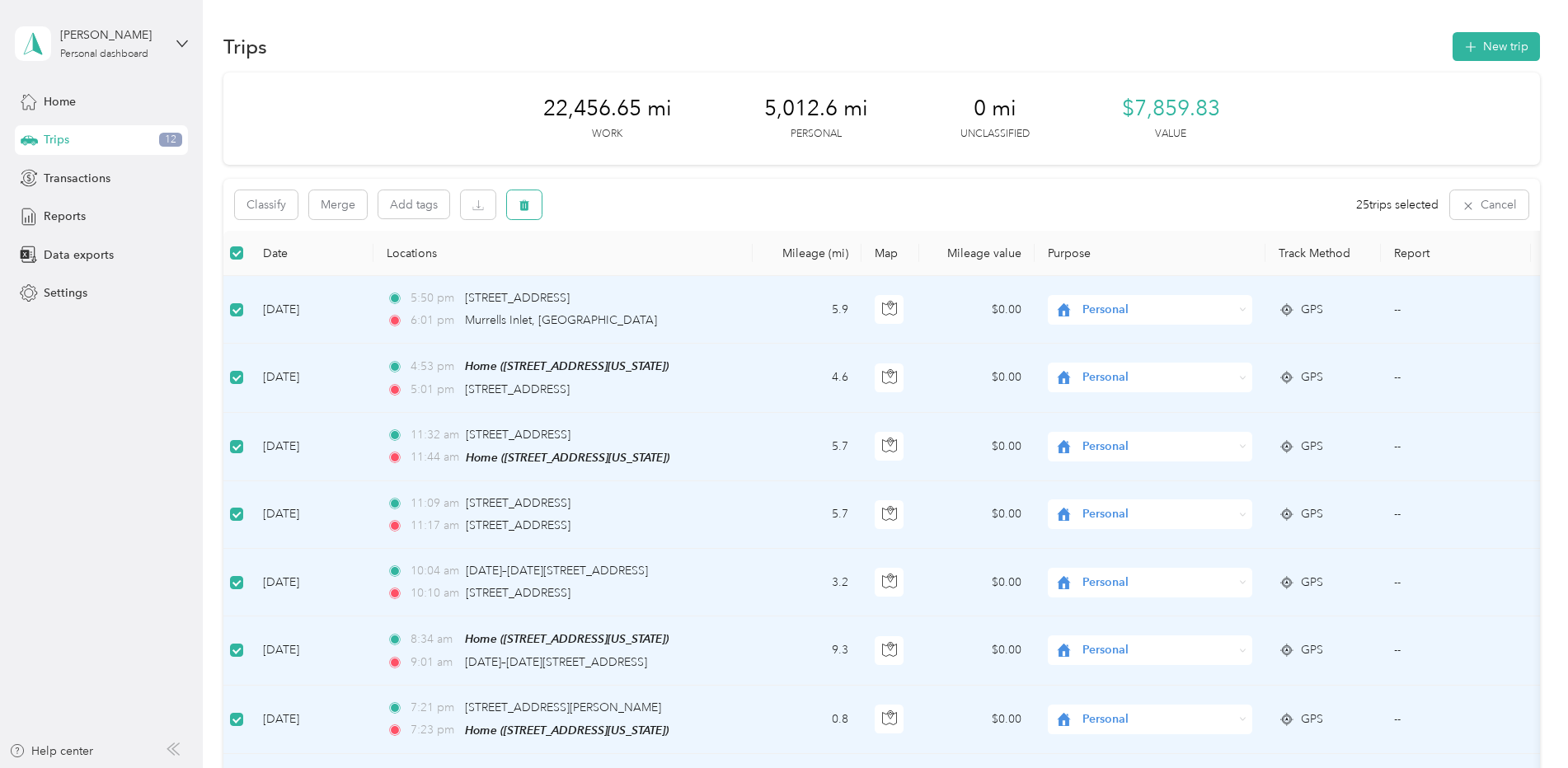
click at [518, 208] on icon "button" at bounding box center [524, 206] width 12 height 12
click at [642, 268] on button "Yes" at bounding box center [650, 273] width 33 height 27
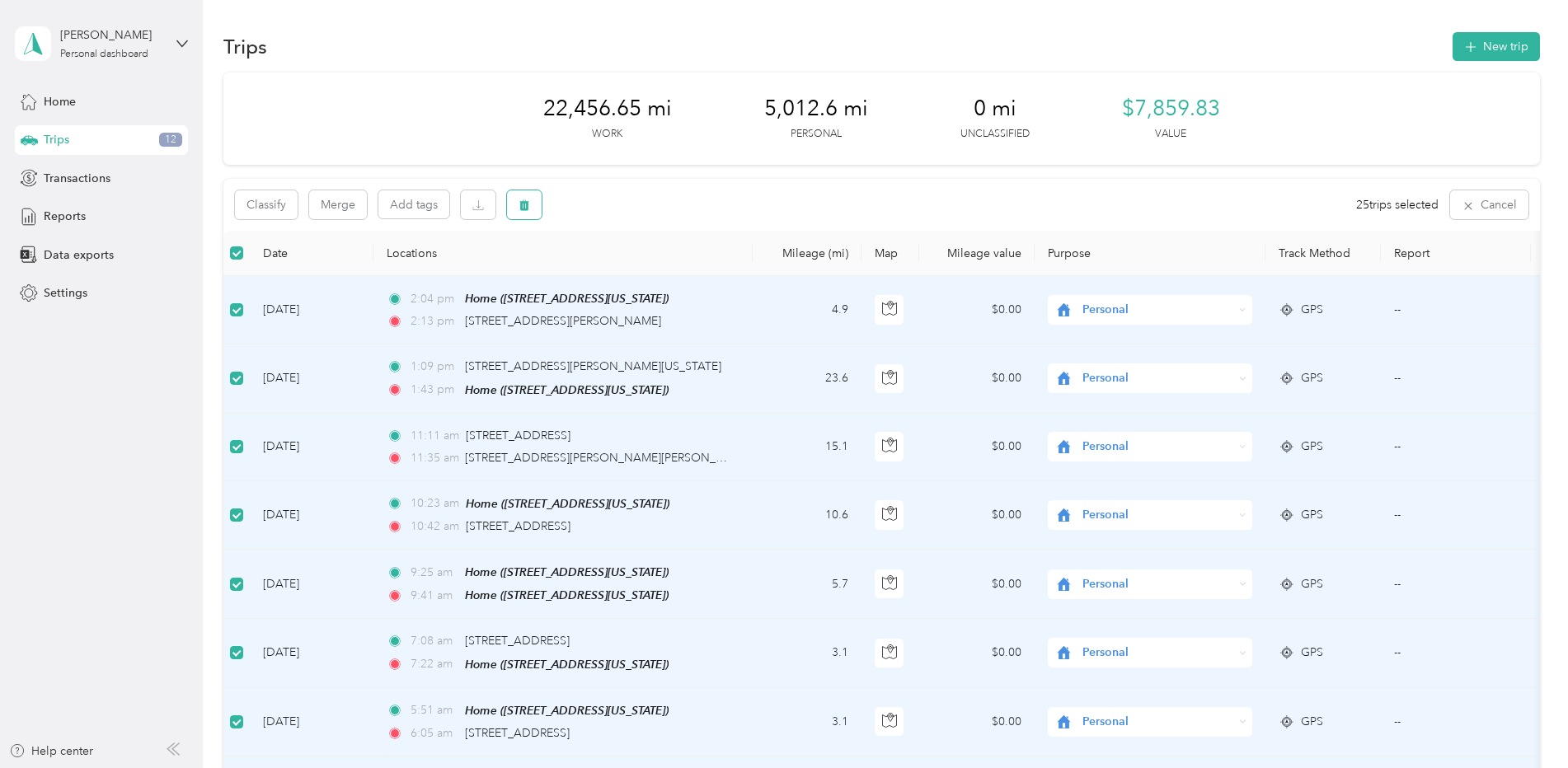
click at [524, 210] on icon "button" at bounding box center [524, 206] width 10 height 11
click at [642, 276] on button "Yes" at bounding box center [650, 273] width 33 height 27
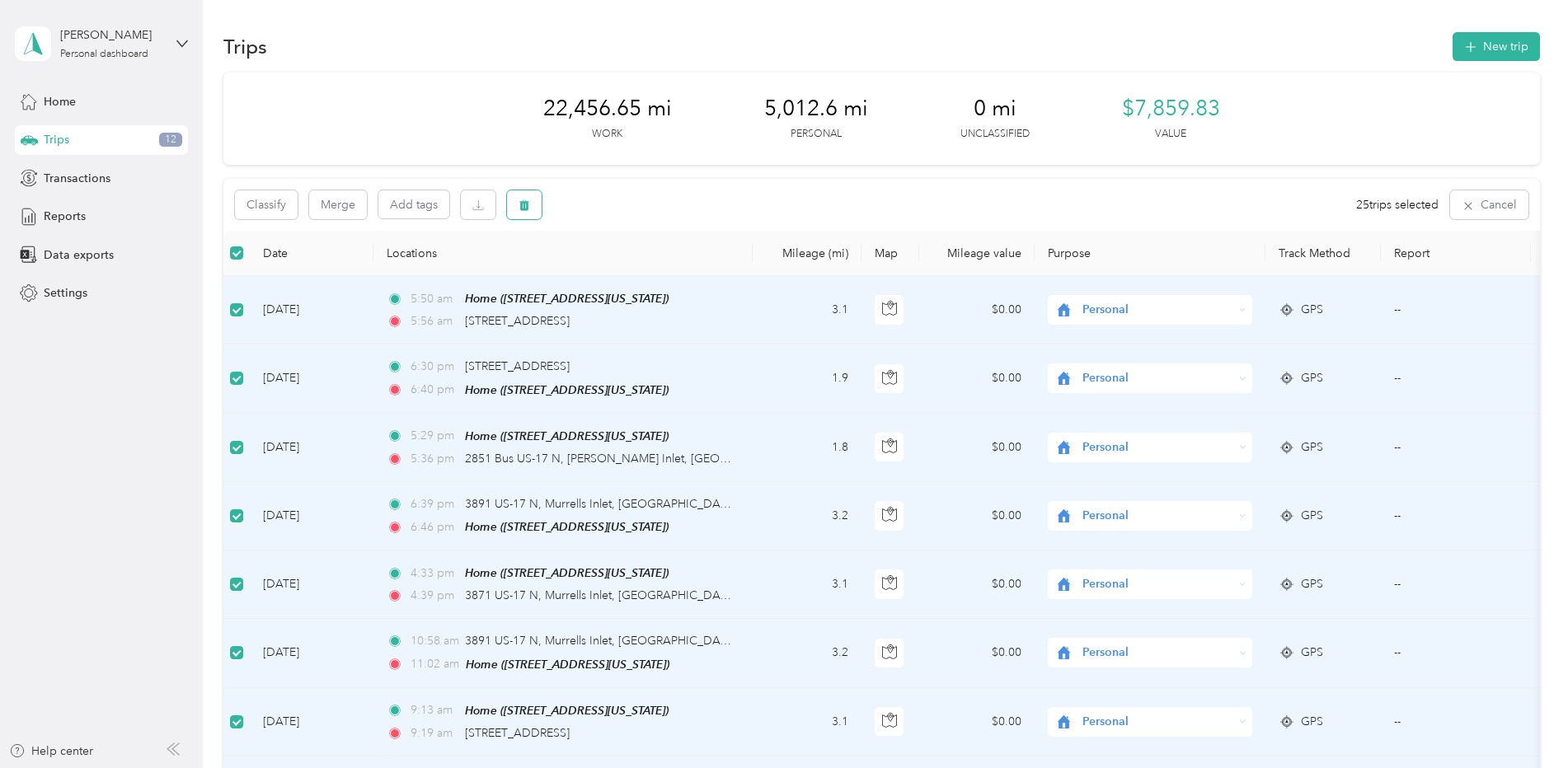
click at [517, 206] on button "button" at bounding box center [524, 205] width 35 height 29
click at [636, 274] on button "Yes" at bounding box center [650, 273] width 33 height 27
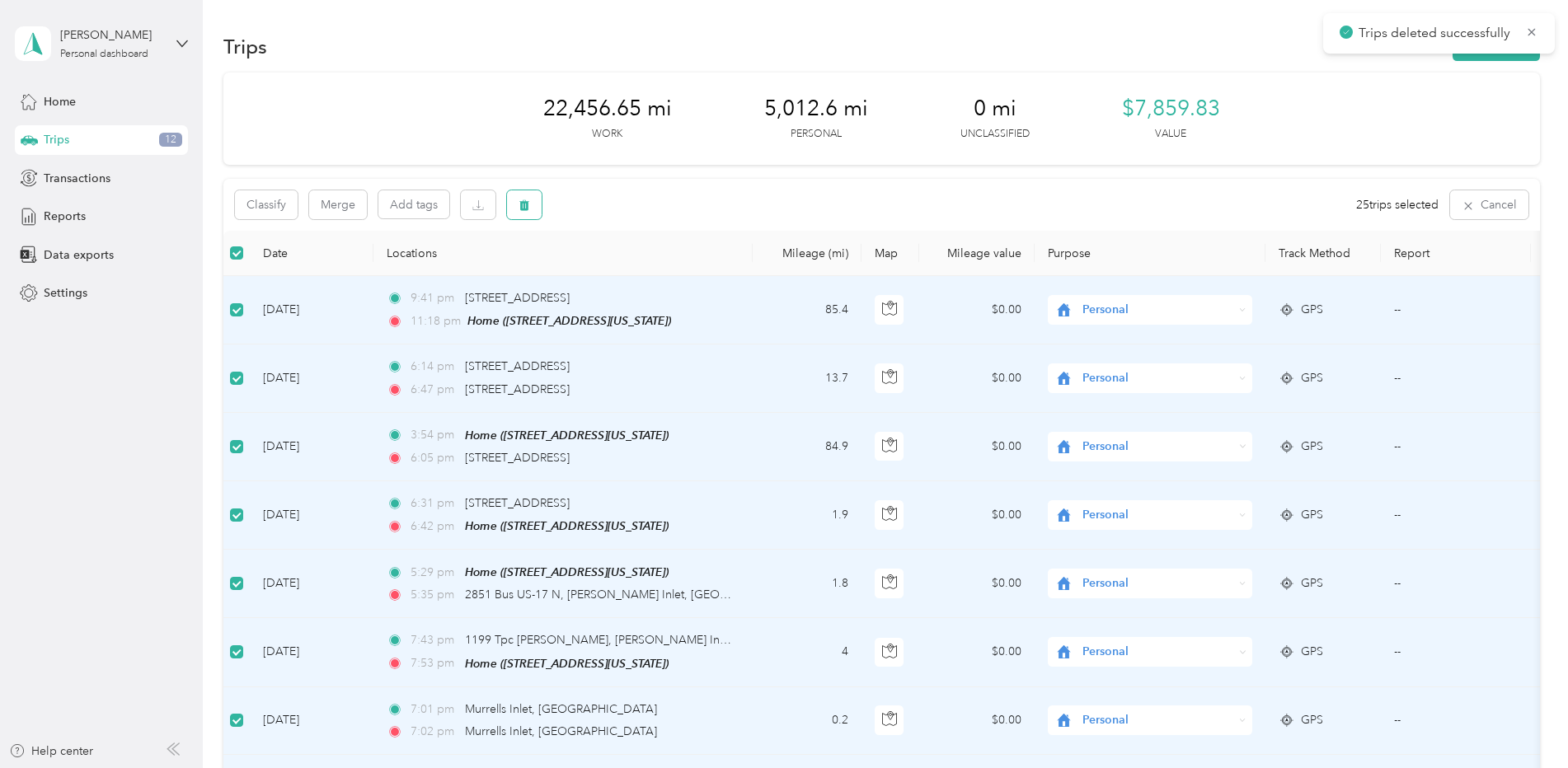
click at [516, 210] on button "button" at bounding box center [524, 205] width 35 height 29
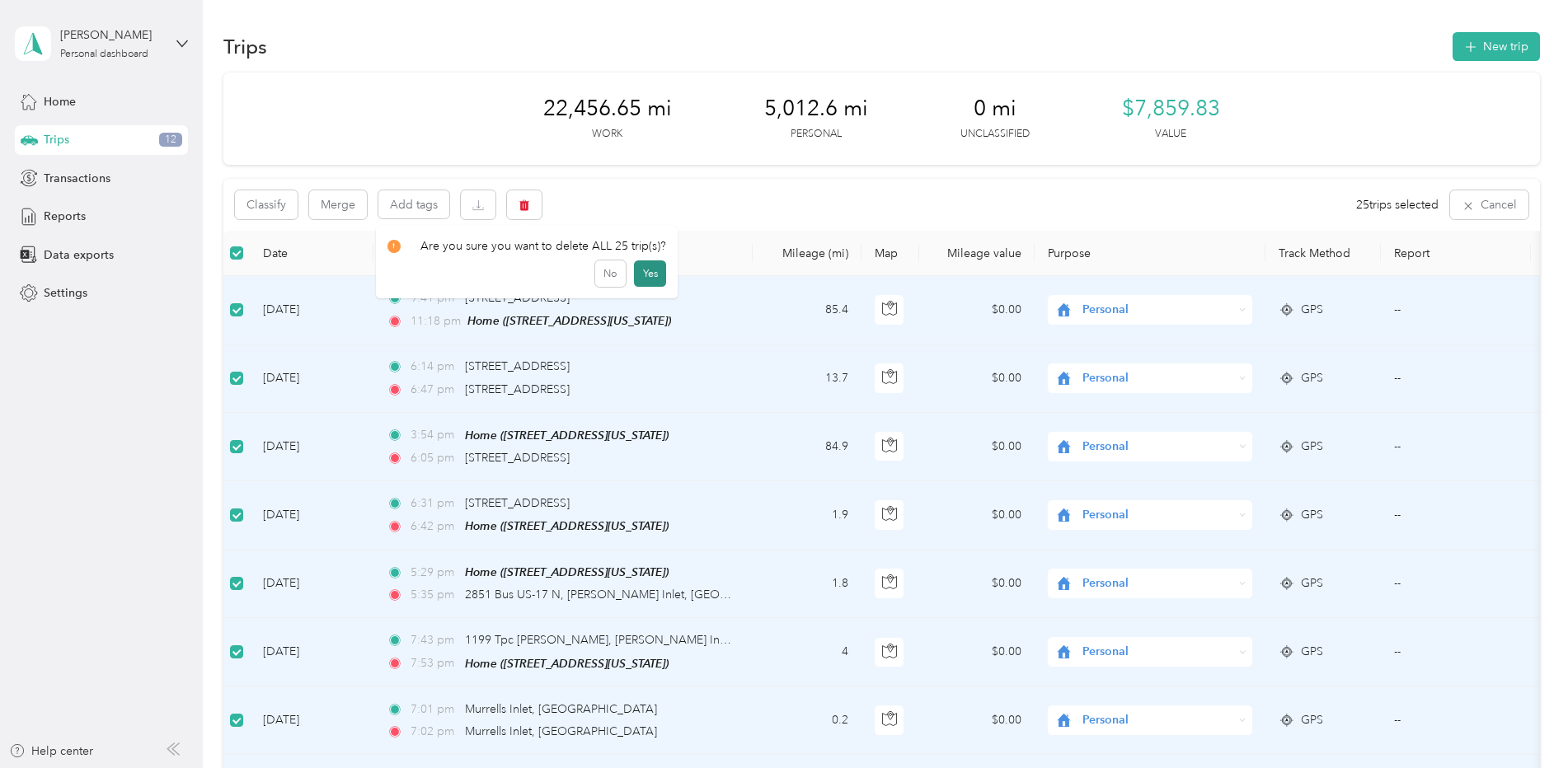
click at [640, 274] on button "Yes" at bounding box center [650, 273] width 33 height 27
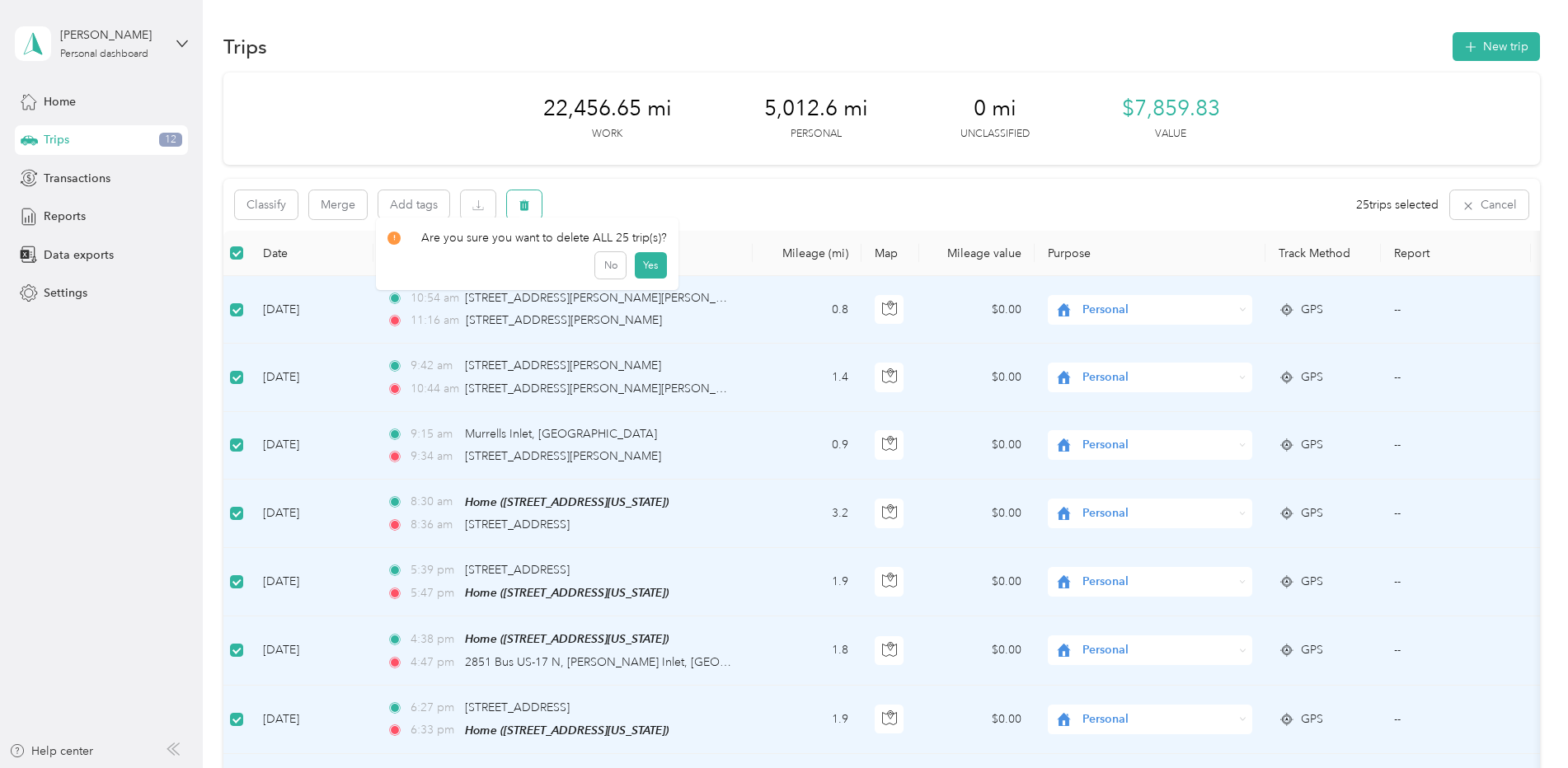
click at [524, 208] on icon "button" at bounding box center [524, 206] width 10 height 11
click at [649, 271] on button "Yes" at bounding box center [650, 273] width 33 height 27
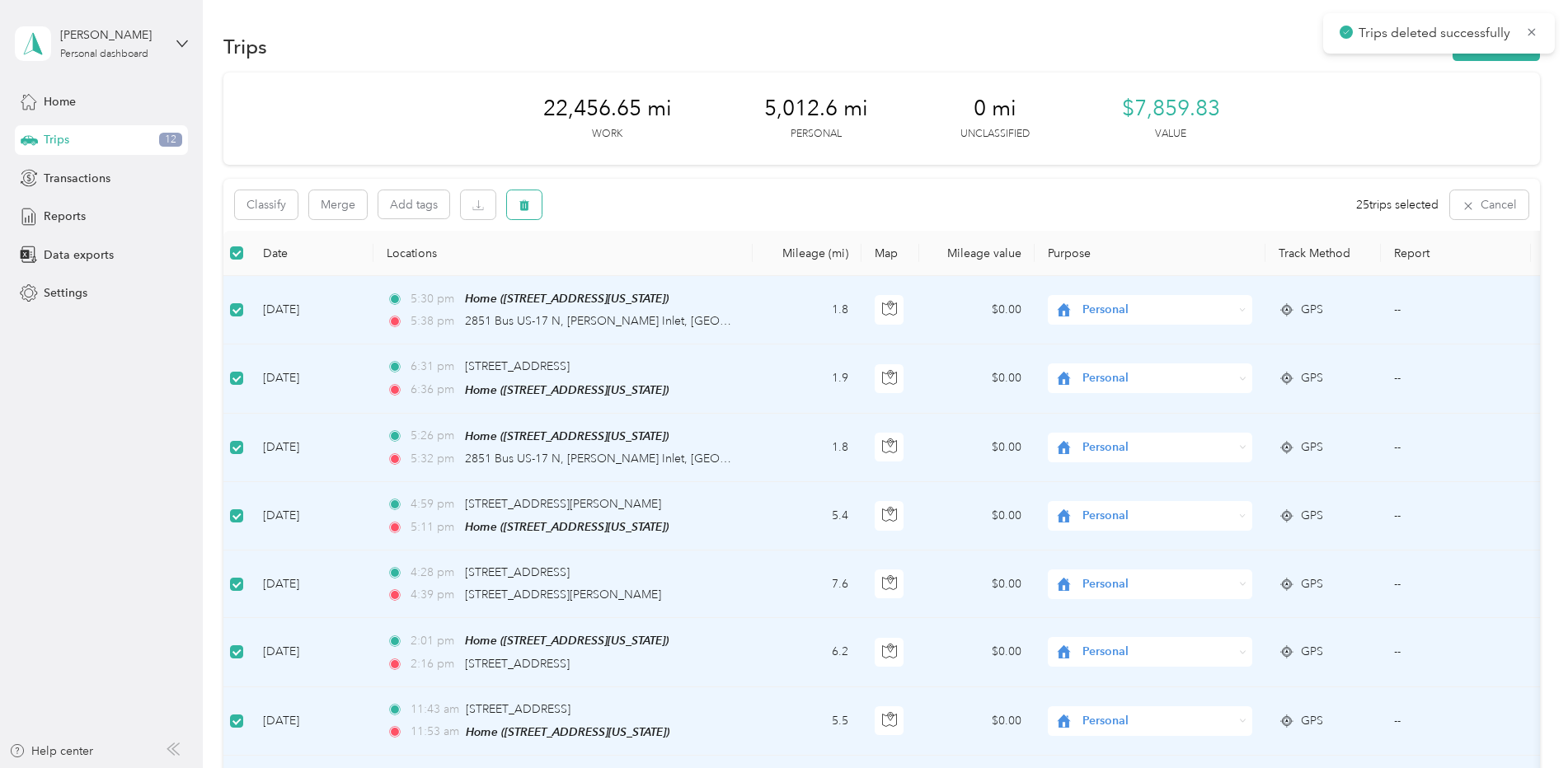
click at [518, 211] on button "button" at bounding box center [524, 205] width 35 height 29
click at [645, 271] on button "Yes" at bounding box center [650, 273] width 33 height 27
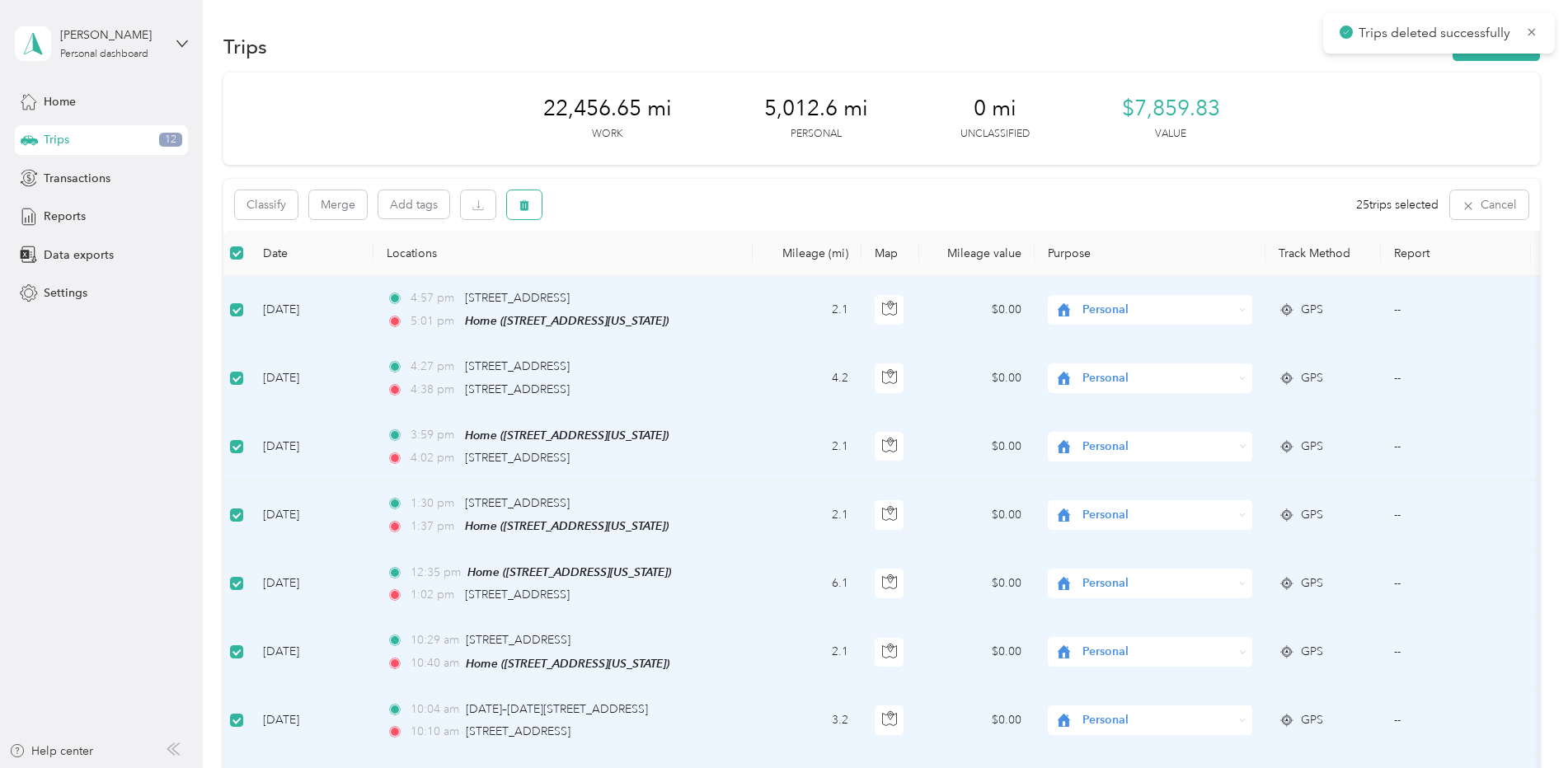
click at [522, 206] on icon "button" at bounding box center [524, 206] width 10 height 11
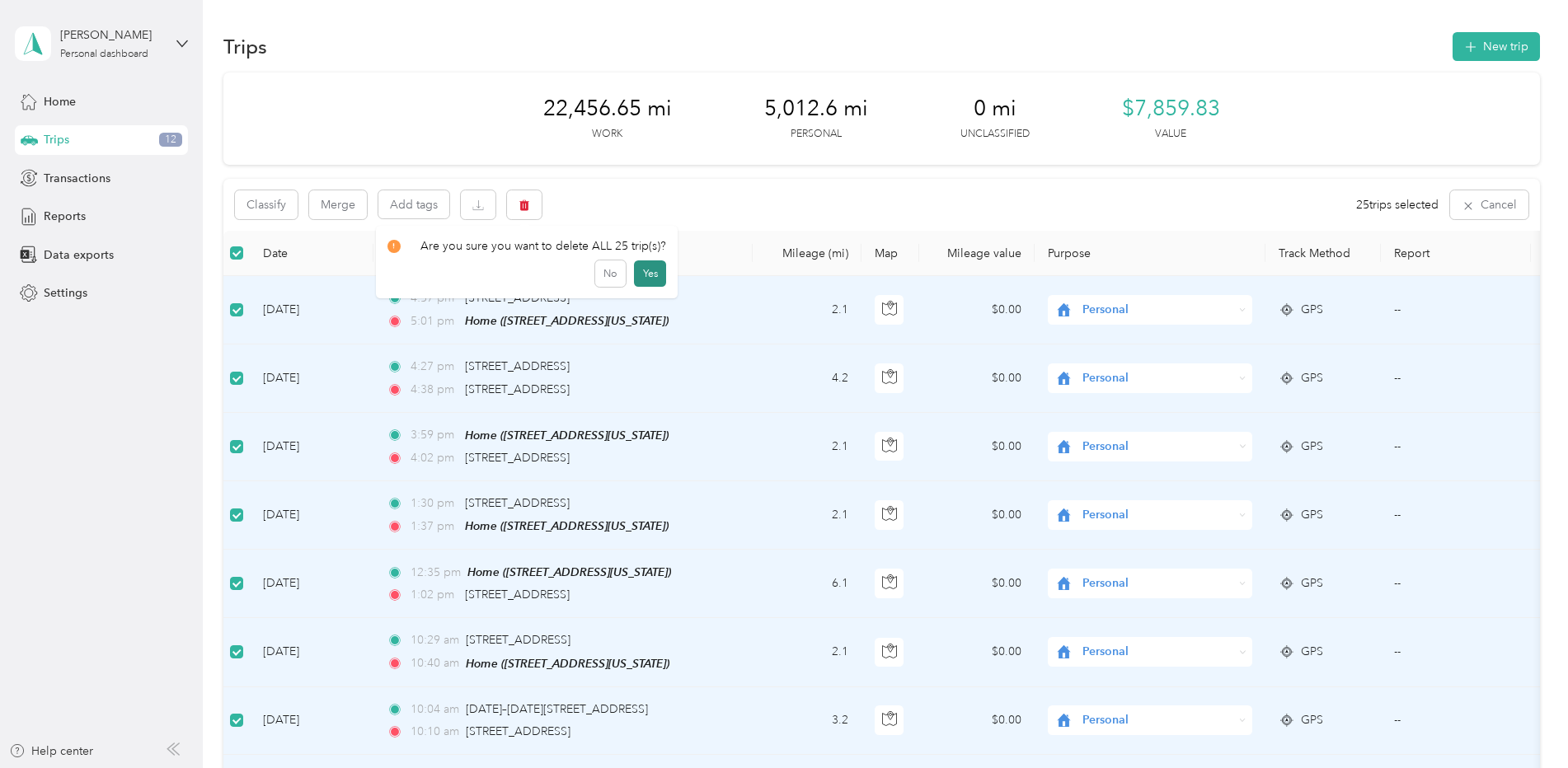
click at [642, 268] on button "Yes" at bounding box center [650, 273] width 33 height 27
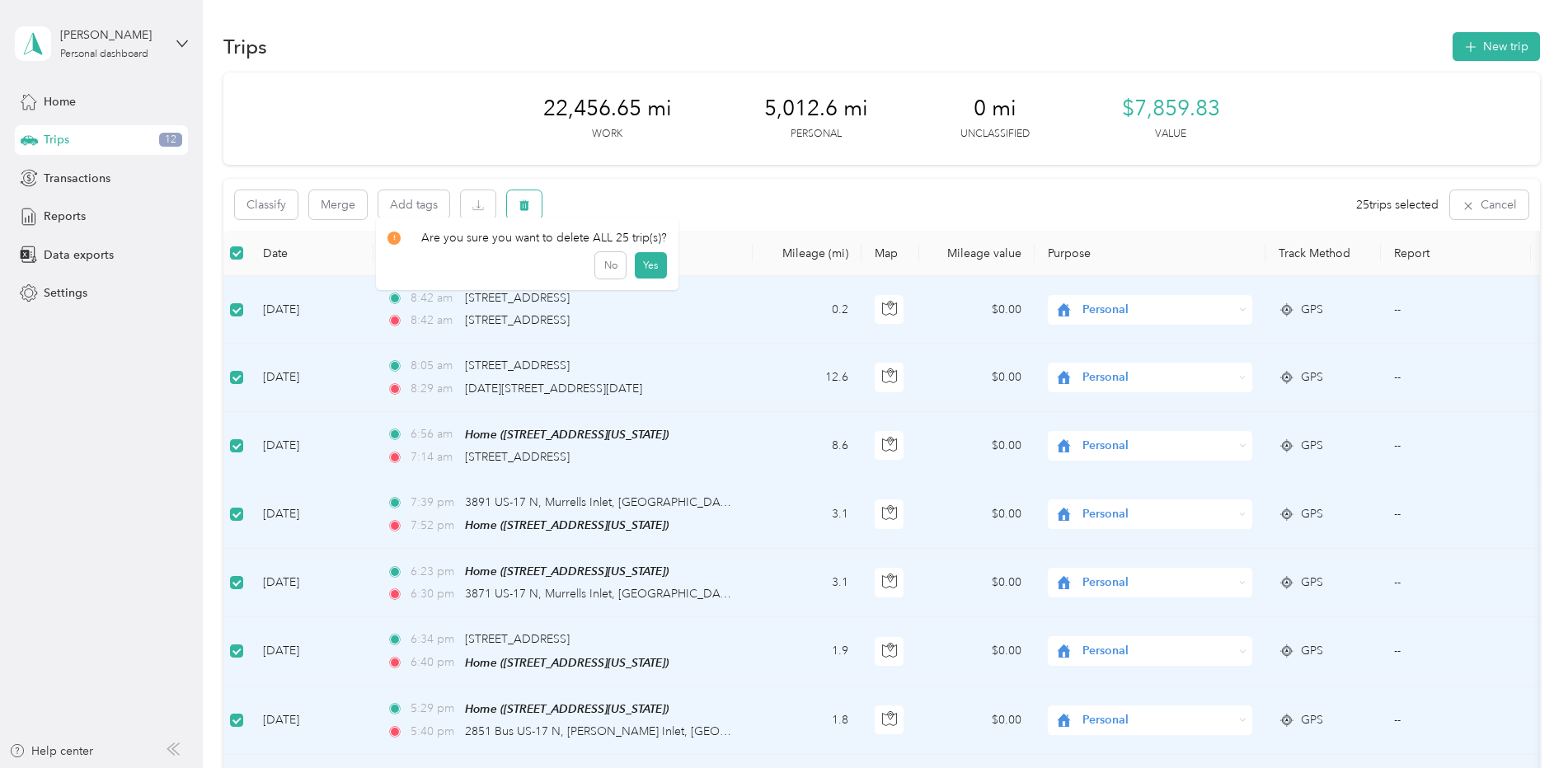
click at [530, 210] on icon "button" at bounding box center [524, 206] width 12 height 12
click at [647, 270] on button "Yes" at bounding box center [650, 273] width 33 height 27
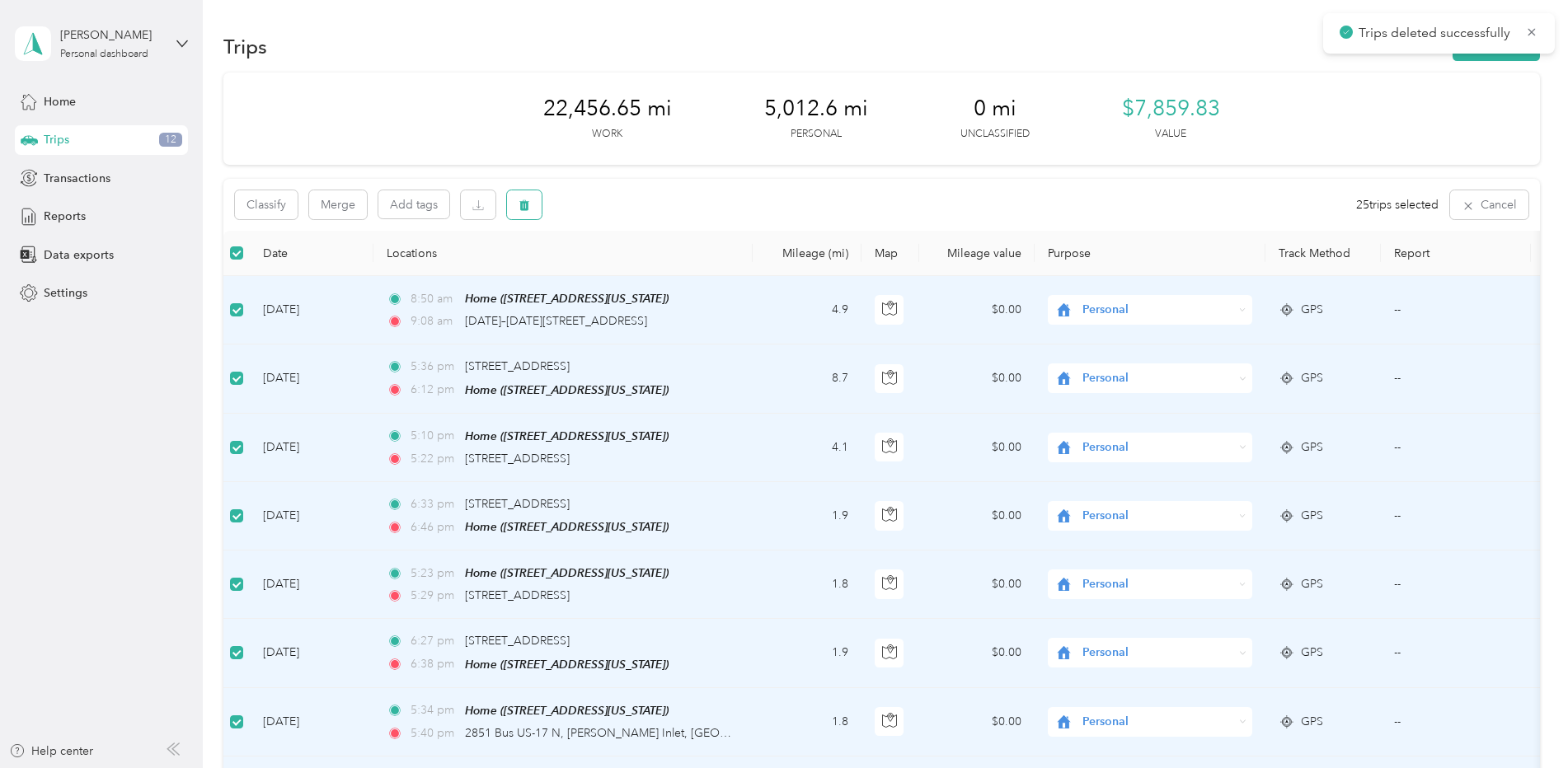
click at [524, 207] on icon "button" at bounding box center [524, 206] width 10 height 11
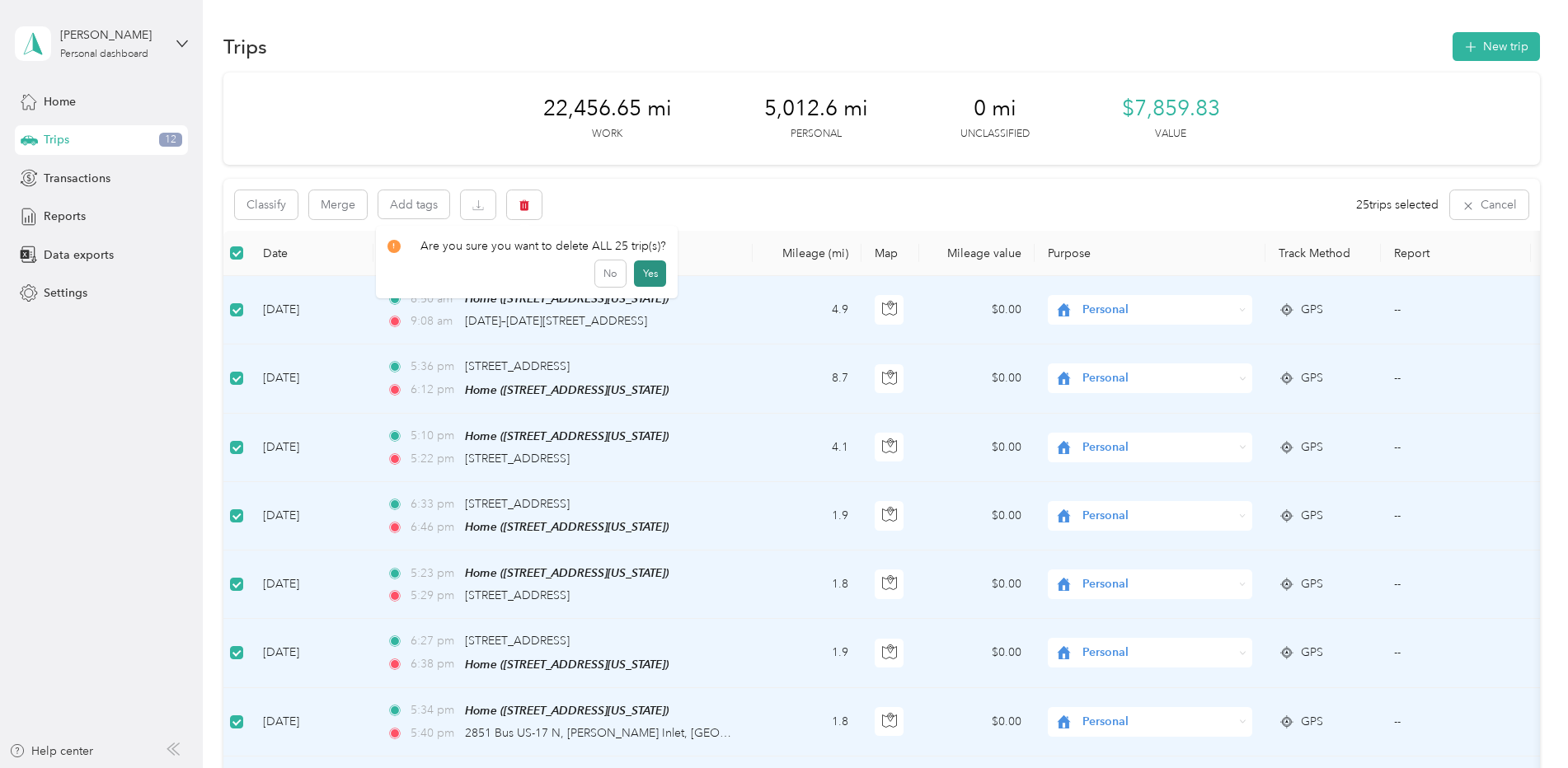
click at [652, 273] on button "Yes" at bounding box center [650, 273] width 33 height 27
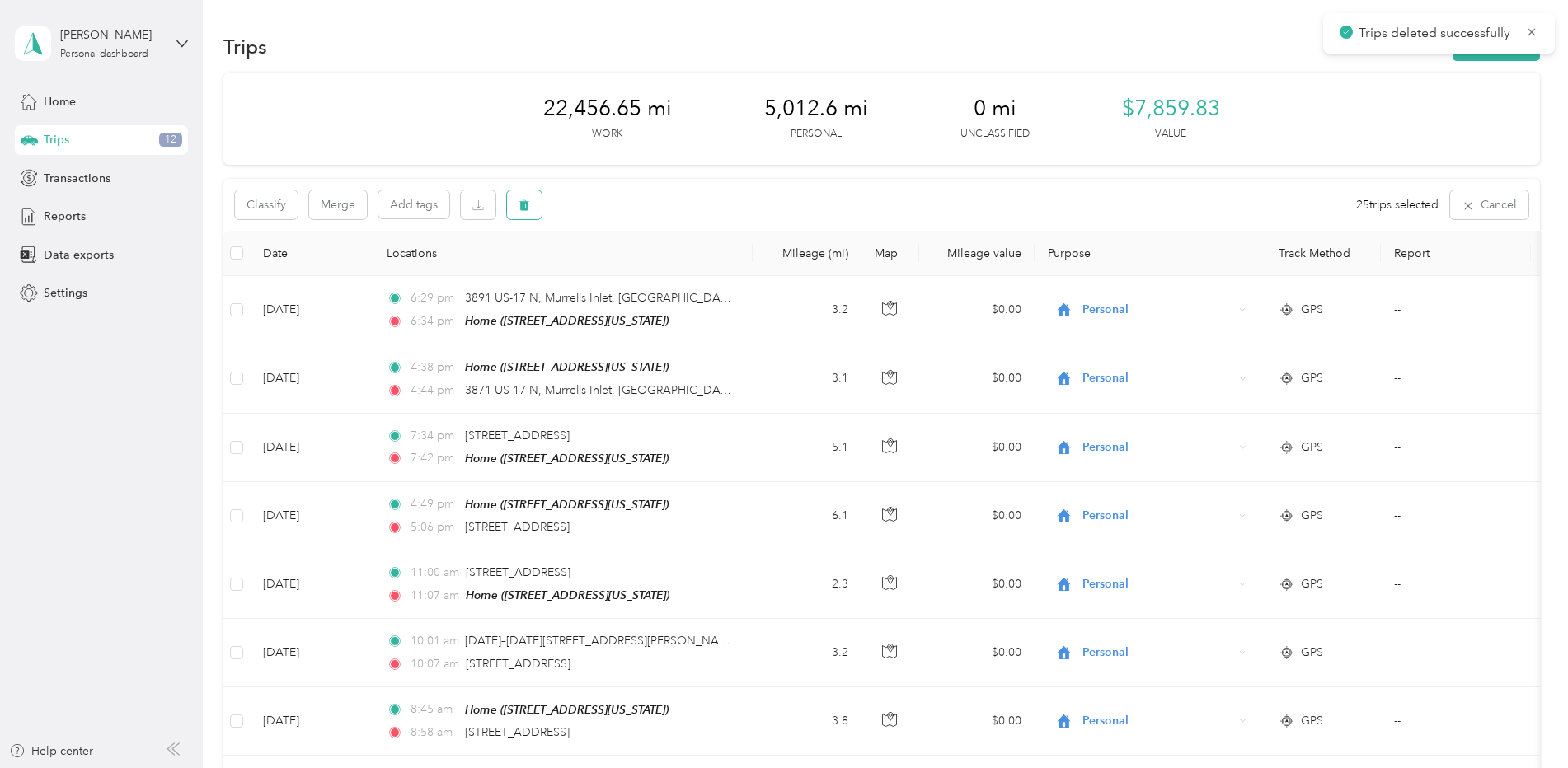
click at [513, 206] on button "button" at bounding box center [524, 205] width 35 height 29
click at [650, 268] on button "Yes" at bounding box center [650, 273] width 33 height 27
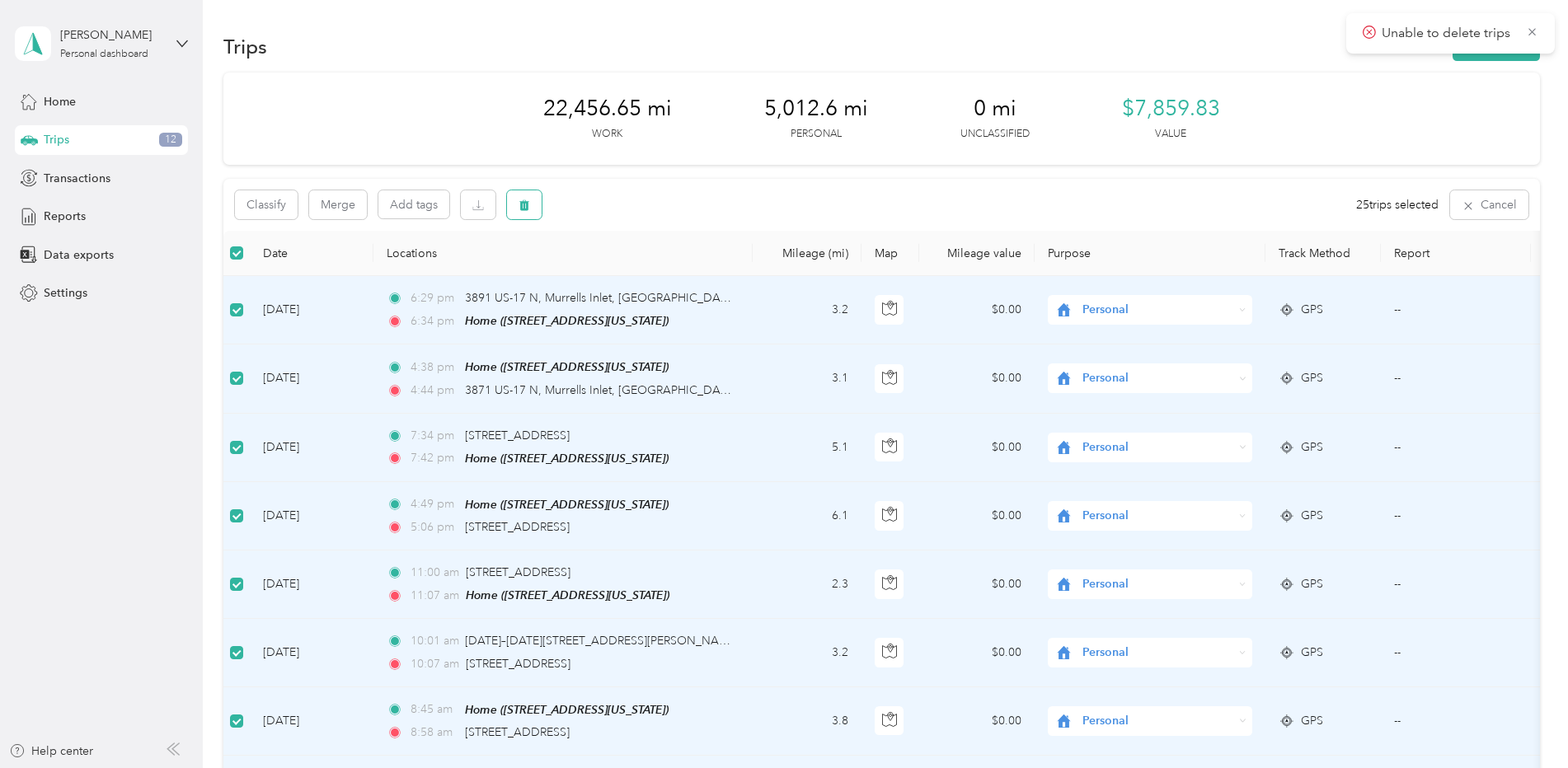
click at [523, 209] on icon "button" at bounding box center [524, 206] width 10 height 11
click at [641, 275] on button "Yes" at bounding box center [650, 273] width 33 height 27
click at [528, 210] on icon "button" at bounding box center [524, 206] width 12 height 12
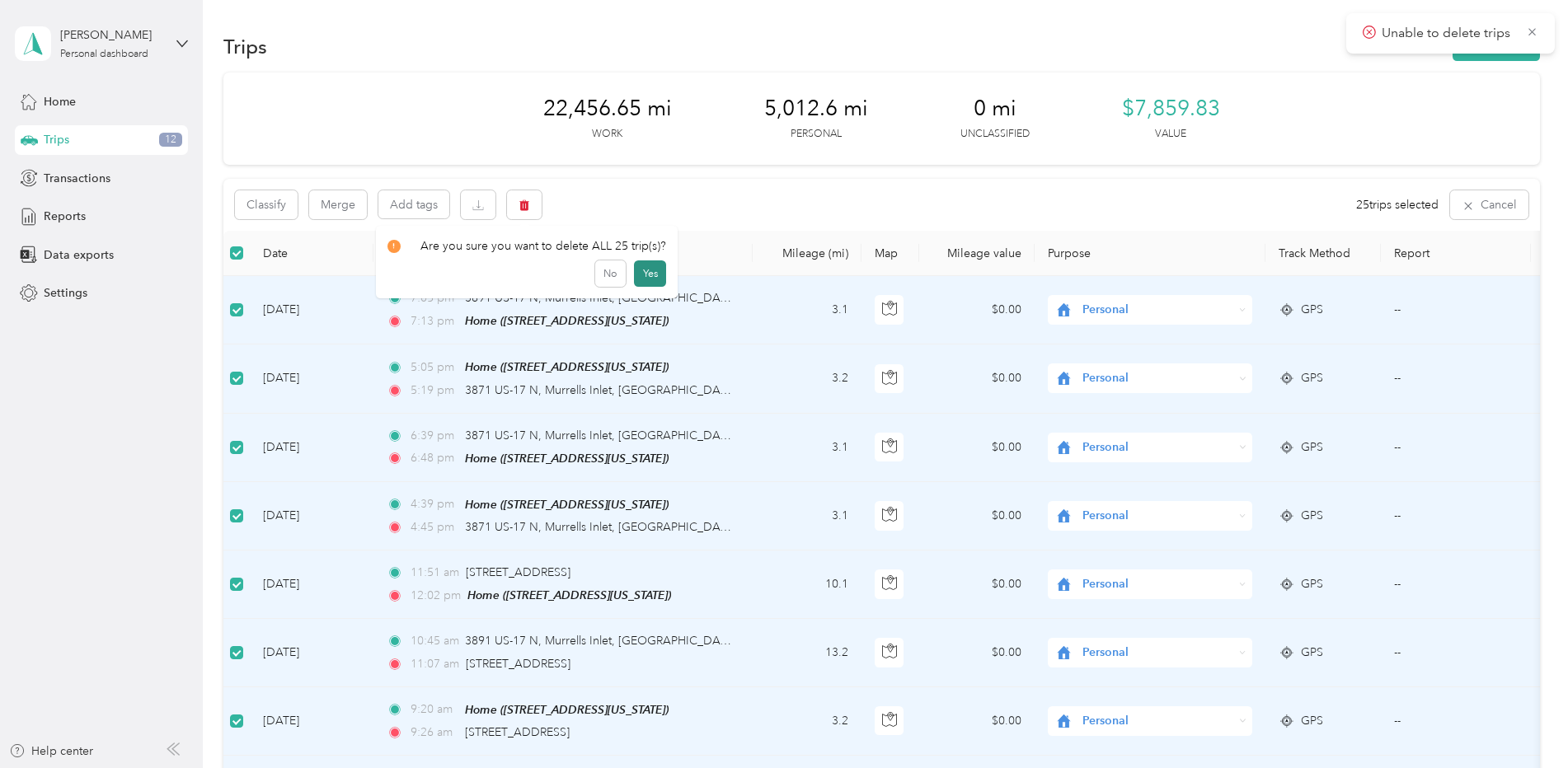
click at [641, 275] on button "Yes" at bounding box center [650, 273] width 33 height 27
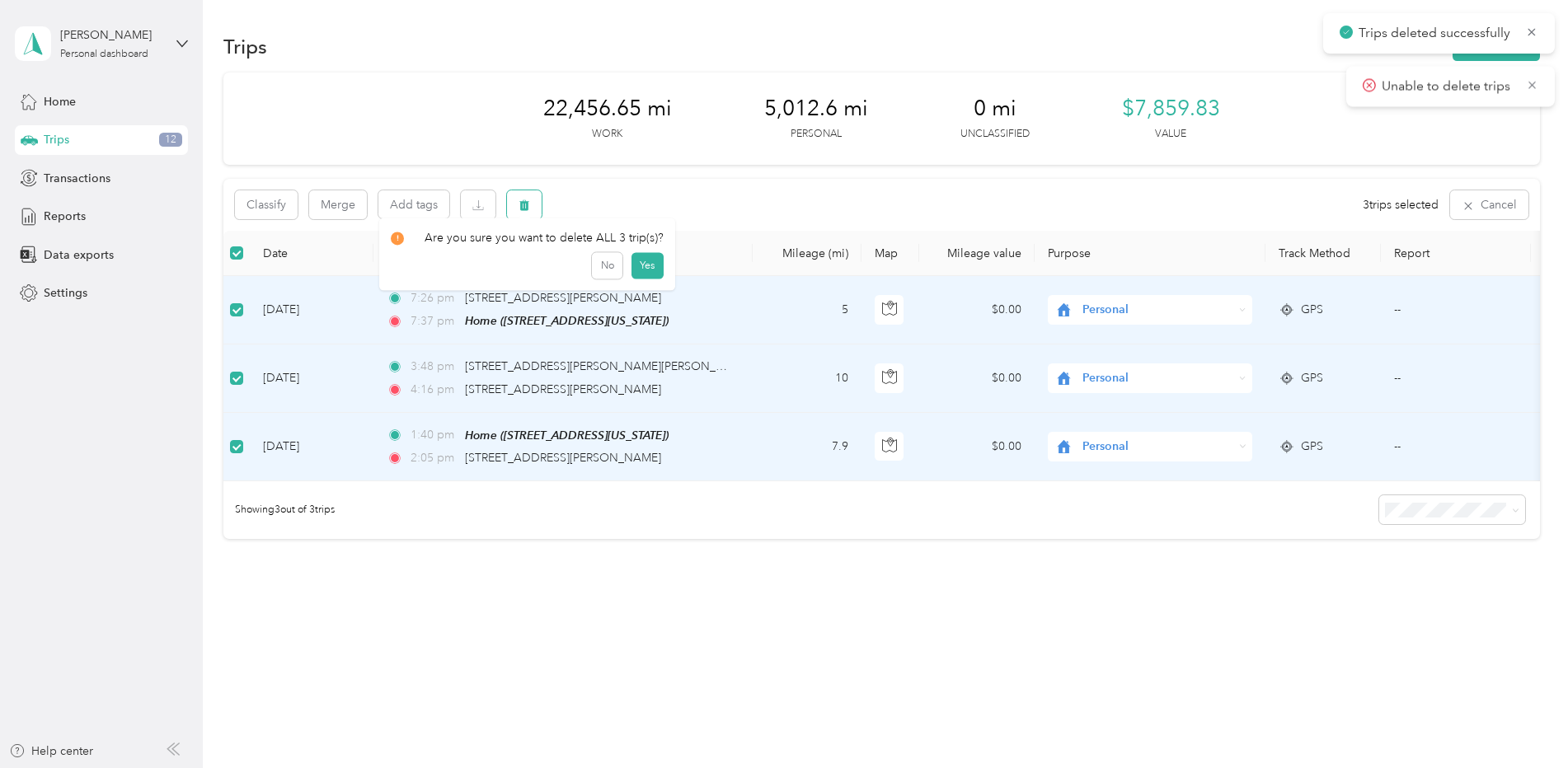
click at [523, 200] on icon "button" at bounding box center [524, 206] width 12 height 12
click at [637, 270] on button "Yes" at bounding box center [647, 273] width 33 height 27
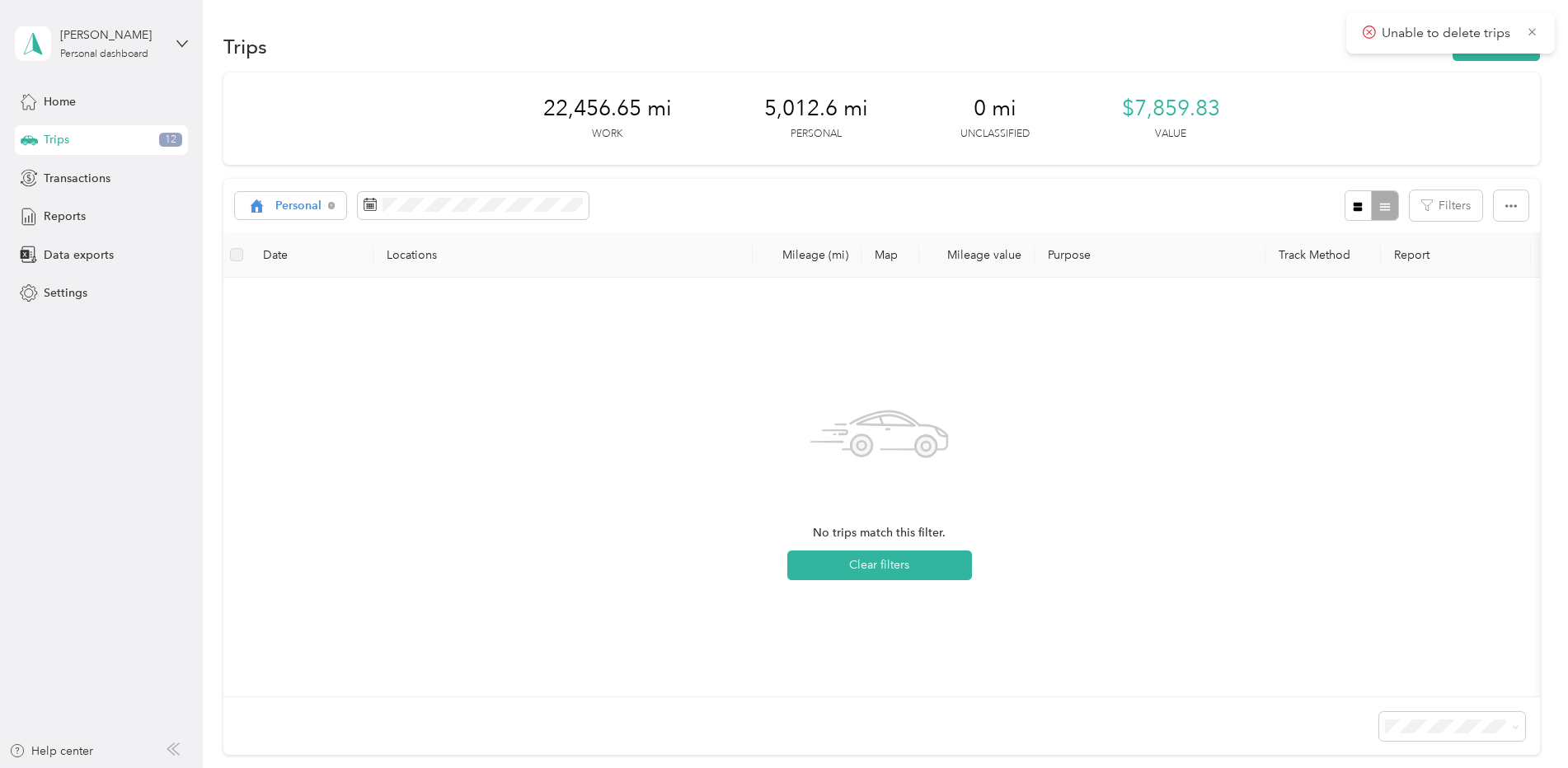
click at [732, 211] on div "Personal Filters" at bounding box center [881, 206] width 1316 height 53
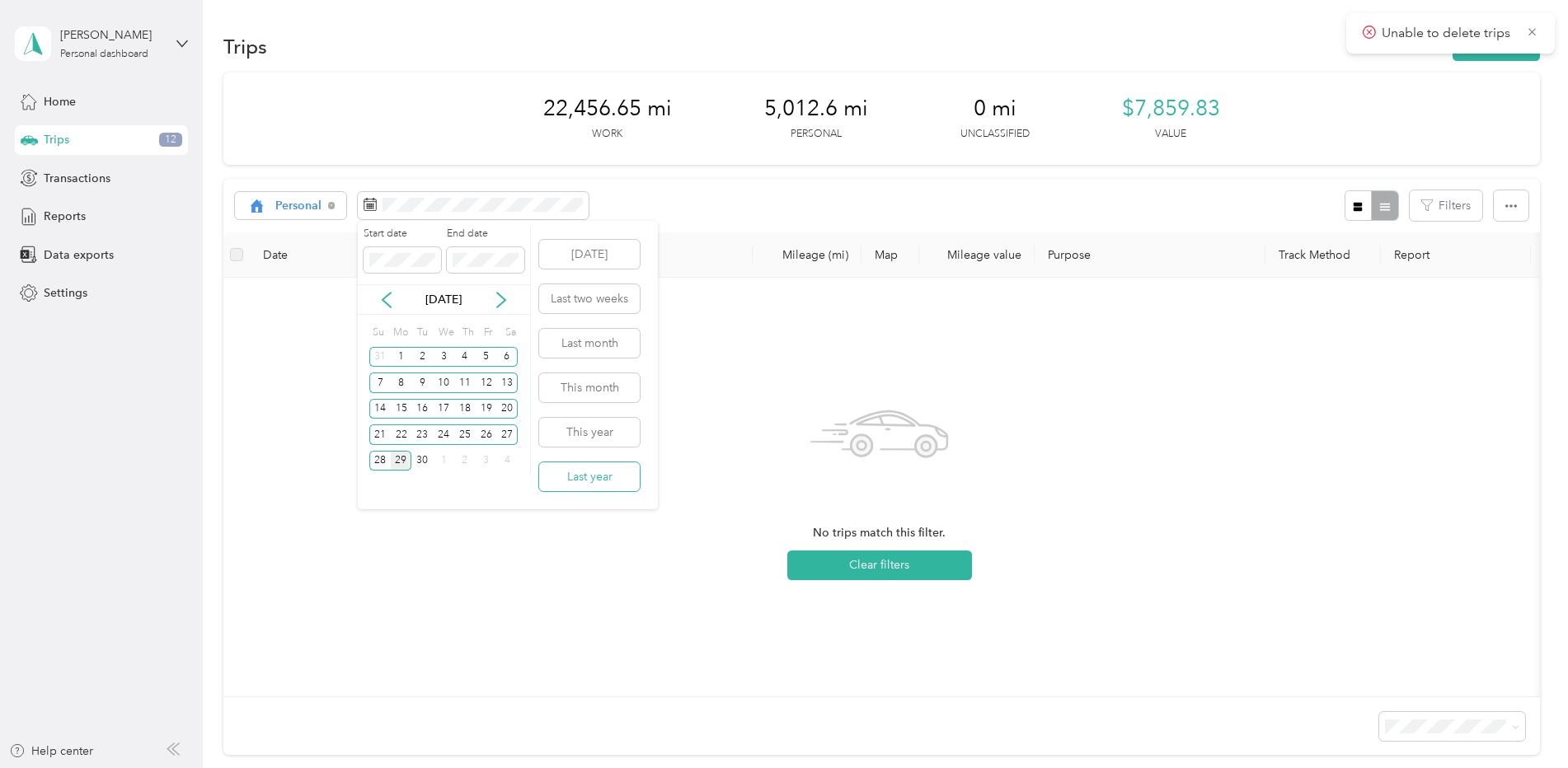
click at [607, 483] on button "Last year" at bounding box center [589, 476] width 101 height 29
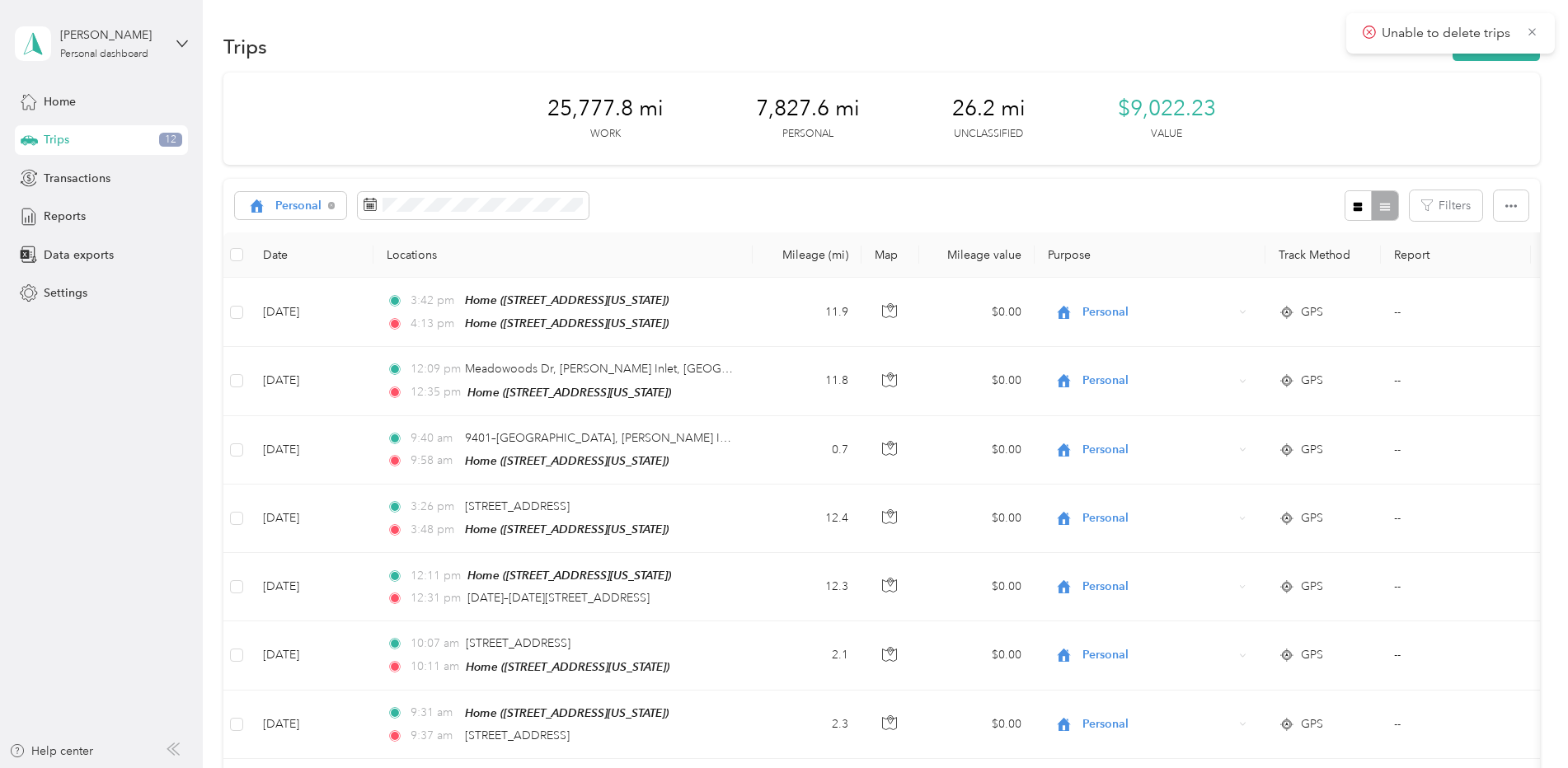
click at [1380, 202] on div at bounding box center [1371, 206] width 53 height 31
click at [1357, 207] on icon "button" at bounding box center [1357, 207] width 12 height 12
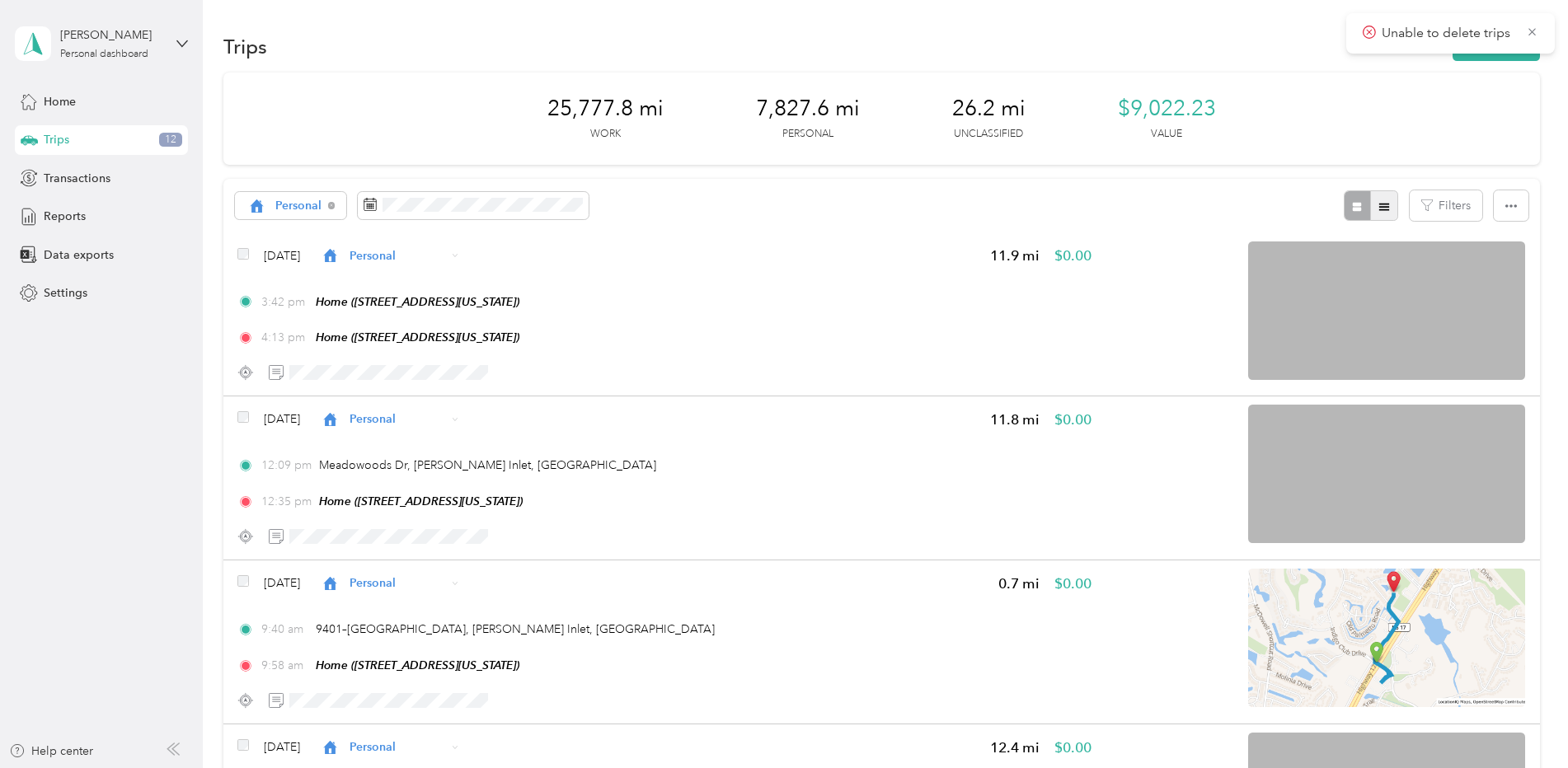
click at [1390, 204] on button "button" at bounding box center [1384, 206] width 28 height 31
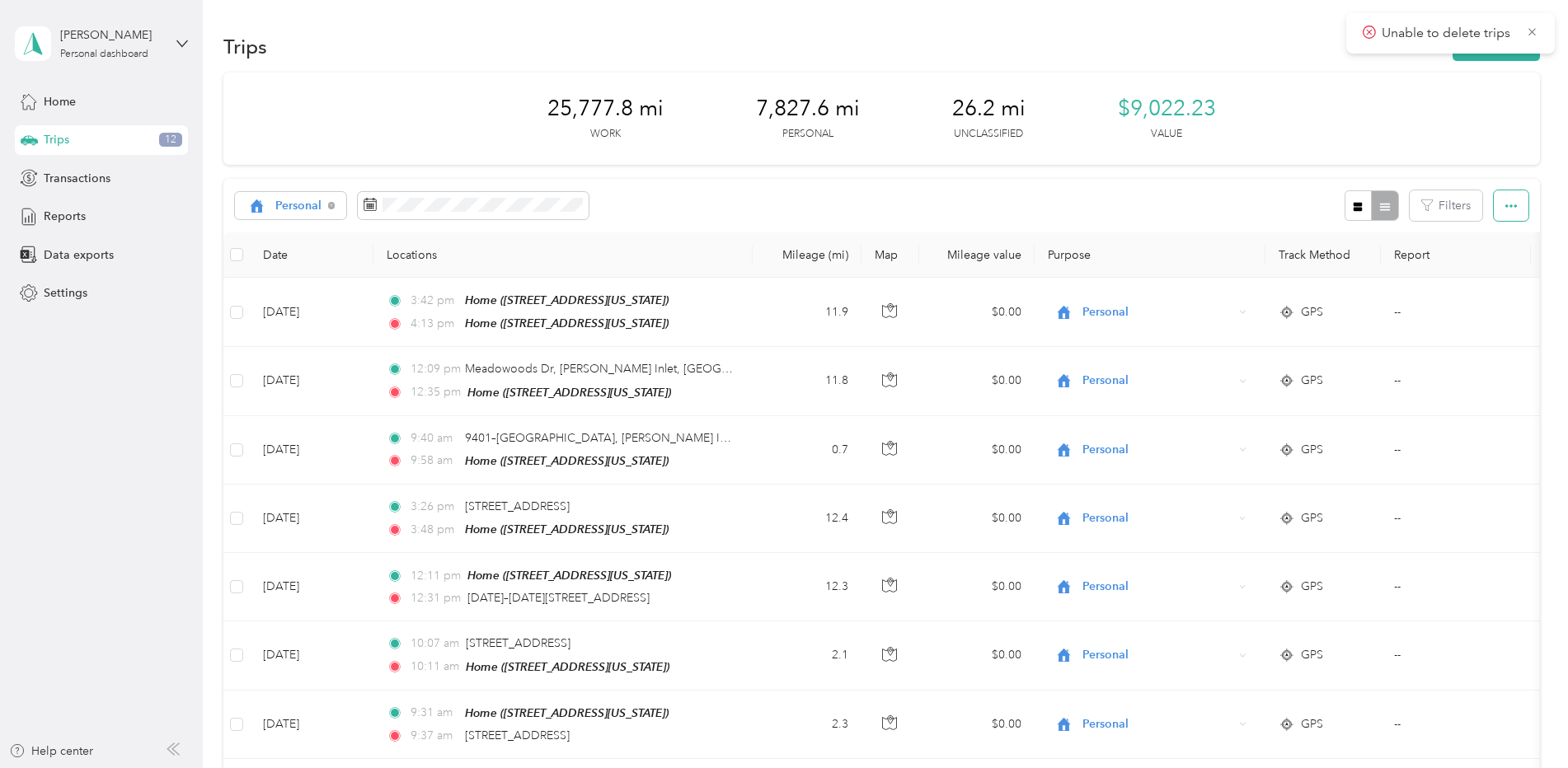
click at [1505, 206] on icon "button" at bounding box center [1511, 206] width 12 height 3
click at [1499, 235] on span "Select all" at bounding box center [1488, 237] width 45 height 14
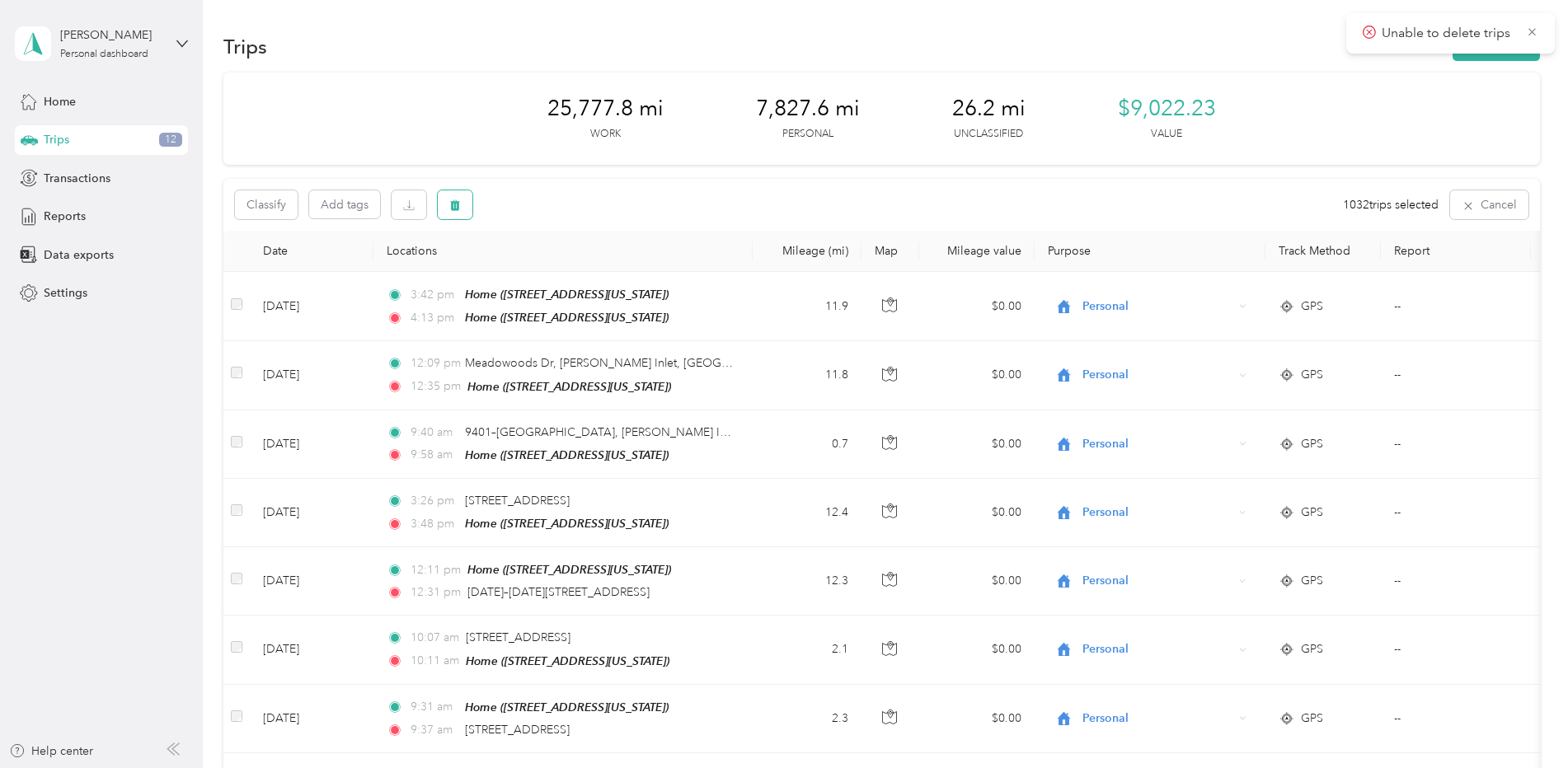
click at [459, 213] on button "button" at bounding box center [455, 205] width 35 height 29
click at [587, 272] on button "Yes" at bounding box center [587, 273] width 33 height 27
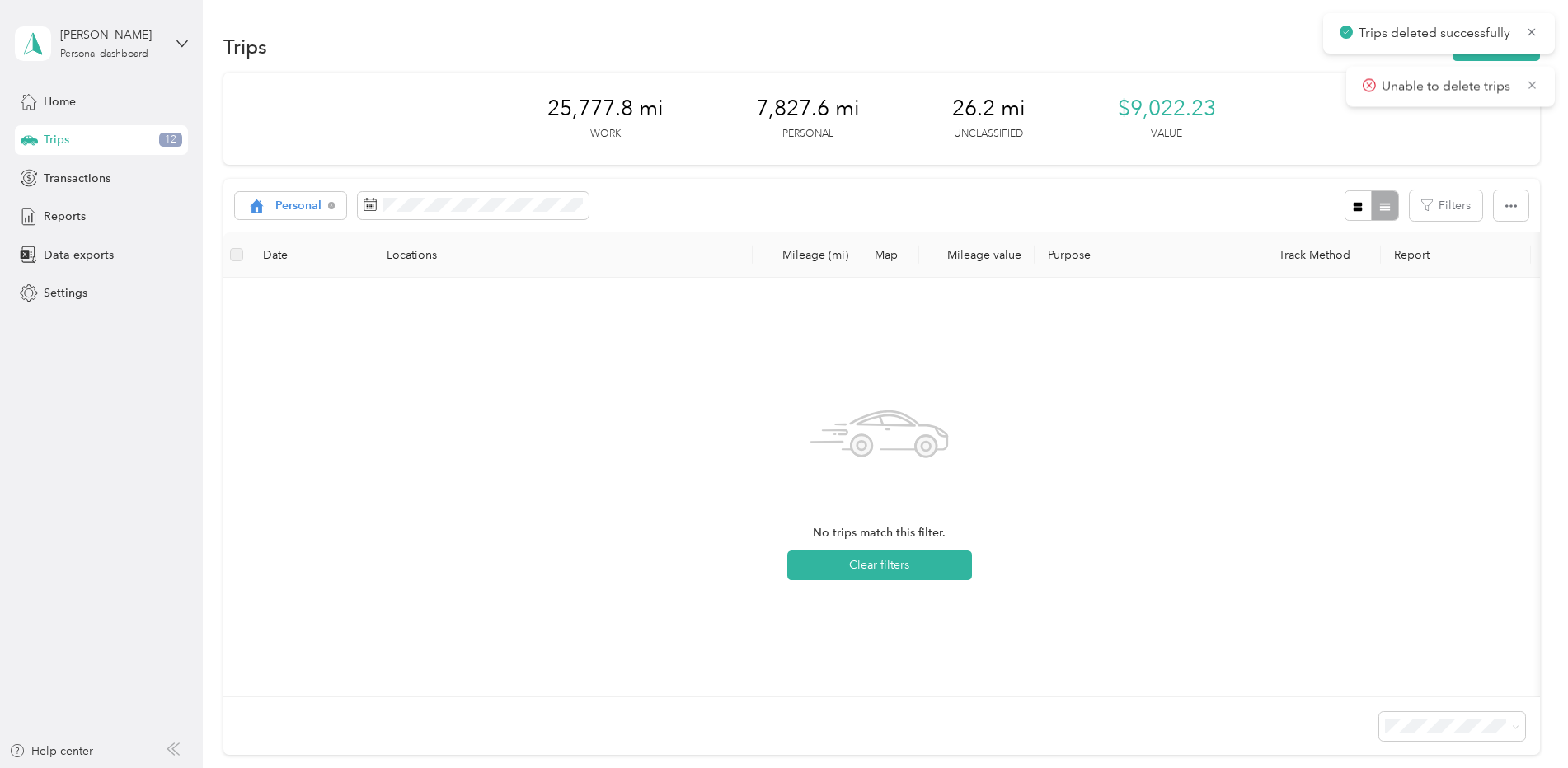
click at [721, 205] on div "Personal Filters" at bounding box center [881, 206] width 1316 height 53
click at [329, 206] on icon at bounding box center [331, 205] width 7 height 7
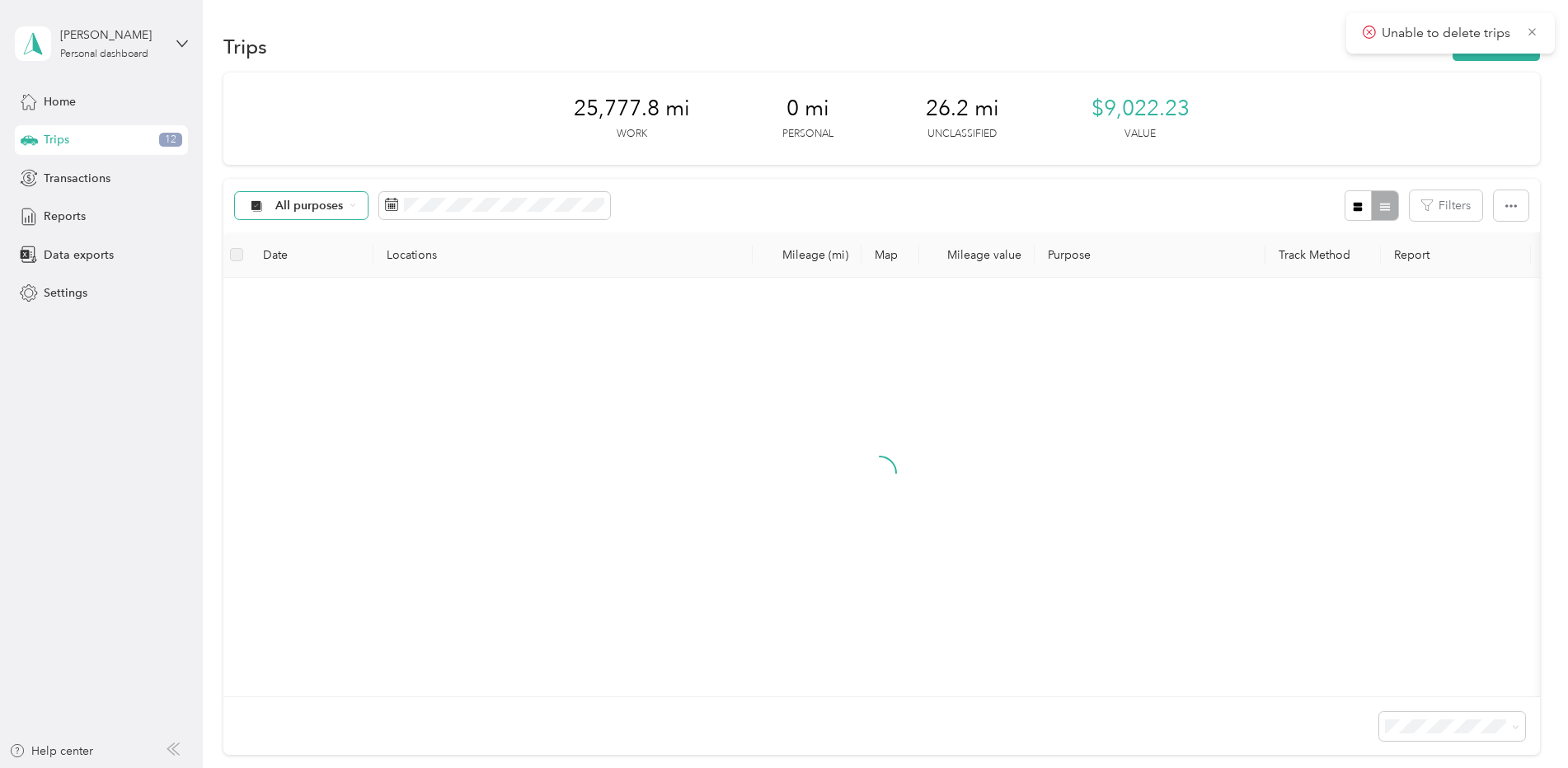
click at [329, 205] on span "All purposes" at bounding box center [308, 207] width 68 height 12
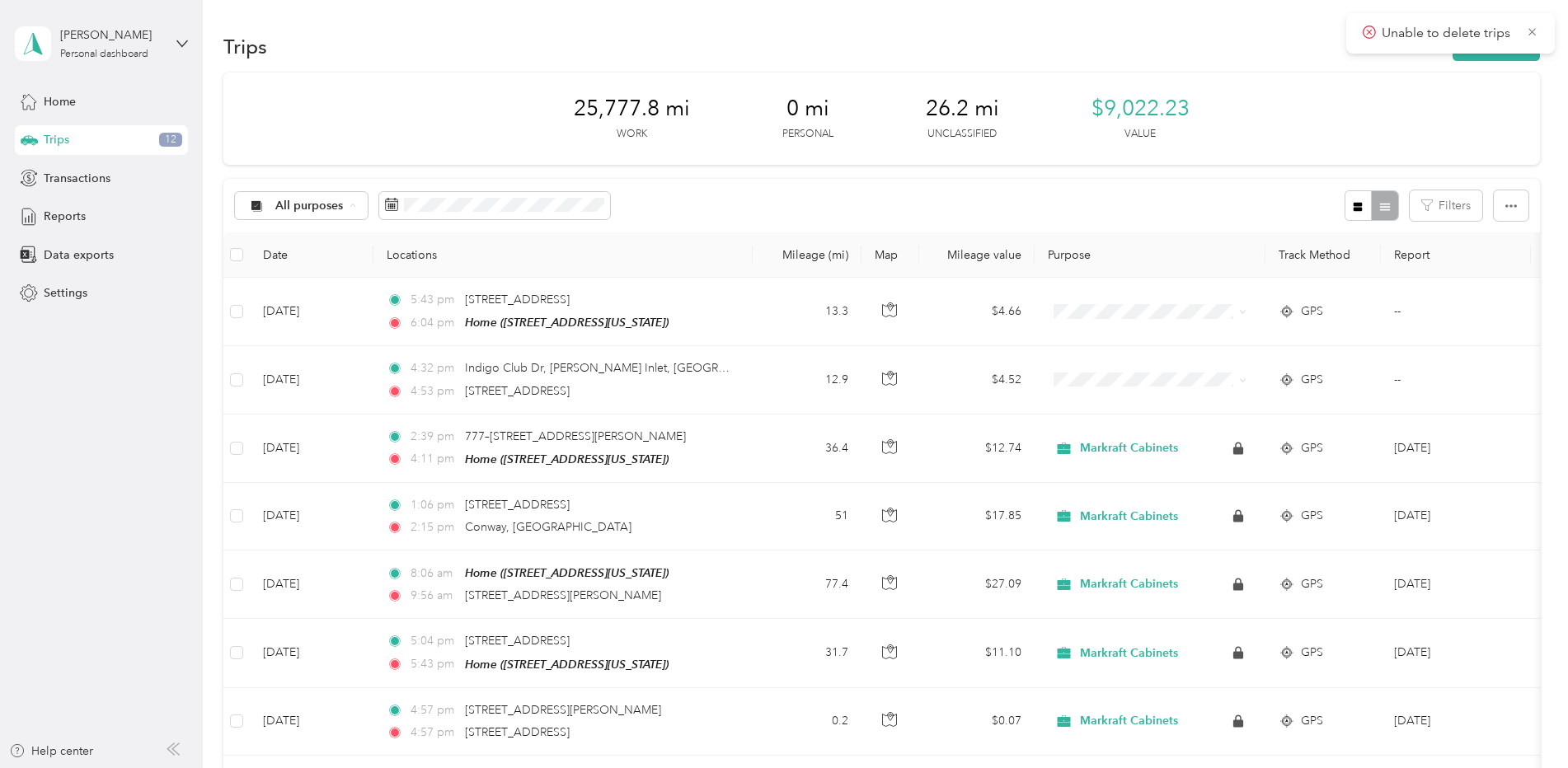
click at [305, 288] on span "Markraft Cabinets" at bounding box center [323, 294] width 98 height 18
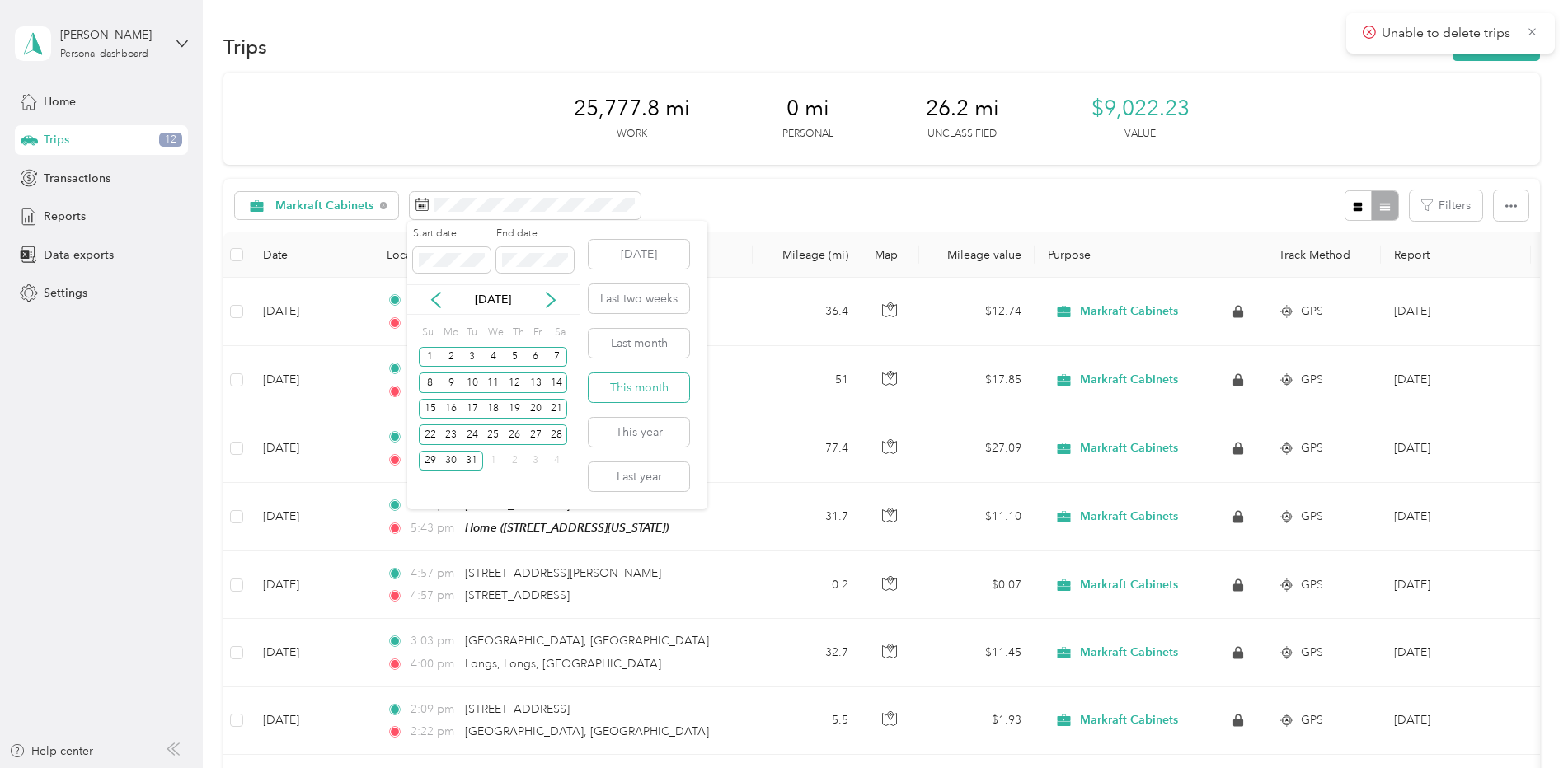
click at [645, 385] on button "This month" at bounding box center [639, 387] width 101 height 29
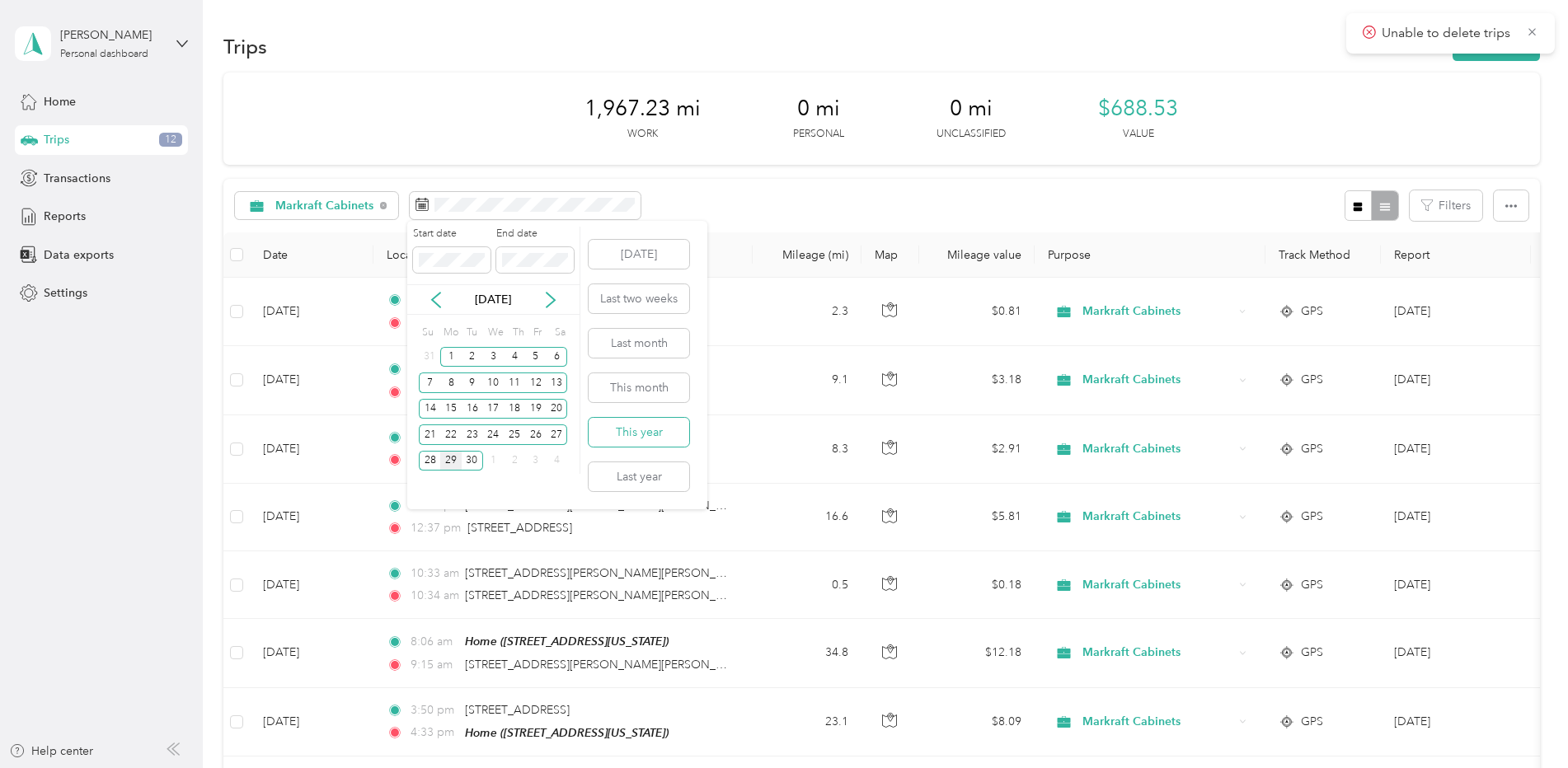
click at [642, 431] on button "This year" at bounding box center [639, 432] width 101 height 29
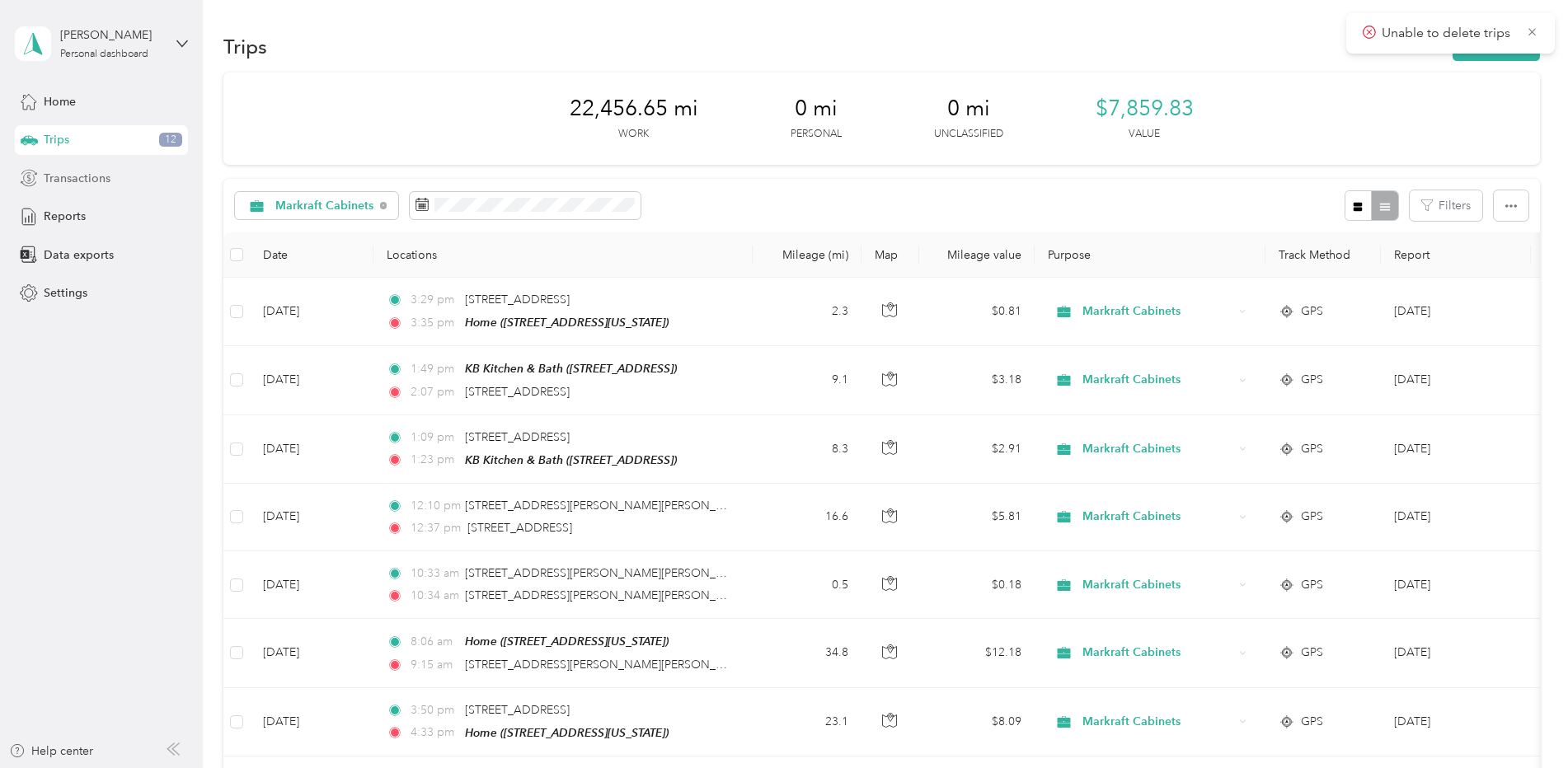
click at [65, 174] on span "Transactions" at bounding box center [77, 179] width 67 height 18
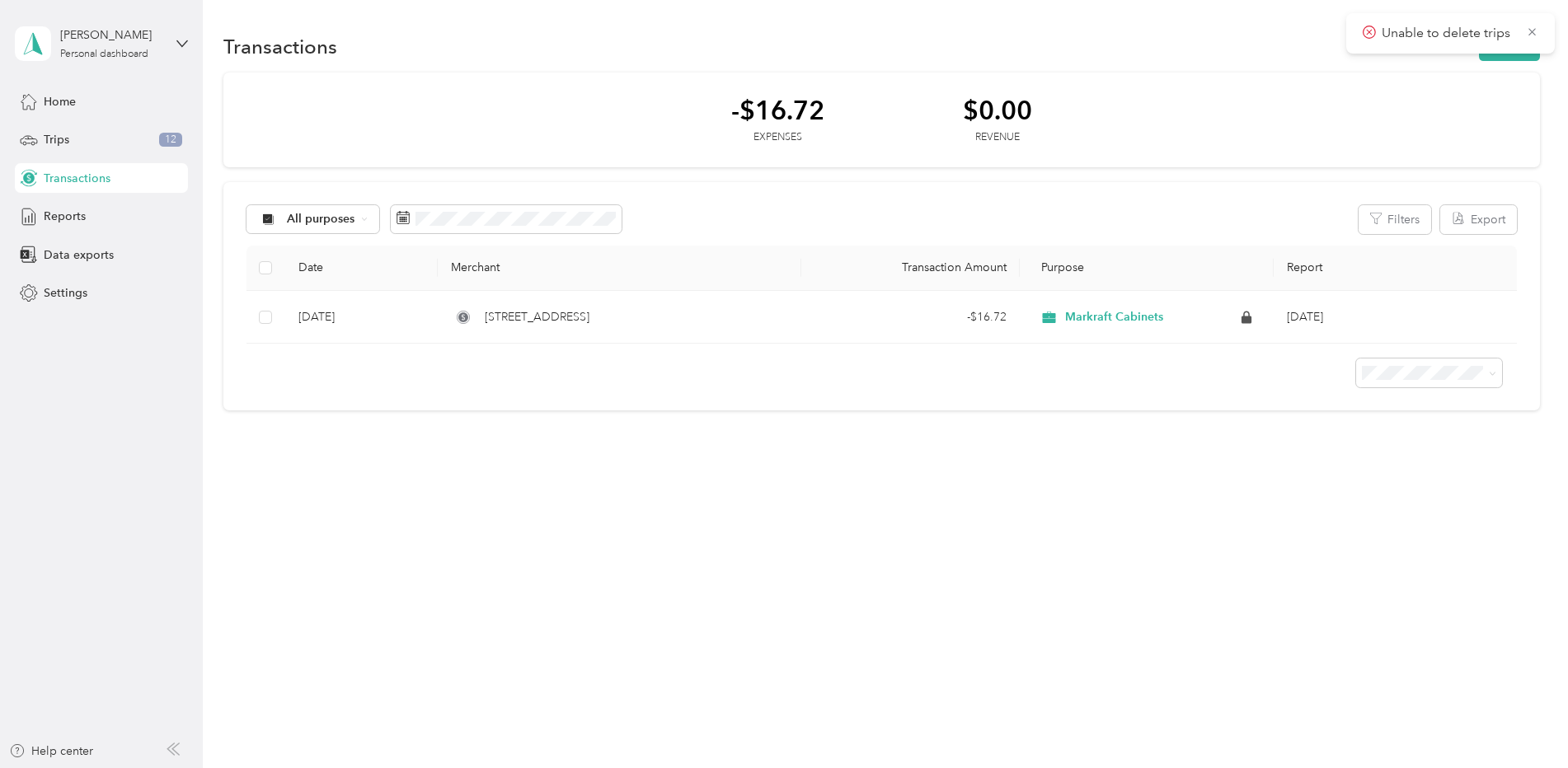
click at [787, 115] on div "-$16.72" at bounding box center [777, 110] width 93 height 29
click at [759, 107] on div "-$16.72" at bounding box center [777, 110] width 93 height 29
click at [300, 495] on div "Transactions New -$16.72 Expenses $0.00 Revenue All purposes Filters Export Dat…" at bounding box center [881, 249] width 1356 height 499
click at [61, 214] on span "Reports" at bounding box center [64, 216] width 43 height 18
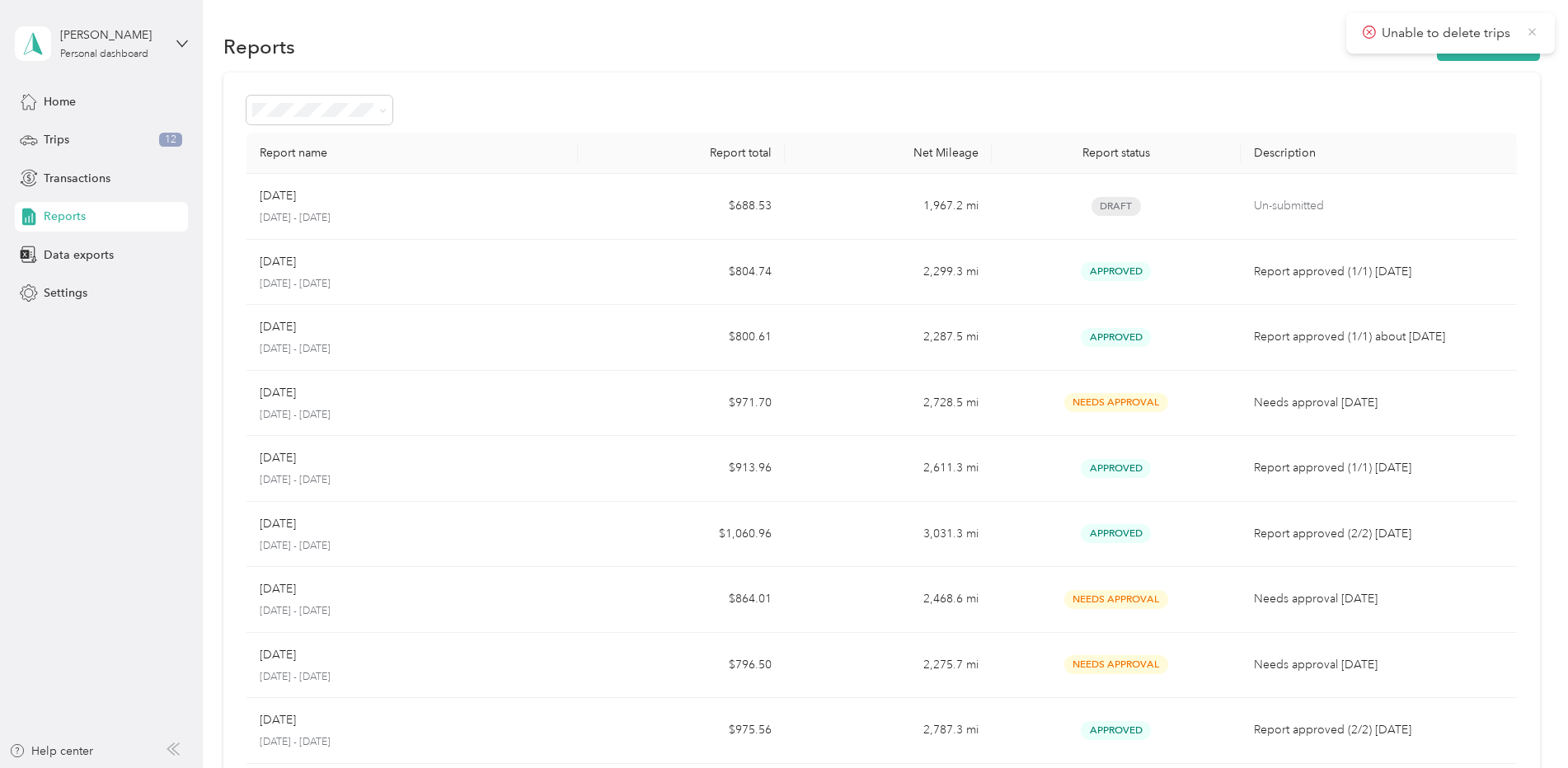
click at [1533, 31] on icon at bounding box center [1531, 32] width 13 height 15
click at [913, 103] on div at bounding box center [881, 110] width 1270 height 29
